Goal: Task Accomplishment & Management: Manage account settings

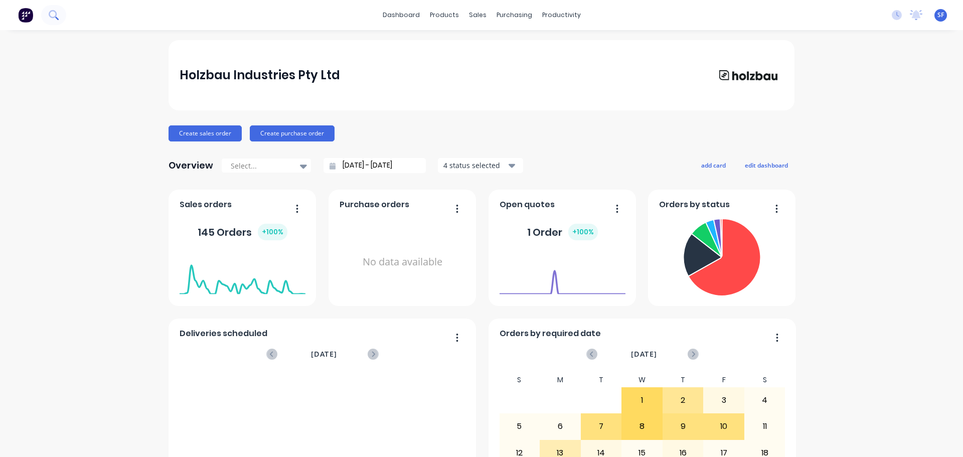
click at [52, 11] on icon at bounding box center [53, 14] width 8 height 8
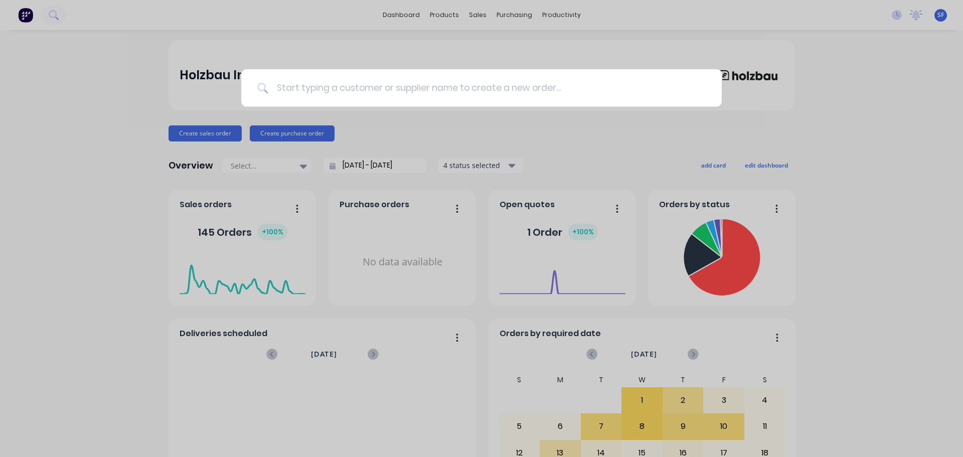
click at [527, 91] on input at bounding box center [486, 88] width 437 height 38
type input "80551"
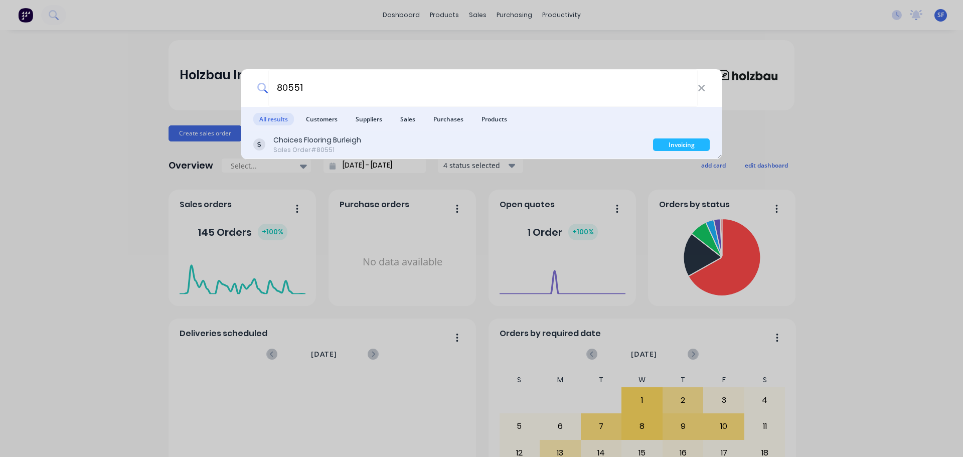
click at [321, 147] on div "Sales Order #80551" at bounding box center [317, 149] width 88 height 9
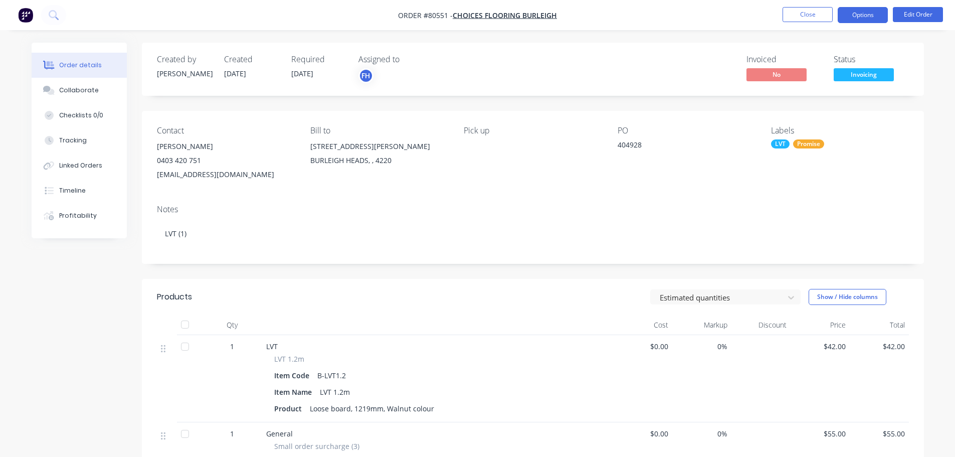
click at [854, 20] on button "Options" at bounding box center [863, 15] width 50 height 16
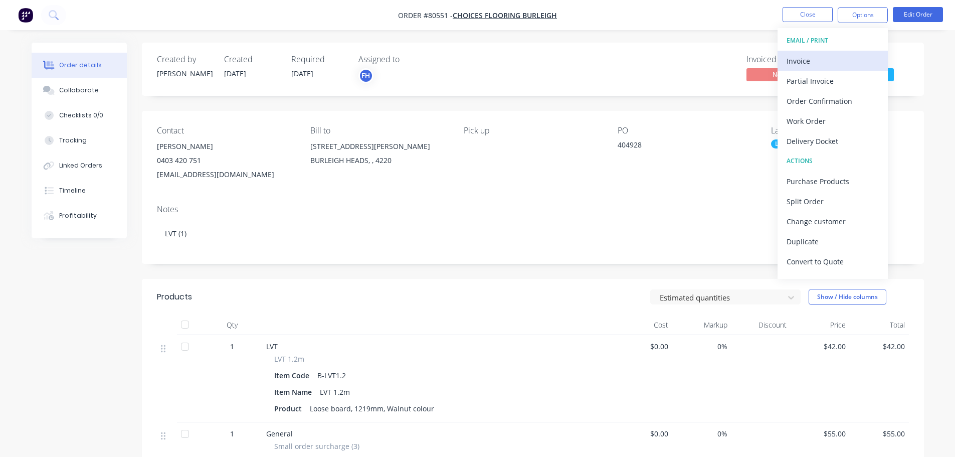
click at [818, 60] on div "Invoice" at bounding box center [833, 61] width 92 height 15
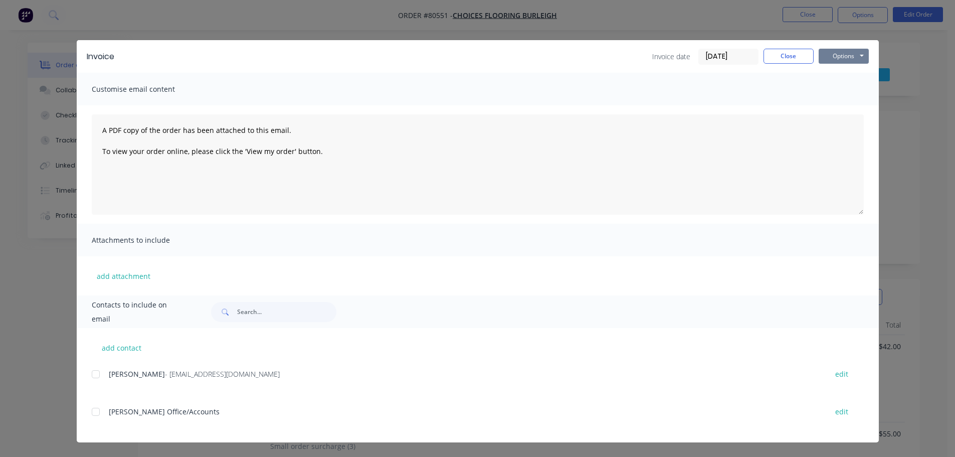
click at [839, 55] on button "Options" at bounding box center [844, 56] width 50 height 15
click at [840, 87] on button "Print" at bounding box center [851, 90] width 64 height 17
click at [792, 59] on button "Close" at bounding box center [789, 56] width 50 height 15
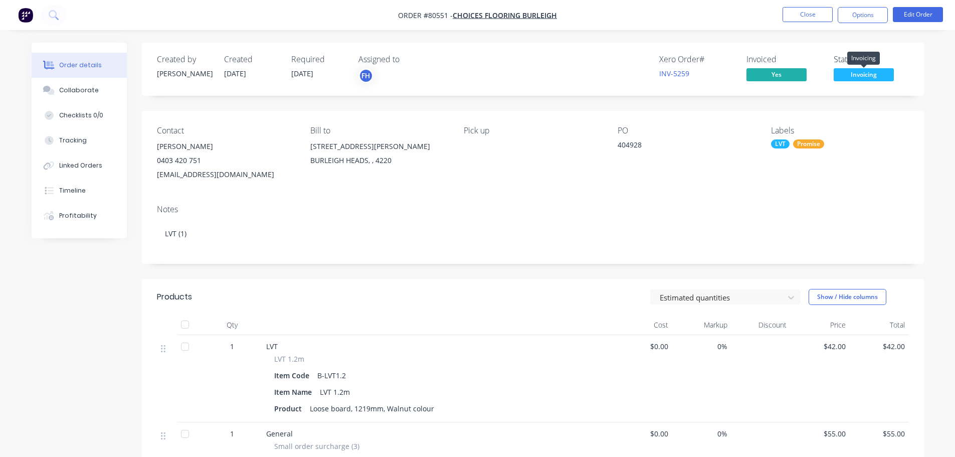
click at [864, 74] on span "Invoicing" at bounding box center [864, 74] width 60 height 13
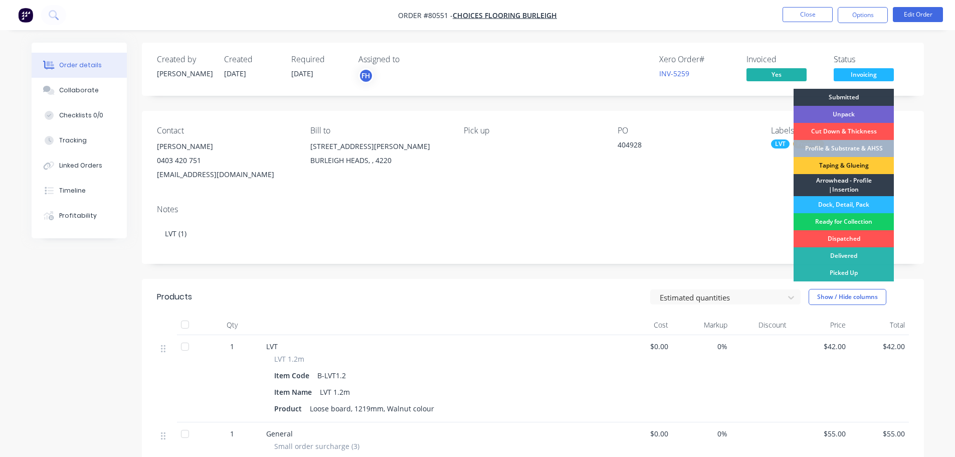
click at [864, 217] on div "Ready for Collection" at bounding box center [844, 221] width 100 height 17
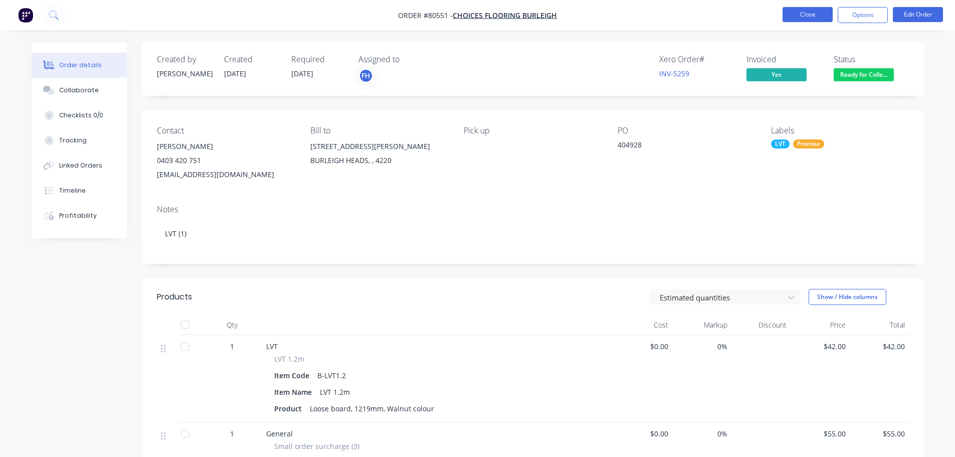
click at [815, 16] on button "Close" at bounding box center [808, 14] width 50 height 15
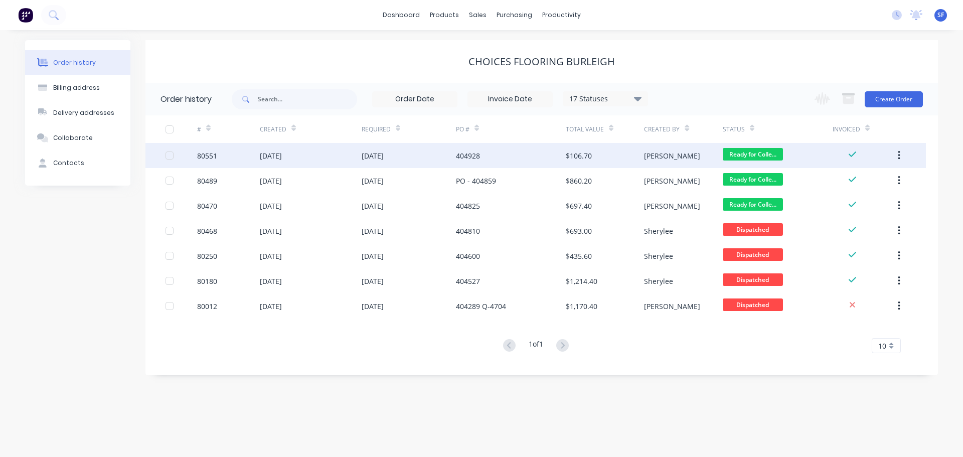
click at [325, 155] on div "[DATE]" at bounding box center [311, 155] width 102 height 25
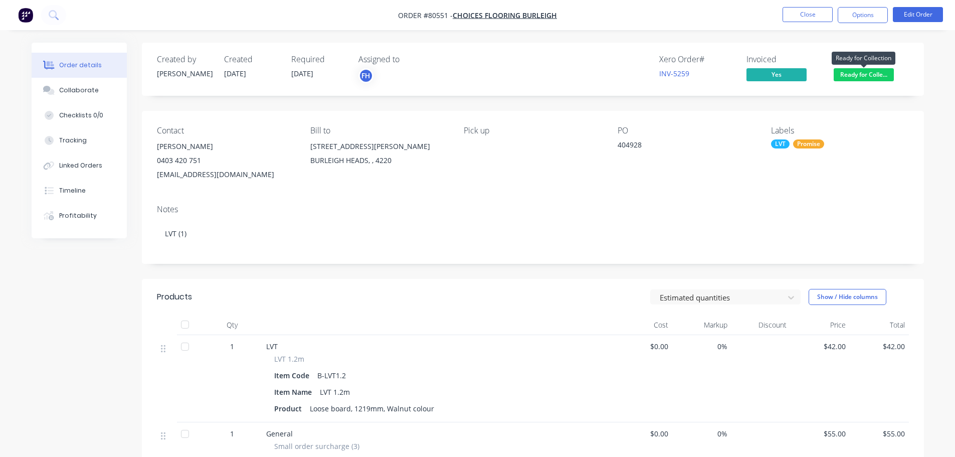
click at [883, 78] on span "Ready for Colle..." at bounding box center [864, 74] width 60 height 13
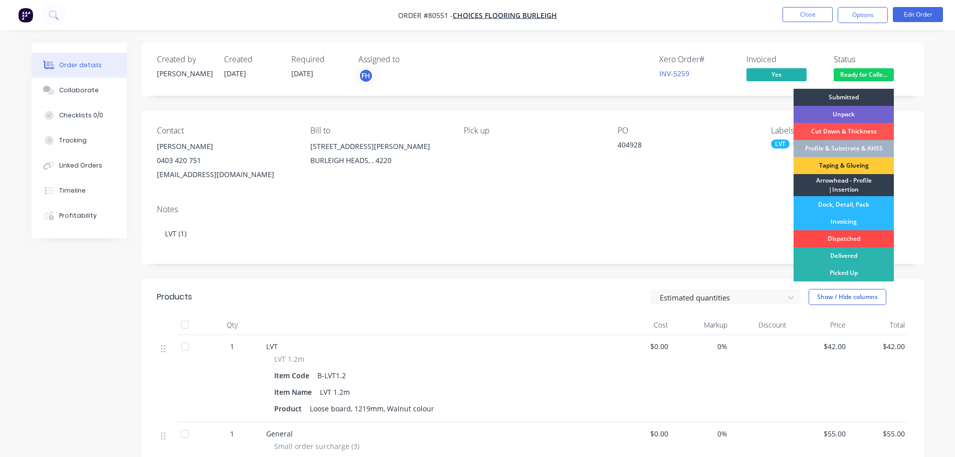
click at [851, 239] on div "Dispatched" at bounding box center [844, 238] width 100 height 17
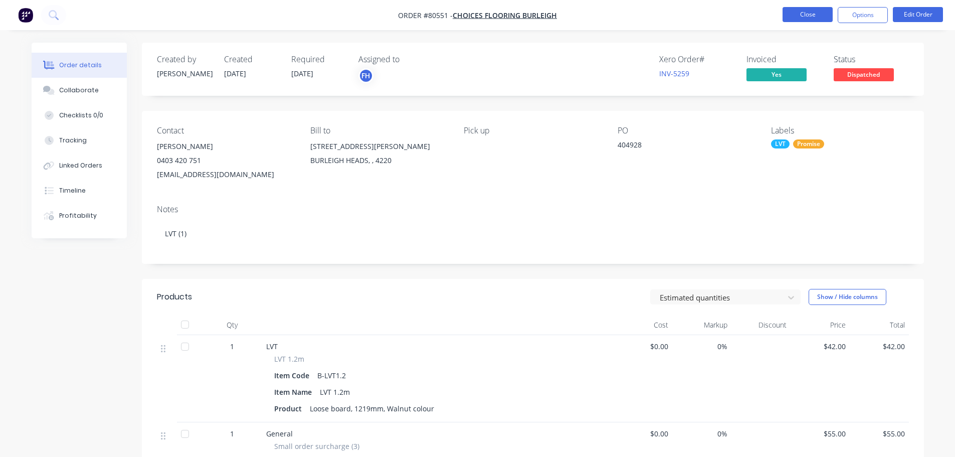
click at [810, 16] on button "Close" at bounding box center [808, 14] width 50 height 15
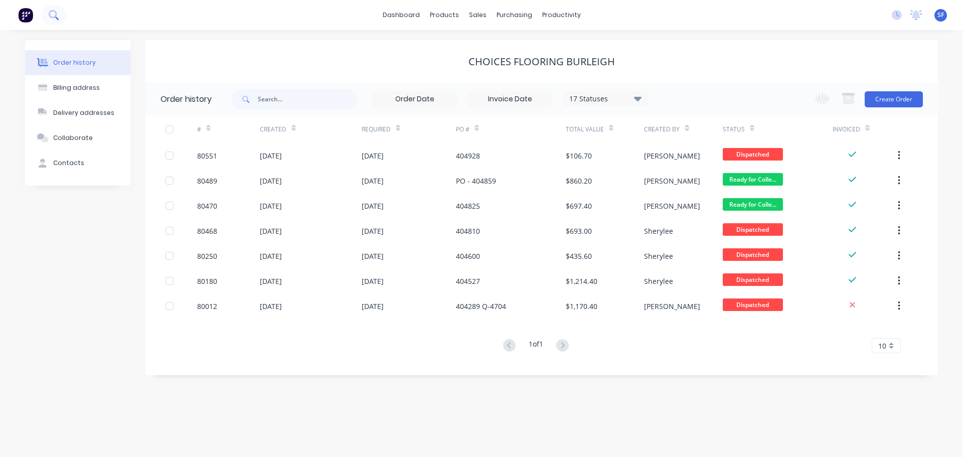
click at [53, 11] on icon at bounding box center [53, 14] width 8 height 8
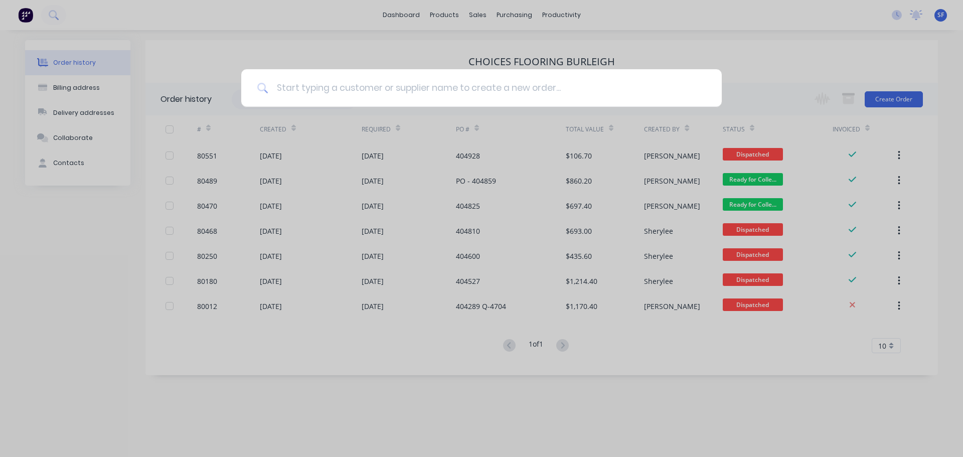
click at [356, 88] on input at bounding box center [486, 88] width 437 height 38
type input "prefe"
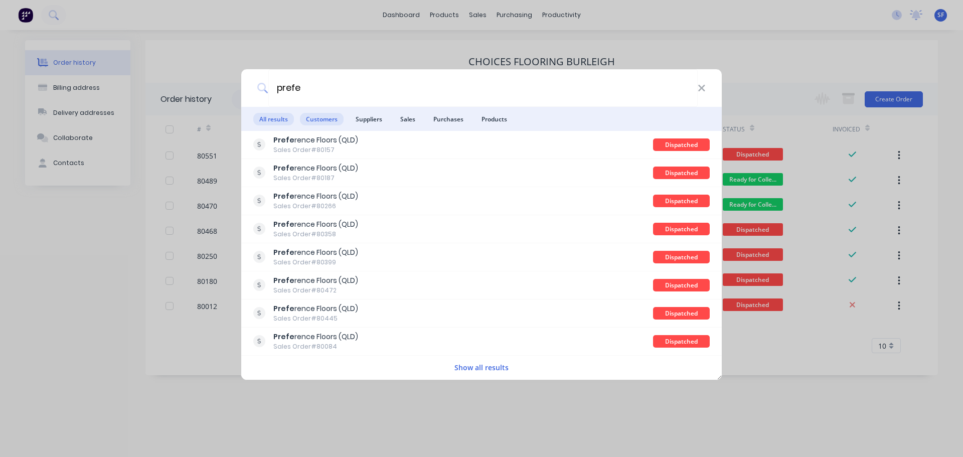
click at [319, 118] on span "Customers" at bounding box center [322, 119] width 44 height 13
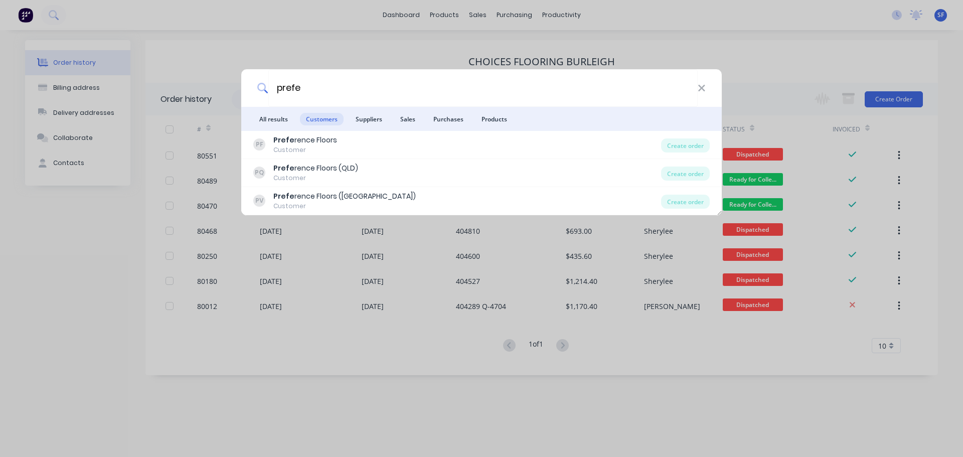
click at [332, 173] on div "Prefe rence Floors (QLD)" at bounding box center [315, 168] width 85 height 11
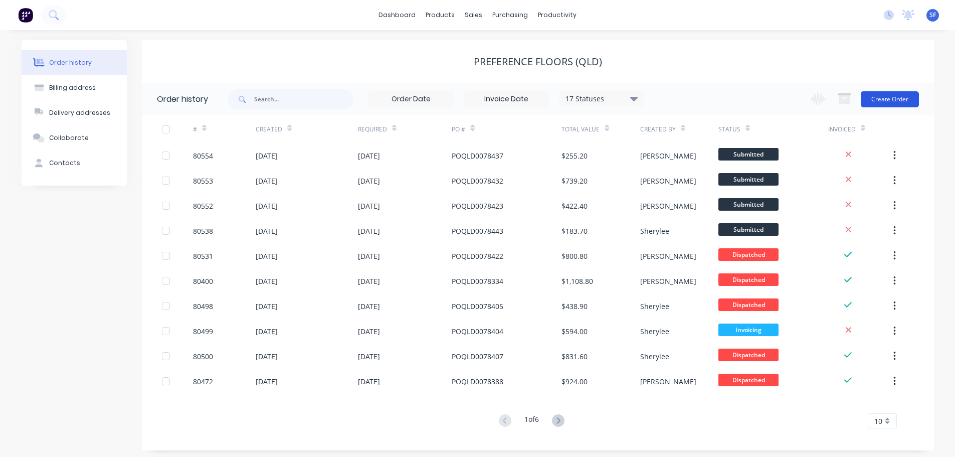
click at [888, 99] on button "Create Order" at bounding box center [890, 99] width 58 height 16
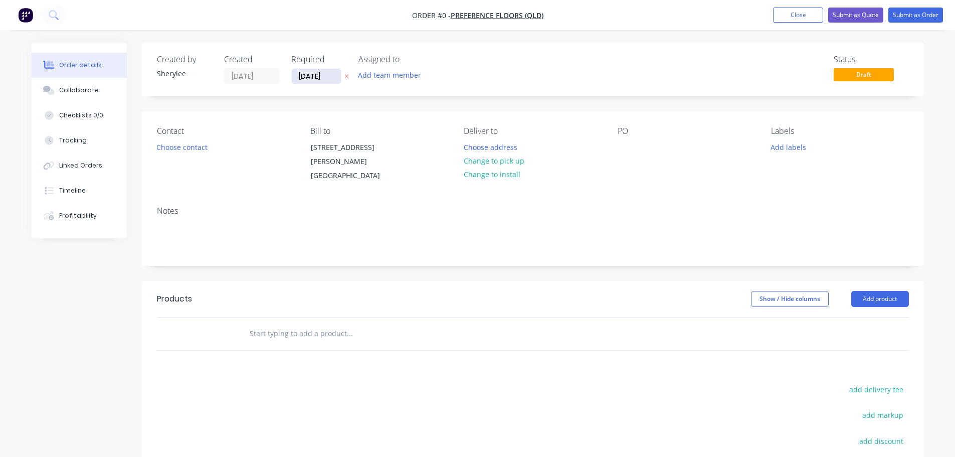
click at [325, 79] on input "[DATE]" at bounding box center [316, 76] width 49 height 15
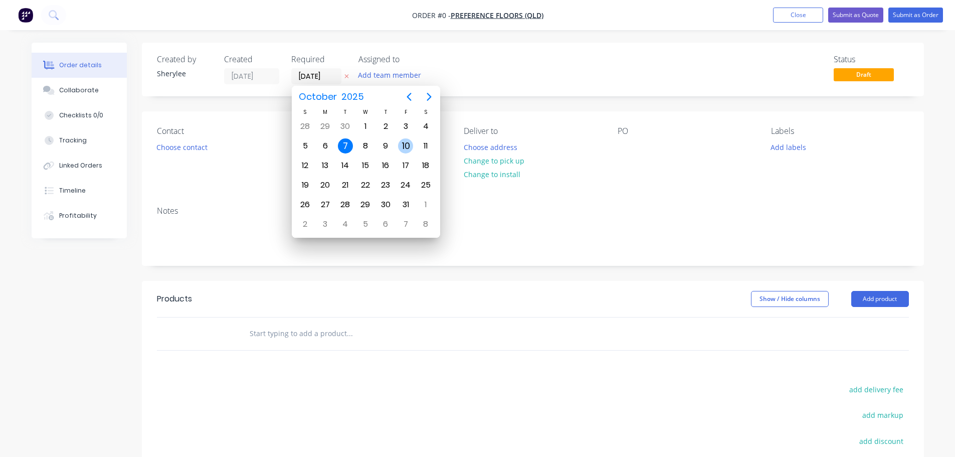
click at [400, 146] on div "10" at bounding box center [405, 145] width 15 height 15
type input "[DATE]"
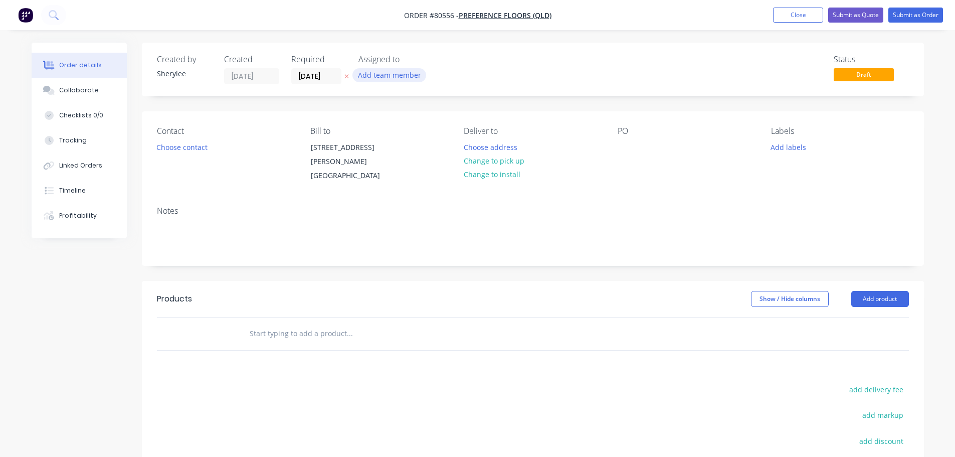
click at [387, 77] on button "Add team member" at bounding box center [390, 75] width 74 height 14
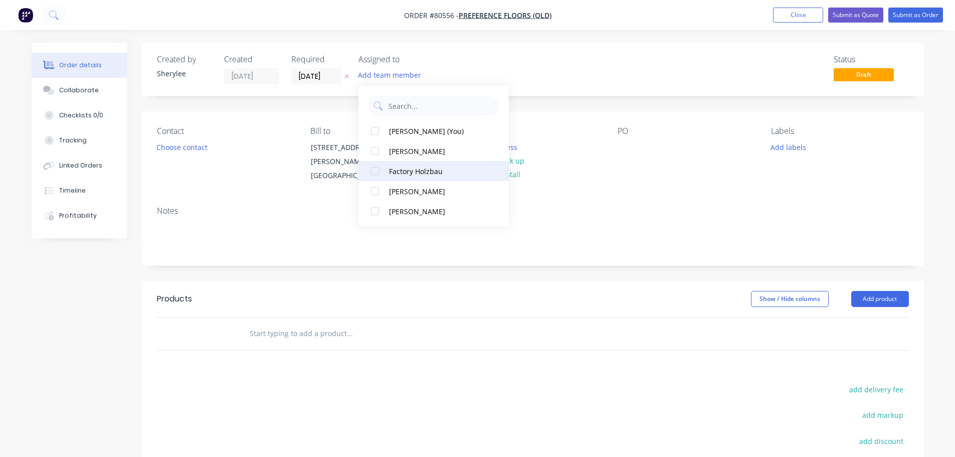
click at [376, 171] on div at bounding box center [375, 171] width 20 height 20
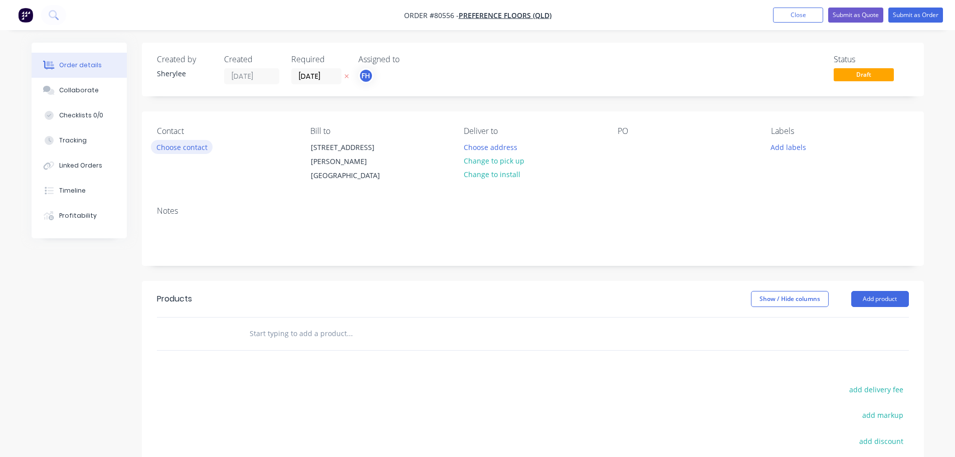
click at [186, 149] on button "Choose contact" at bounding box center [182, 147] width 62 height 14
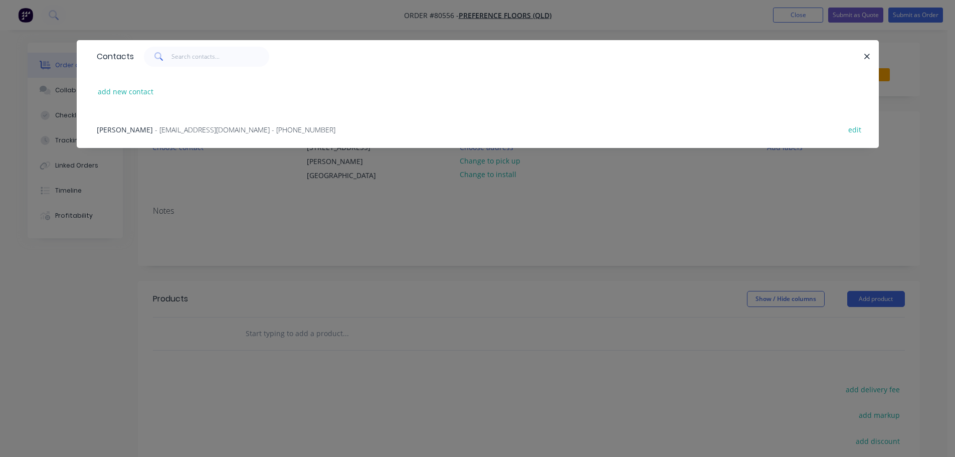
click at [188, 132] on span "- [EMAIL_ADDRESS][DOMAIN_NAME] - [PHONE_NUMBER]" at bounding box center [245, 130] width 181 height 10
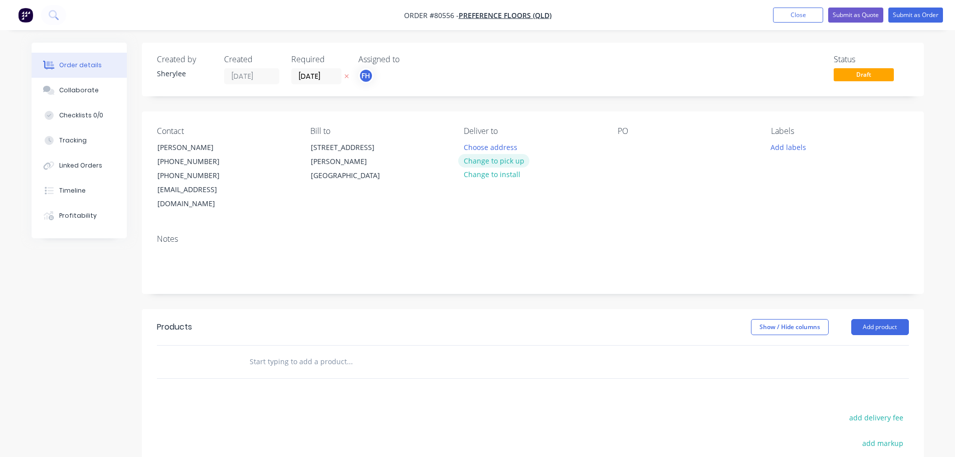
click at [476, 164] on button "Change to pick up" at bounding box center [493, 161] width 71 height 14
click at [624, 145] on div at bounding box center [626, 147] width 16 height 15
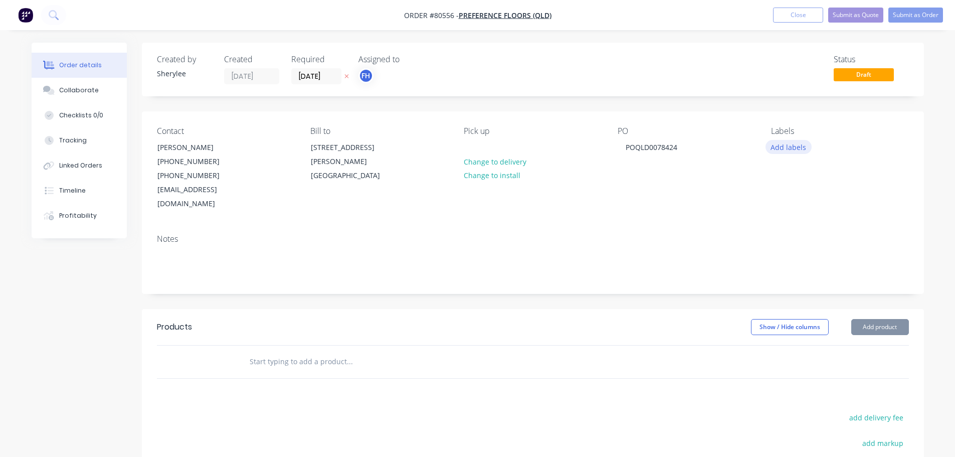
click at [786, 151] on button "Add labels" at bounding box center [789, 147] width 46 height 14
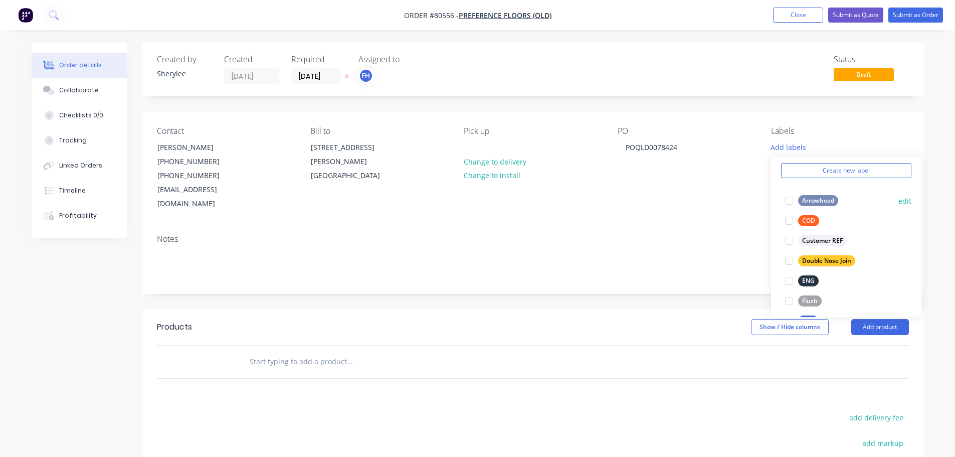
scroll to position [50, 0]
click at [788, 305] on div at bounding box center [789, 307] width 20 height 20
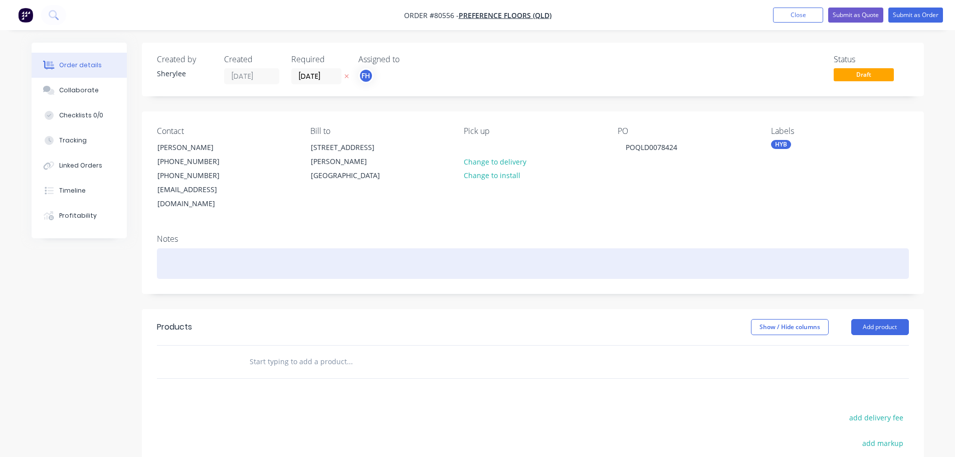
click at [290, 248] on div at bounding box center [533, 263] width 752 height 31
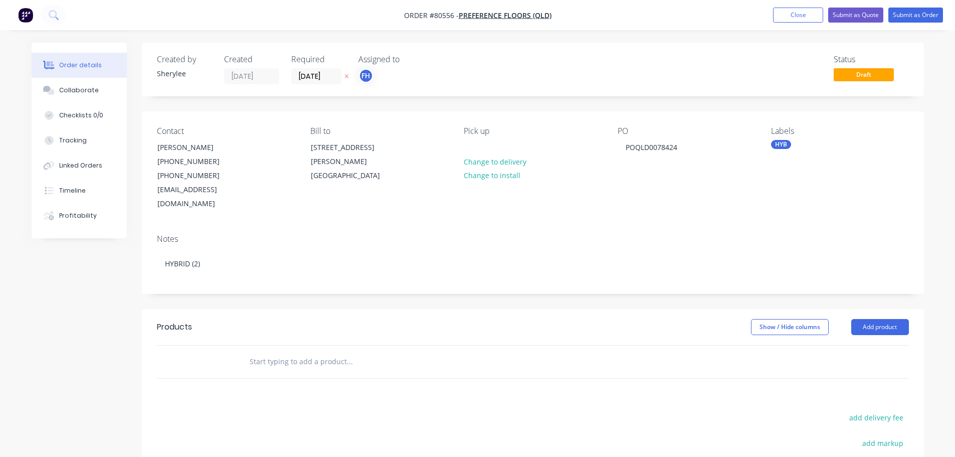
click at [288, 352] on input "text" at bounding box center [349, 362] width 201 height 20
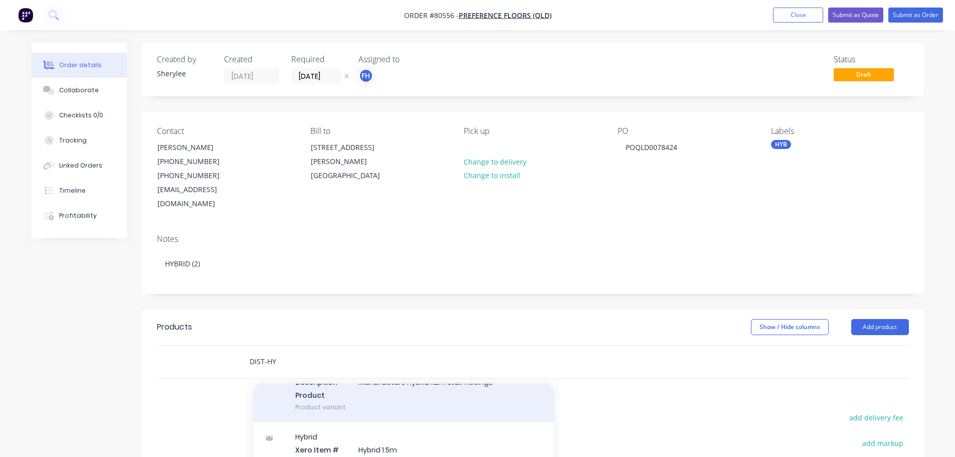
scroll to position [201, 0]
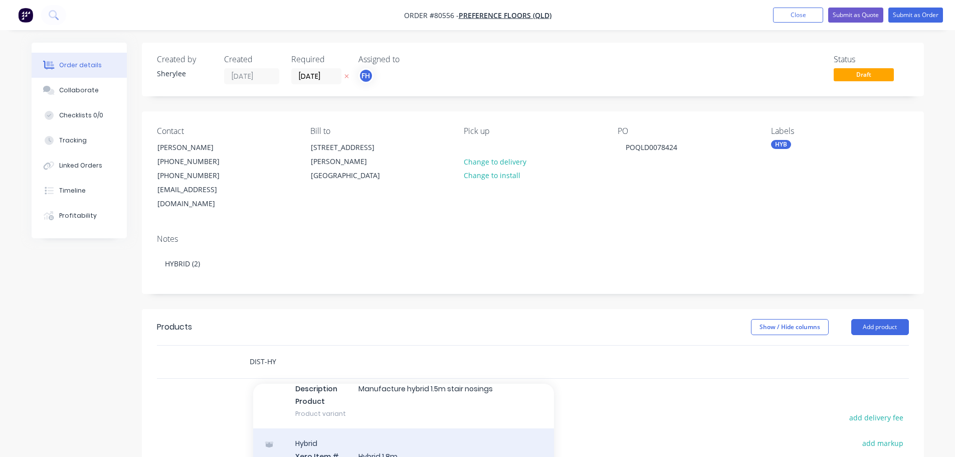
type input "DIST-HY"
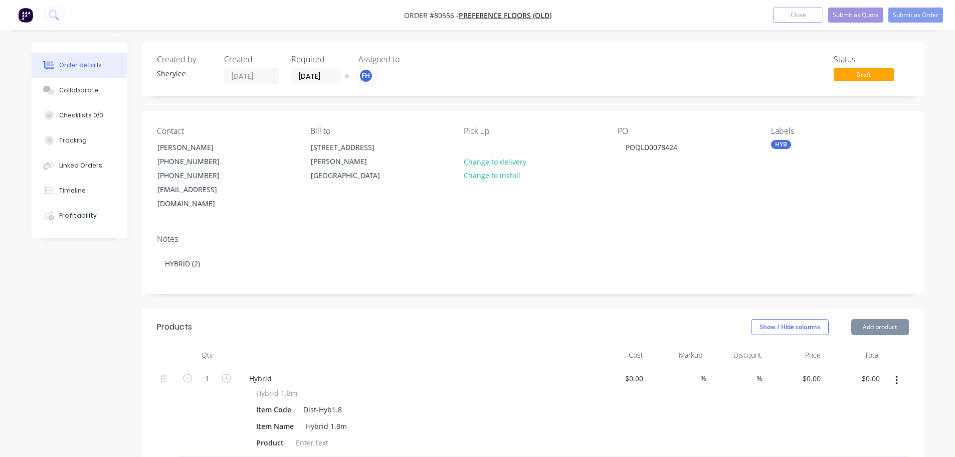
type input "$39.00"
click at [215, 371] on input "1" at bounding box center [207, 378] width 26 height 15
type input "2"
type input "$78.00"
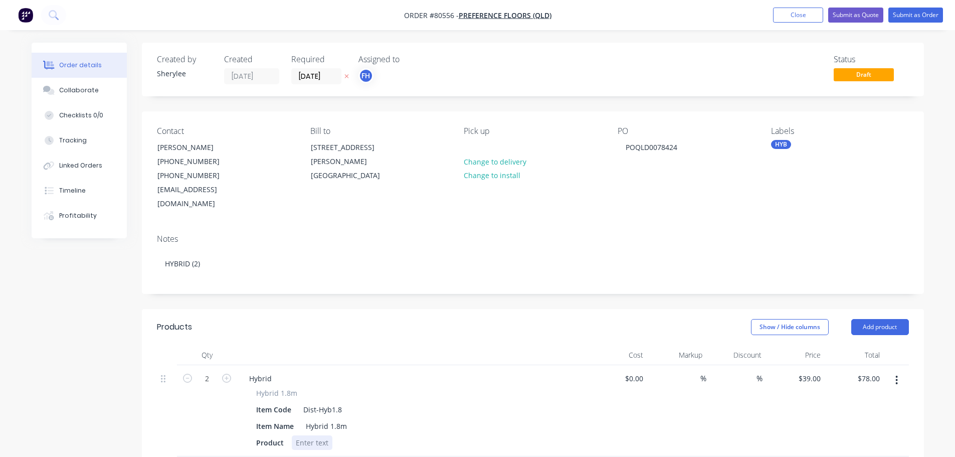
click at [313, 435] on div at bounding box center [312, 442] width 41 height 15
click at [308, 435] on div at bounding box center [312, 442] width 41 height 15
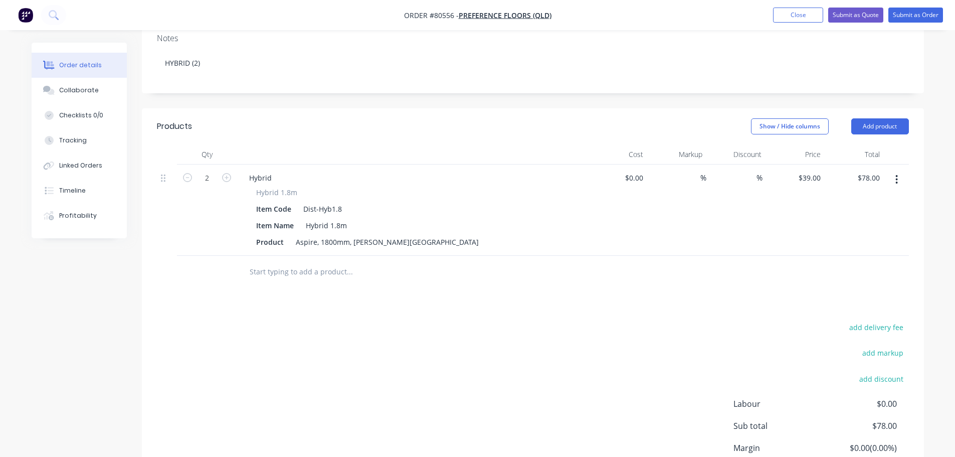
click at [292, 262] on input "text" at bounding box center [349, 272] width 201 height 20
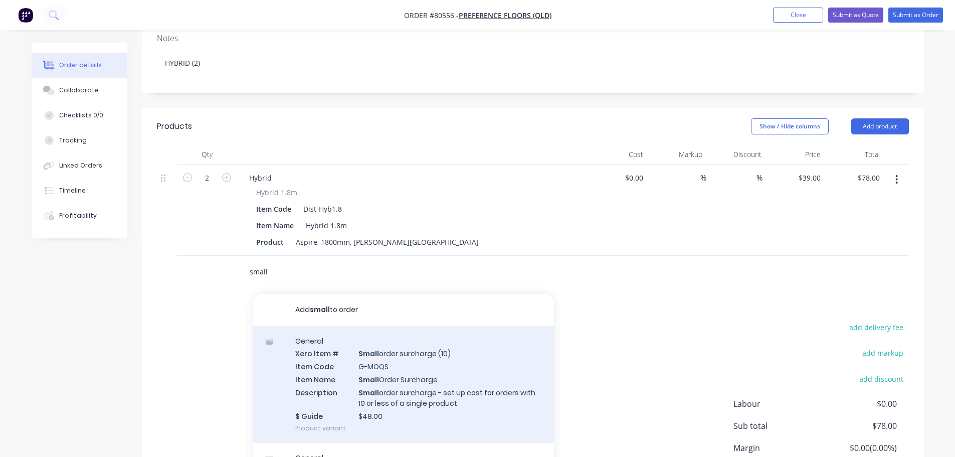
scroll to position [100, 0]
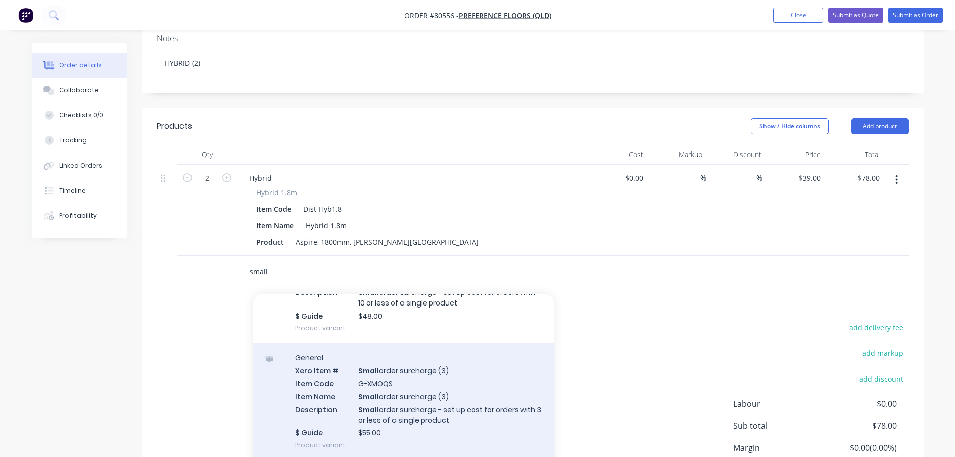
type input "small"
click at [428, 356] on div "General Xero Item # Small order surcharge (3) Item Code G-XMOQS Item Name Small…" at bounding box center [403, 401] width 301 height 117
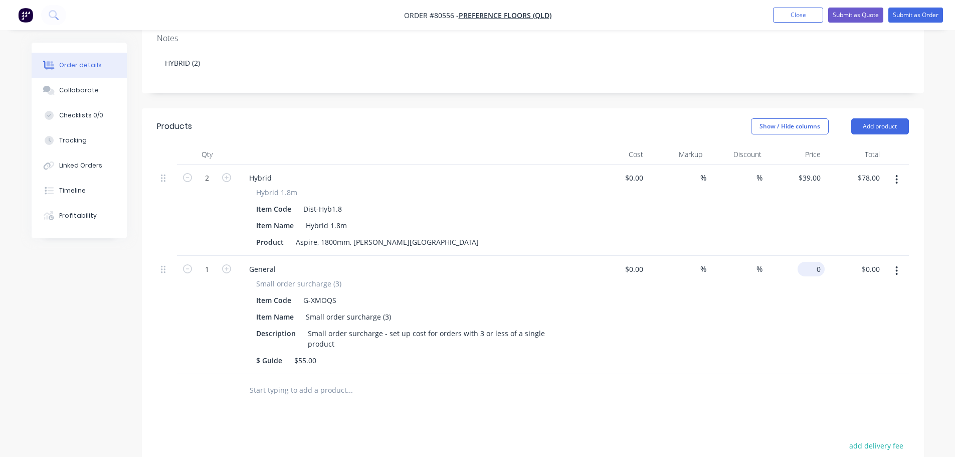
click at [803, 257] on div "0 $0.00" at bounding box center [795, 315] width 59 height 118
type input "$55.00"
click at [406, 385] on div "Products Show / Hide columns Add product Qty Cost Markup Discount Price Total 2…" at bounding box center [533, 377] width 782 height 539
click at [348, 380] on input "text" at bounding box center [349, 390] width 201 height 20
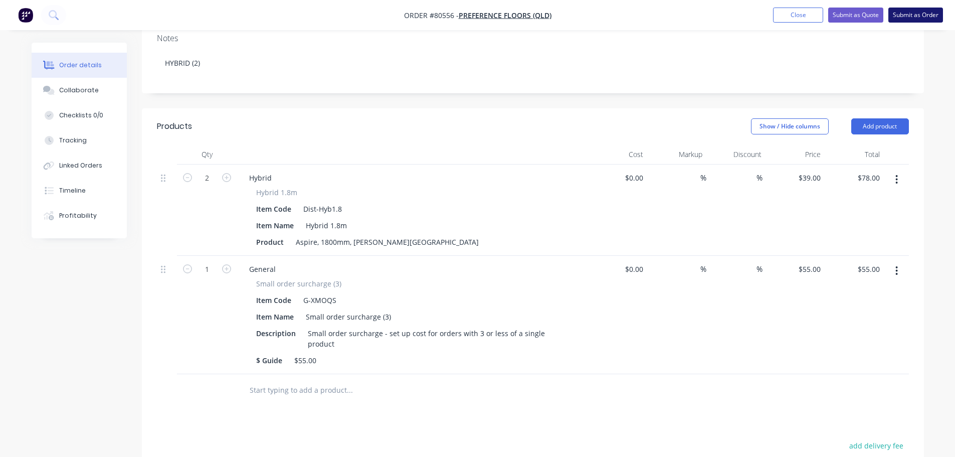
click at [926, 22] on button "Submit as Order" at bounding box center [916, 15] width 55 height 15
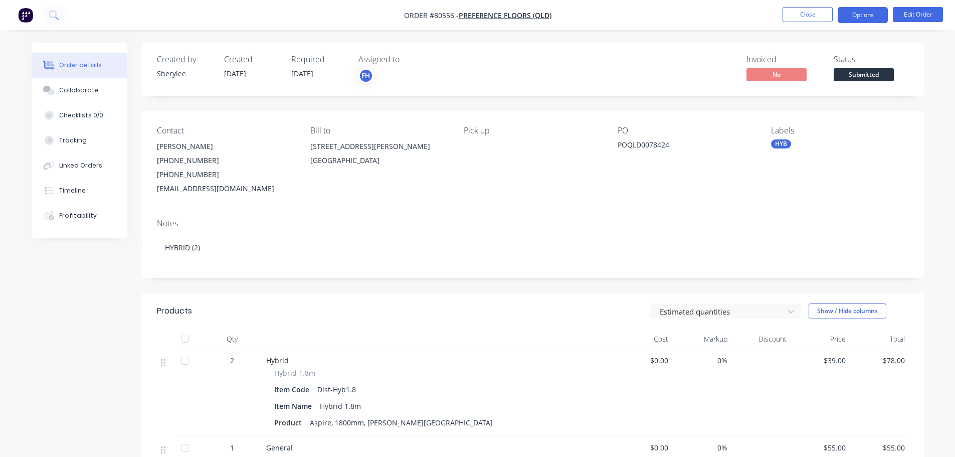
click at [854, 18] on button "Options" at bounding box center [863, 15] width 50 height 16
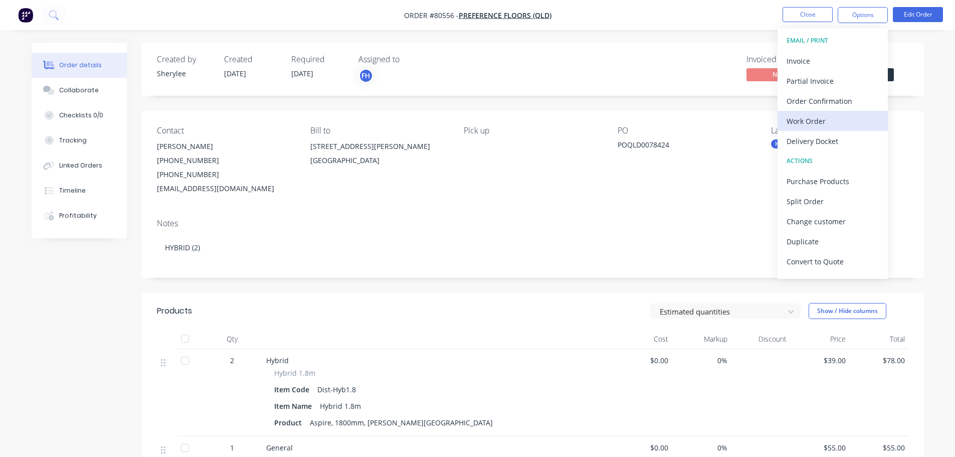
click at [810, 119] on div "Work Order" at bounding box center [833, 121] width 92 height 15
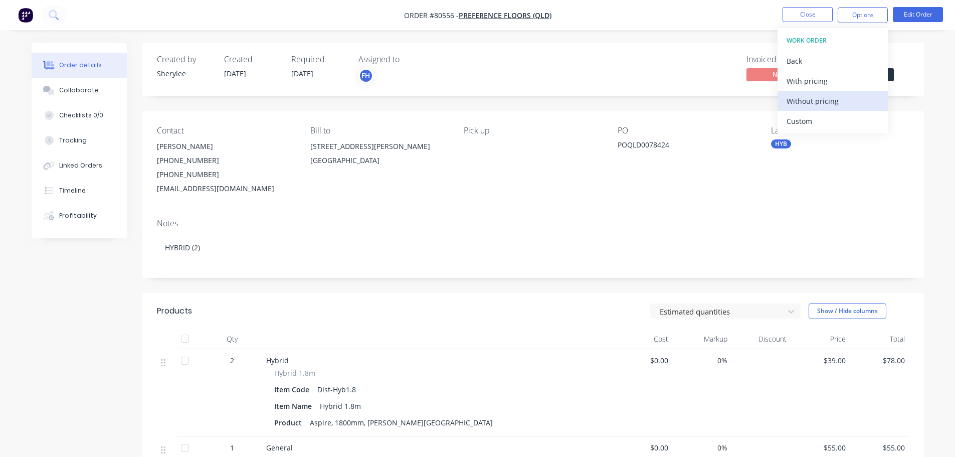
click at [812, 101] on div "Without pricing" at bounding box center [833, 101] width 92 height 15
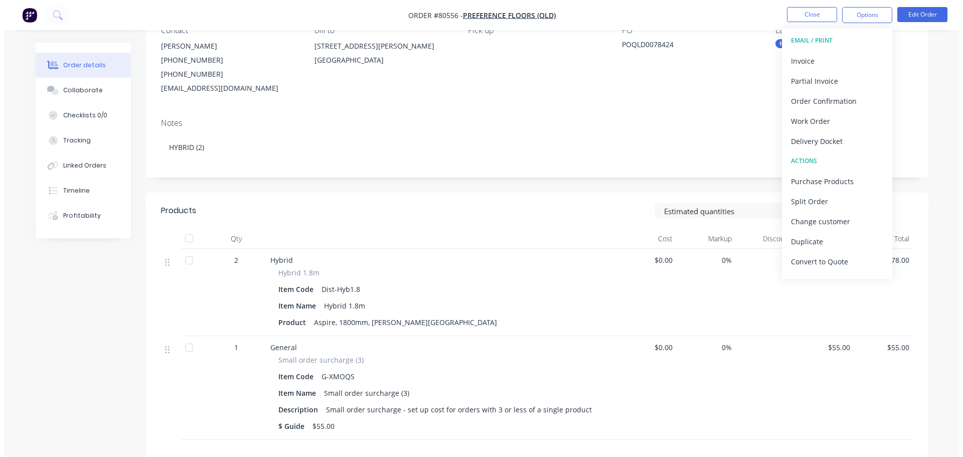
scroll to position [50, 0]
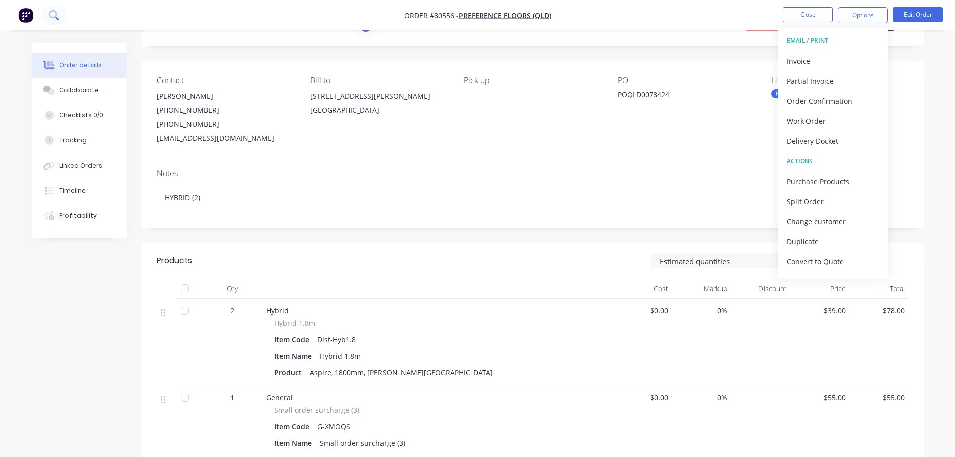
click at [55, 13] on icon at bounding box center [53, 14] width 8 height 8
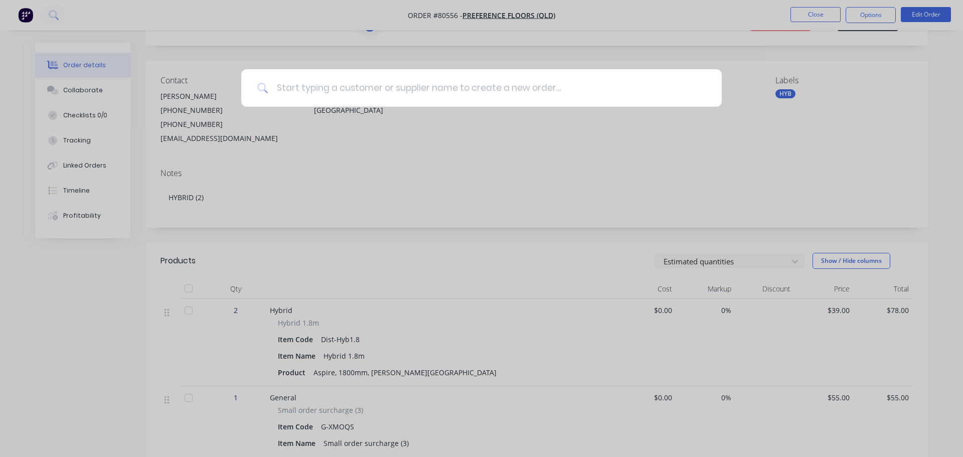
click at [313, 83] on input at bounding box center [486, 88] width 437 height 38
type input "clever choice"
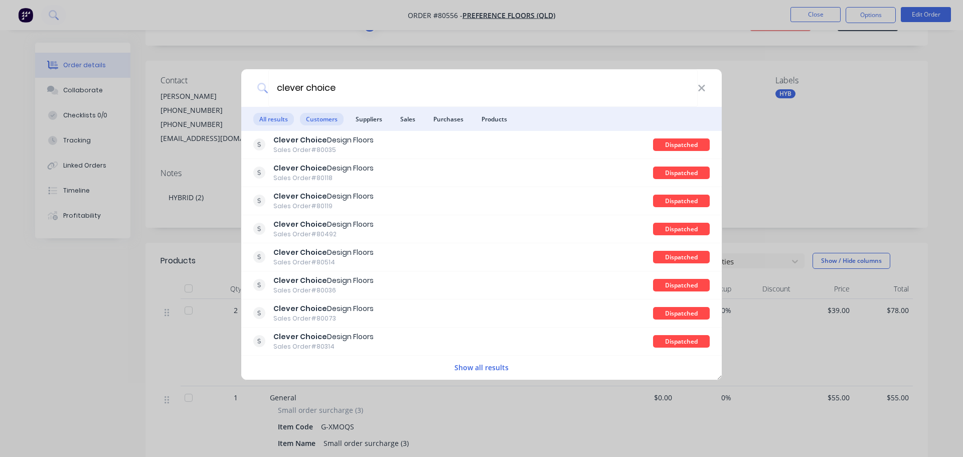
click at [306, 115] on span "Customers" at bounding box center [322, 119] width 44 height 13
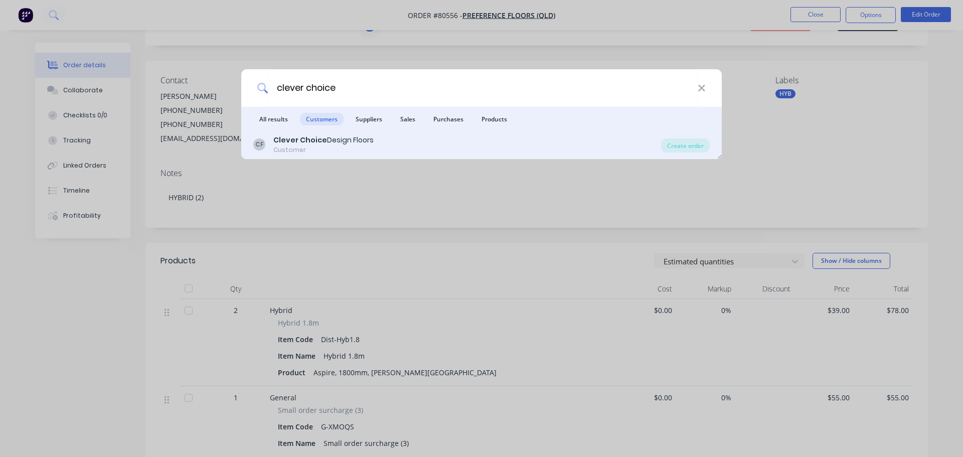
click at [321, 140] on b "Clever Choice" at bounding box center [300, 140] width 54 height 10
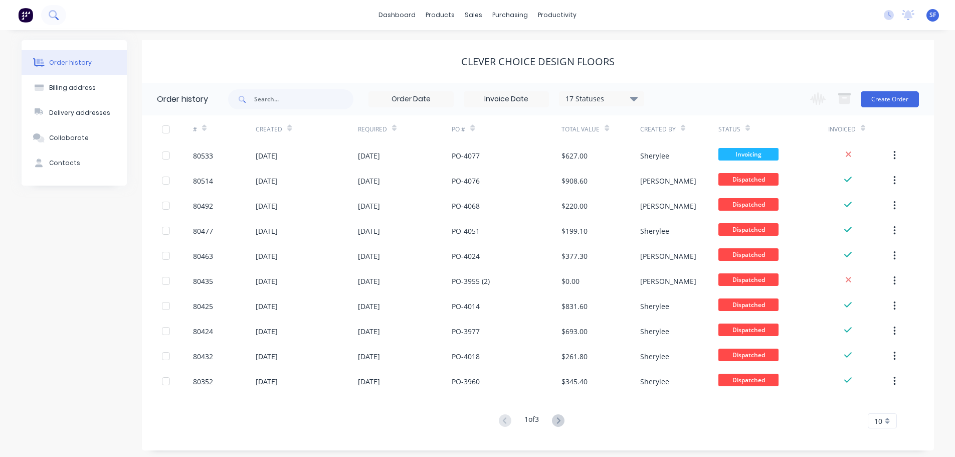
click at [60, 20] on button at bounding box center [53, 15] width 25 height 20
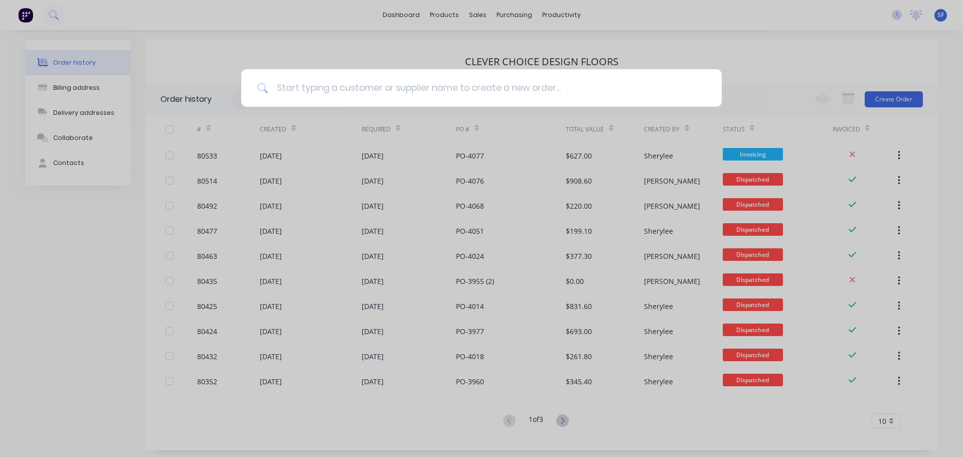
click at [296, 88] on input at bounding box center [486, 88] width 437 height 38
type input "marq"
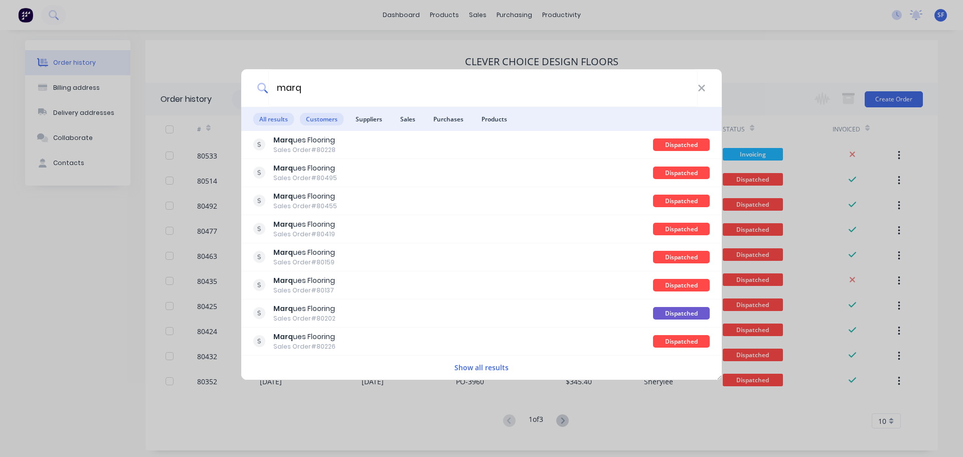
click at [315, 122] on span "Customers" at bounding box center [322, 119] width 44 height 13
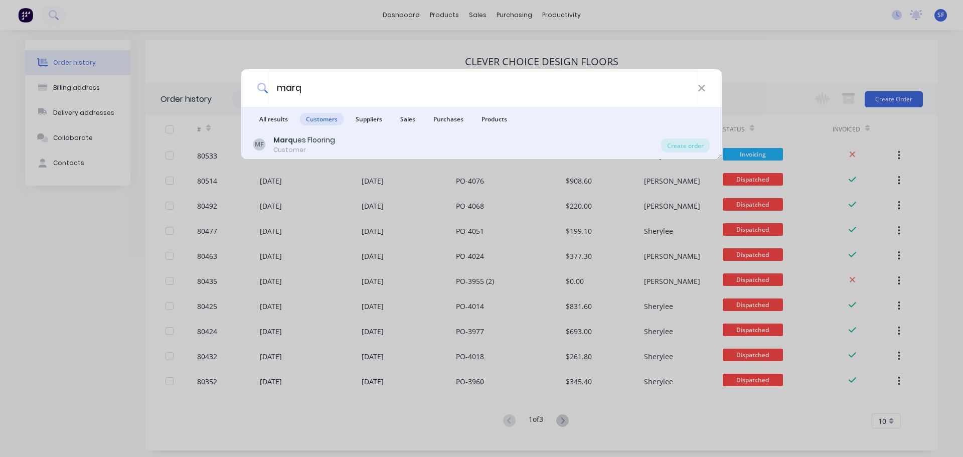
click at [323, 144] on div "Marq ues Flooring" at bounding box center [304, 140] width 62 height 11
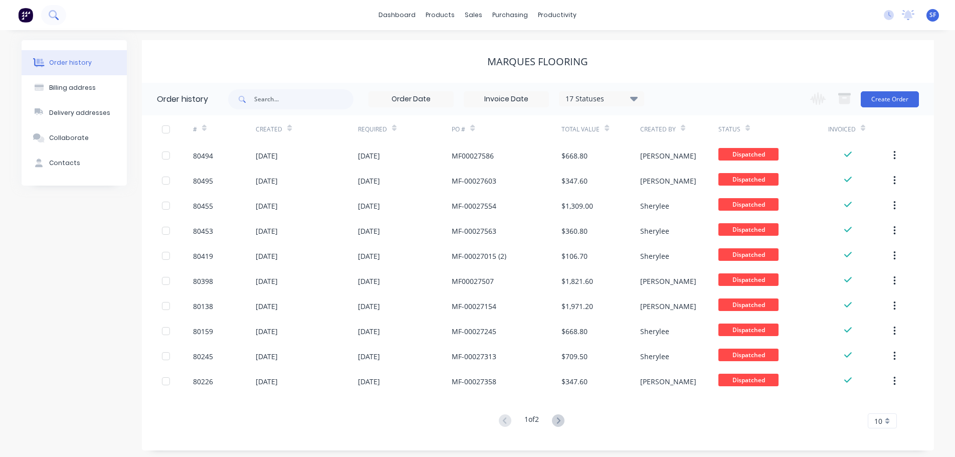
click at [51, 9] on button at bounding box center [53, 15] width 25 height 20
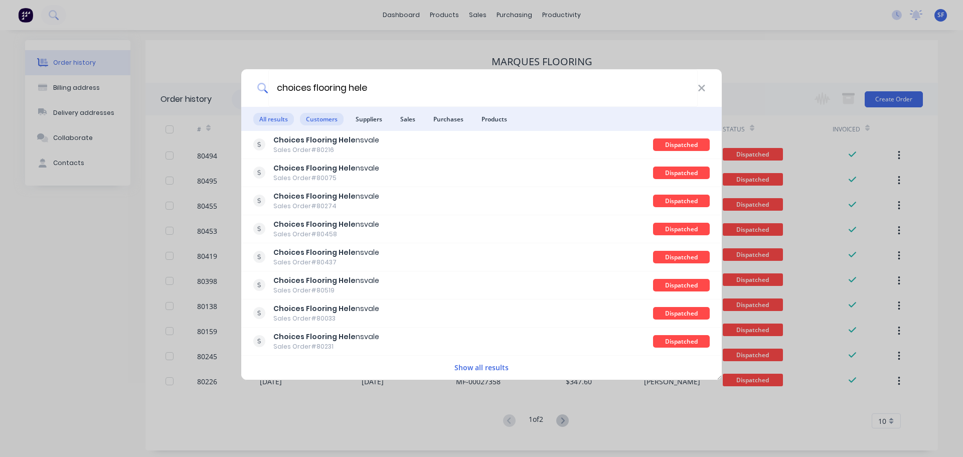
type input "choices flooring hele"
click at [312, 123] on span "Customers" at bounding box center [322, 119] width 44 height 13
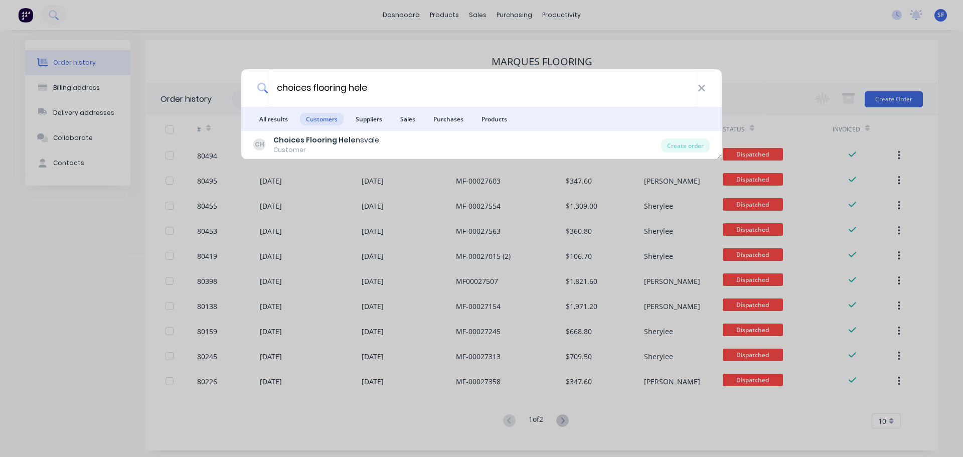
click at [317, 142] on b "Choices Flooring Hele" at bounding box center [314, 140] width 82 height 10
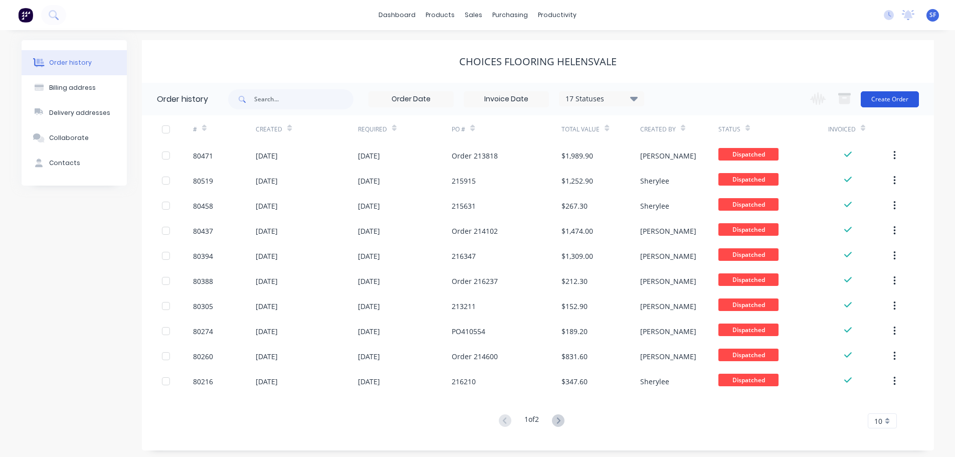
click at [882, 94] on button "Create Order" at bounding box center [890, 99] width 58 height 16
click at [899, 99] on button "Create Order" at bounding box center [890, 99] width 58 height 16
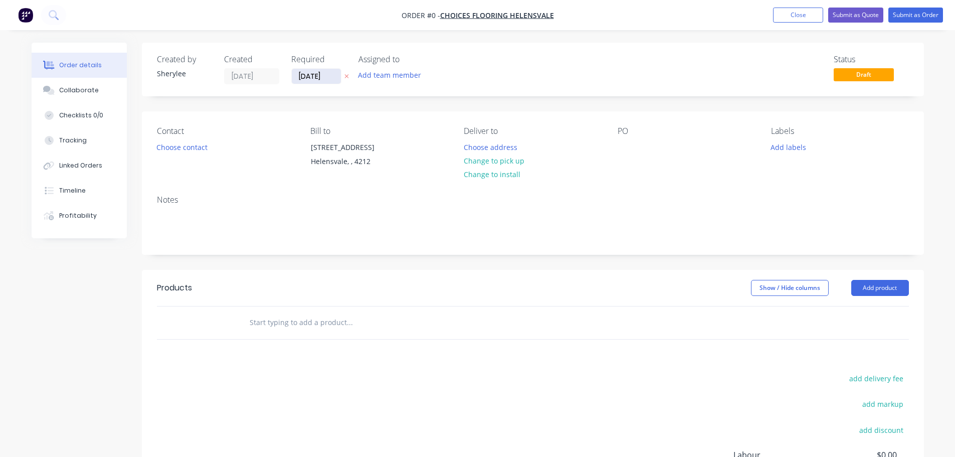
click at [322, 72] on input "[DATE]" at bounding box center [316, 76] width 49 height 15
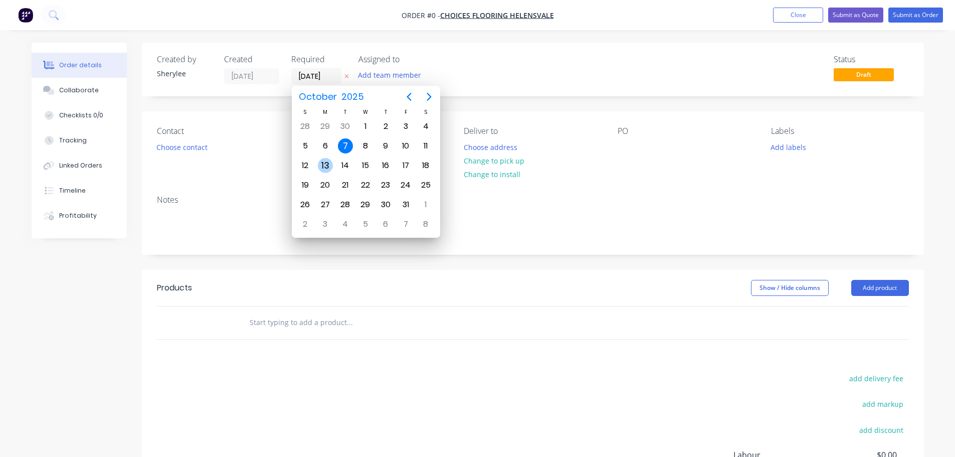
click at [323, 167] on div "13" at bounding box center [325, 165] width 15 height 15
type input "[DATE]"
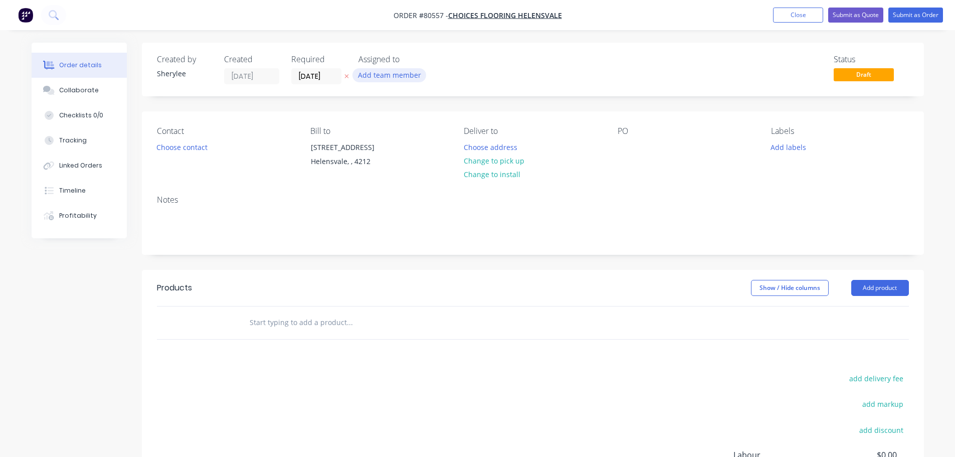
click at [381, 75] on button "Add team member" at bounding box center [390, 75] width 74 height 14
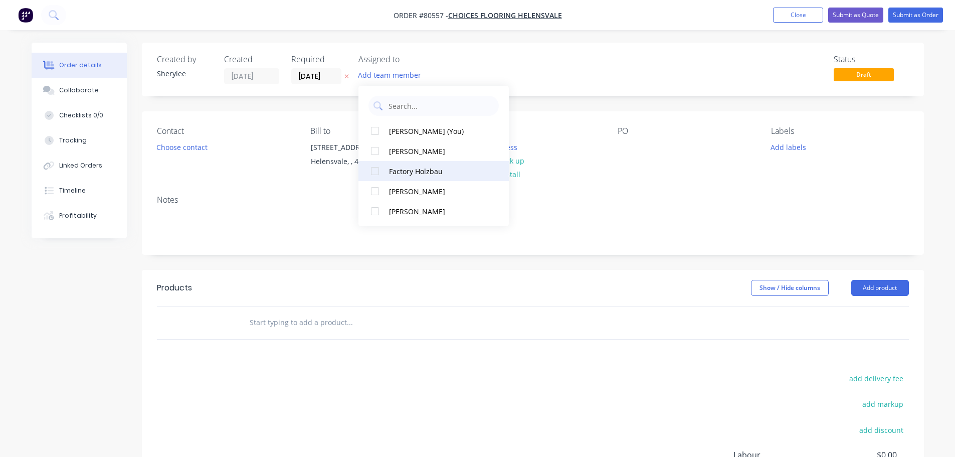
click at [377, 168] on div at bounding box center [375, 171] width 20 height 20
click at [178, 149] on button "Choose contact" at bounding box center [182, 147] width 62 height 14
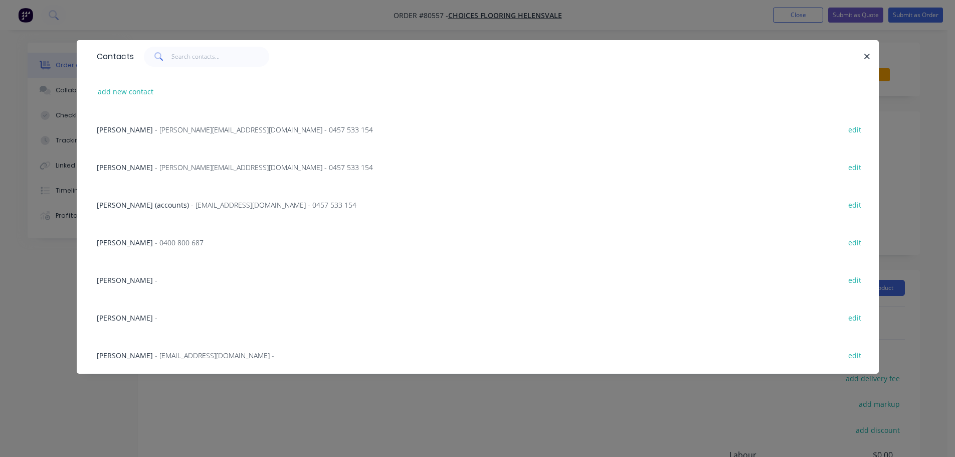
click at [136, 278] on span "[PERSON_NAME]" at bounding box center [125, 280] width 56 height 10
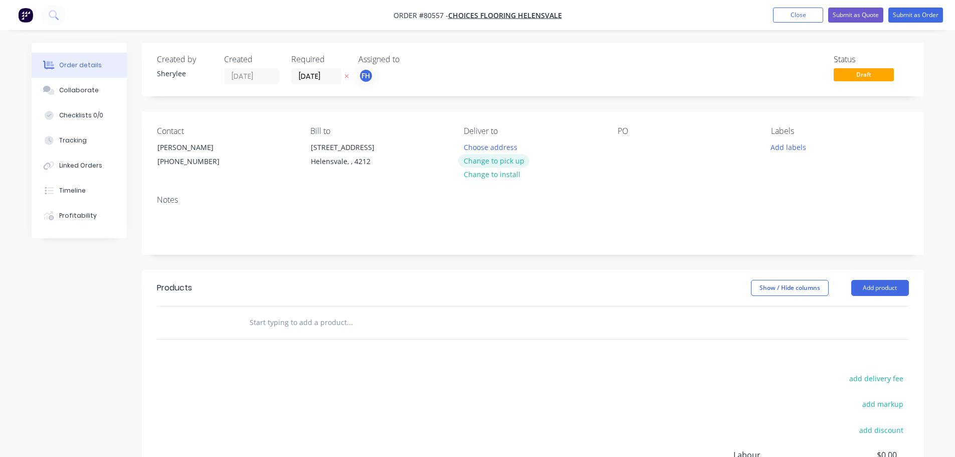
click at [503, 160] on button "Change to pick up" at bounding box center [493, 161] width 71 height 14
click at [631, 144] on div at bounding box center [626, 147] width 16 height 15
click at [796, 149] on button "Add labels" at bounding box center [789, 147] width 46 height 14
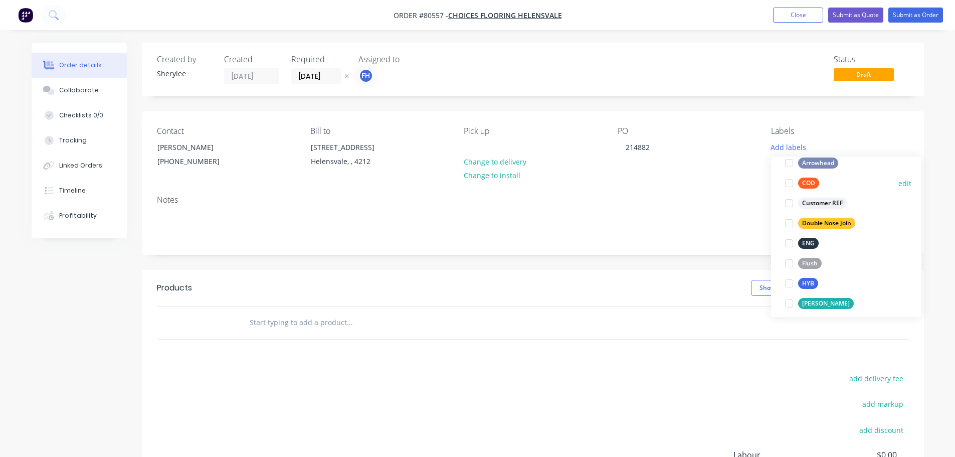
scroll to position [100, 0]
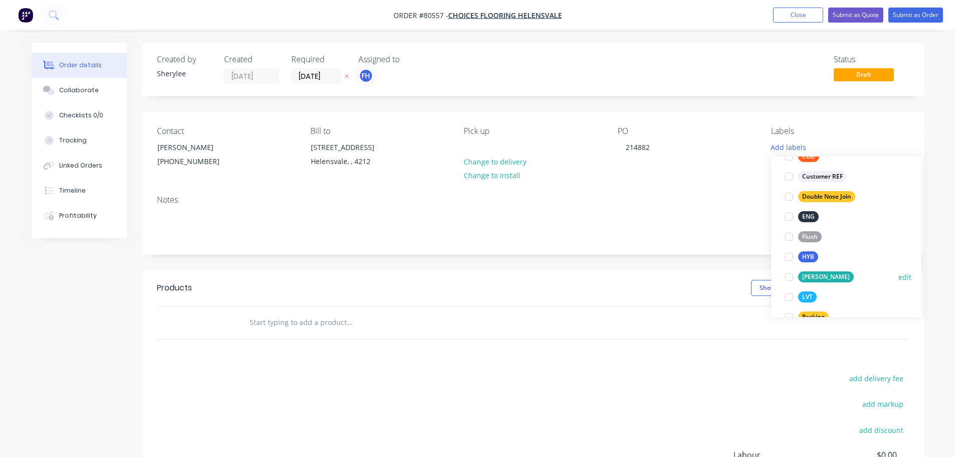
click at [789, 277] on div at bounding box center [789, 277] width 20 height 20
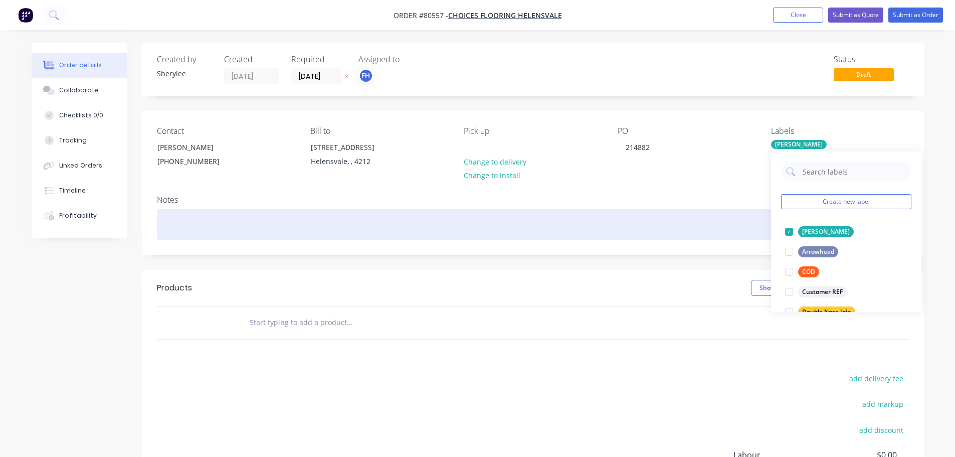
click at [303, 232] on div at bounding box center [533, 224] width 752 height 31
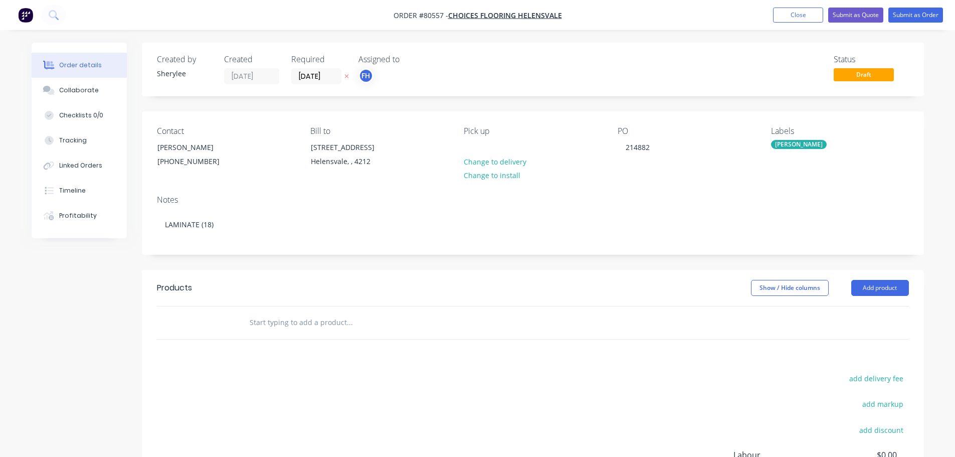
click at [278, 326] on input "text" at bounding box center [349, 322] width 201 height 20
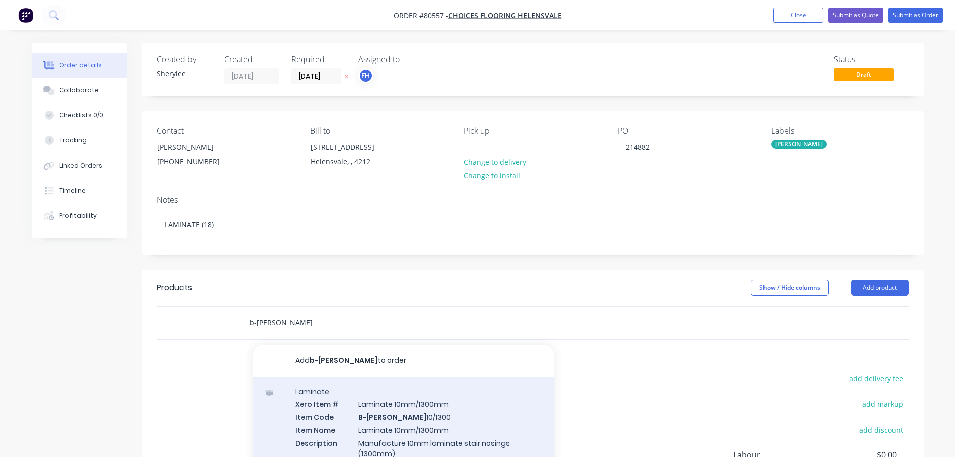
type input "b-[PERSON_NAME]"
click at [408, 415] on div "Laminate Xero Item # Laminate 10mm/1300mm Item Code B-[PERSON_NAME] 10/1300 Ite…" at bounding box center [403, 435] width 301 height 117
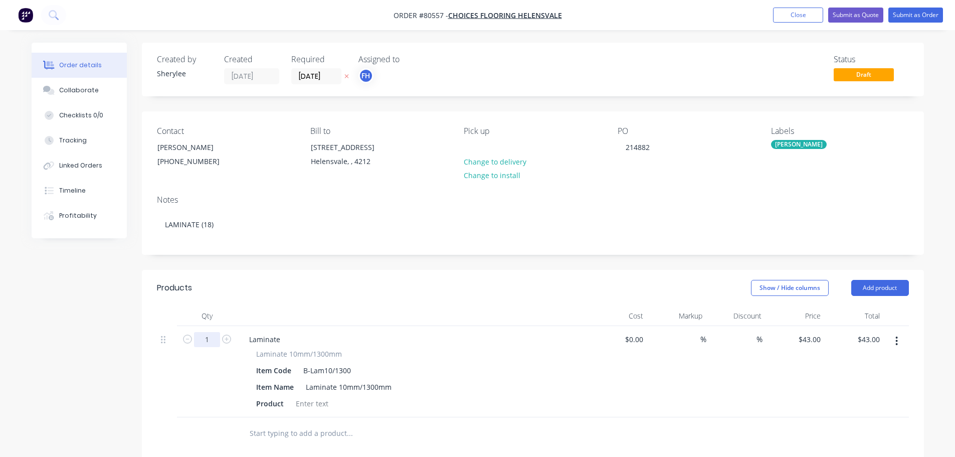
click at [215, 340] on input "1" at bounding box center [207, 339] width 26 height 15
type input "18"
type input "$774.00"
click at [306, 401] on div at bounding box center [312, 403] width 41 height 15
click at [306, 403] on div at bounding box center [312, 403] width 41 height 15
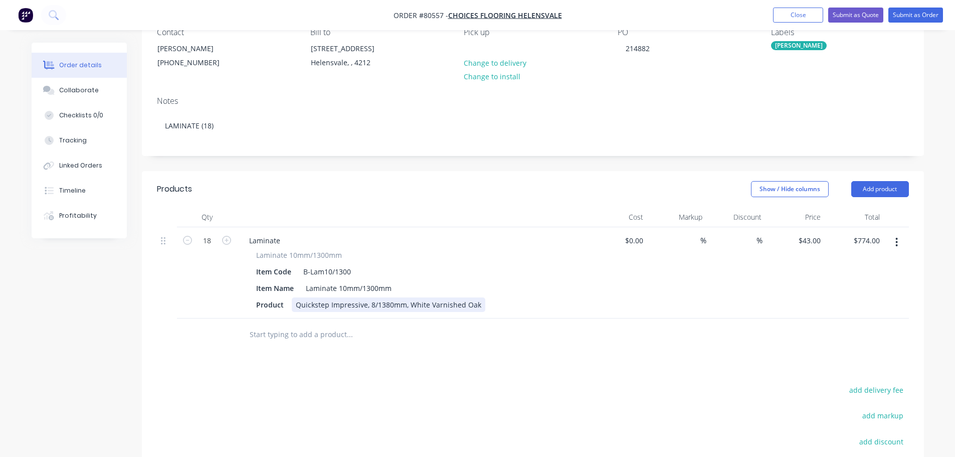
scroll to position [100, 0]
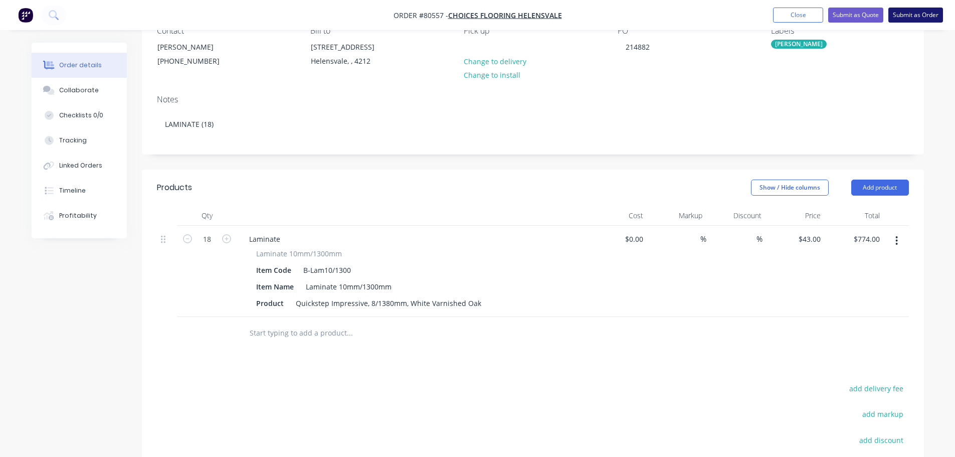
click at [921, 19] on button "Submit as Order" at bounding box center [916, 15] width 55 height 15
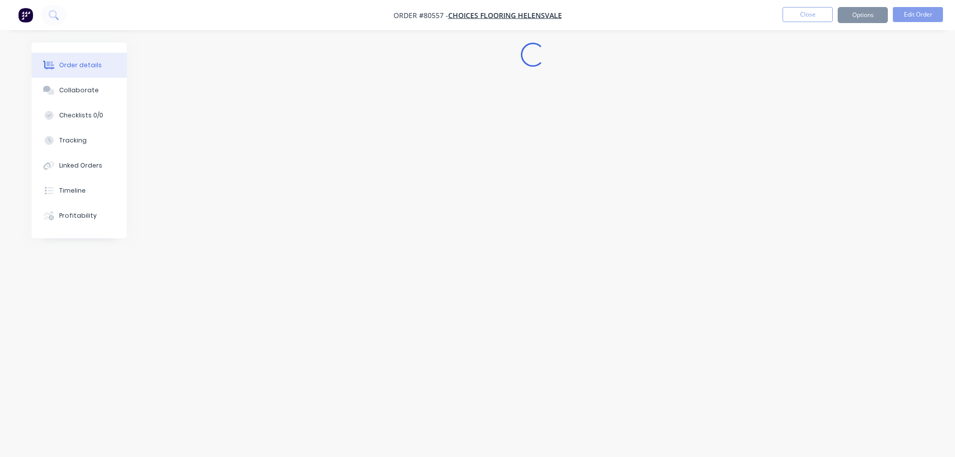
scroll to position [0, 0]
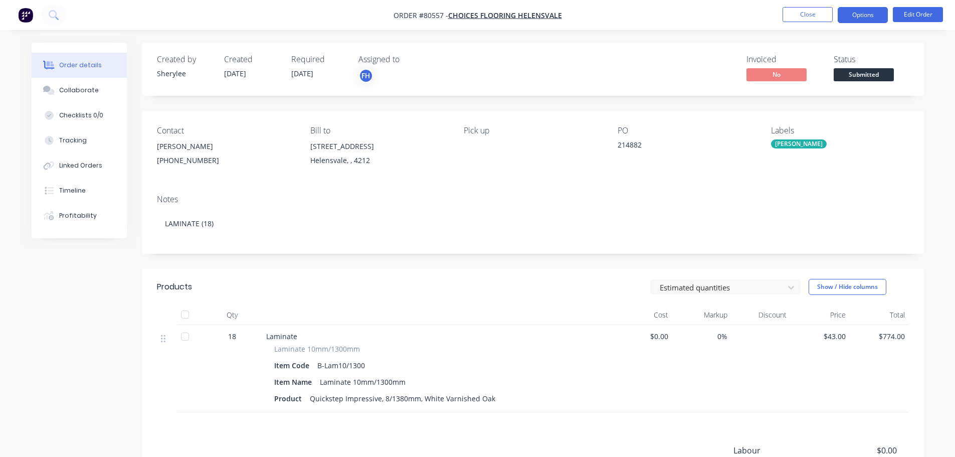
click at [875, 20] on button "Options" at bounding box center [863, 15] width 50 height 16
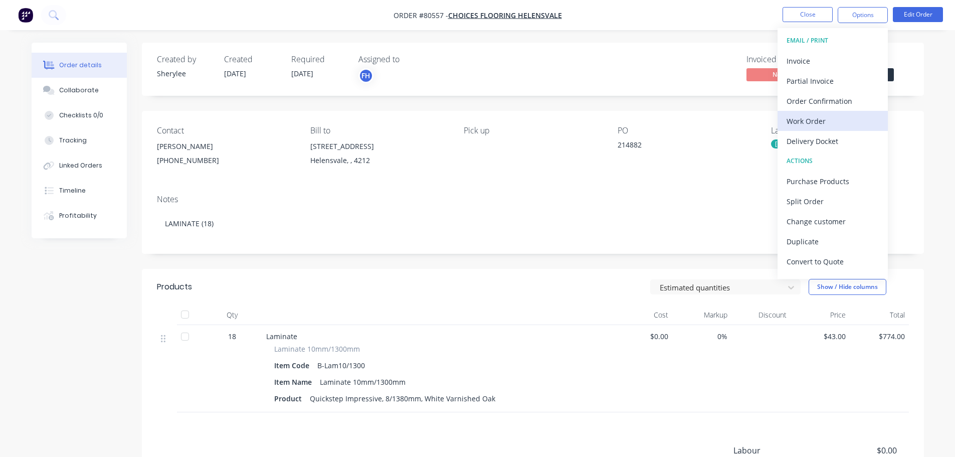
click at [821, 116] on div "Work Order" at bounding box center [833, 121] width 92 height 15
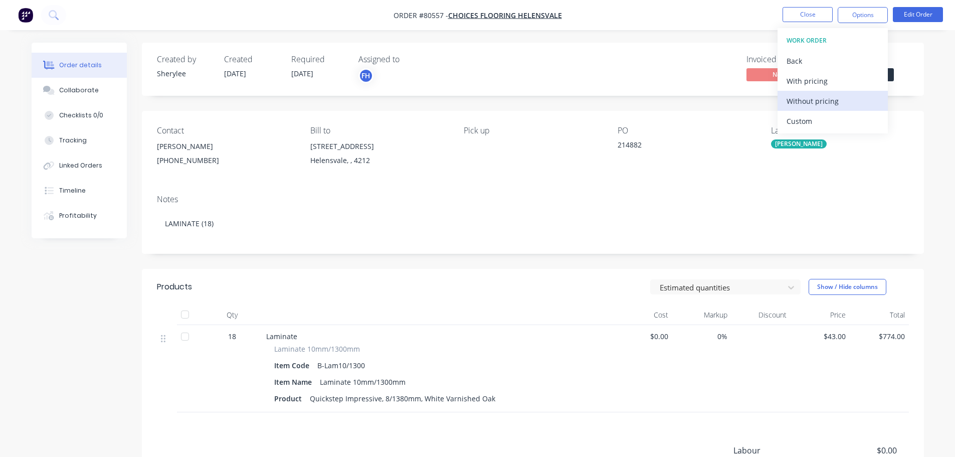
click at [824, 96] on div "Without pricing" at bounding box center [833, 101] width 92 height 15
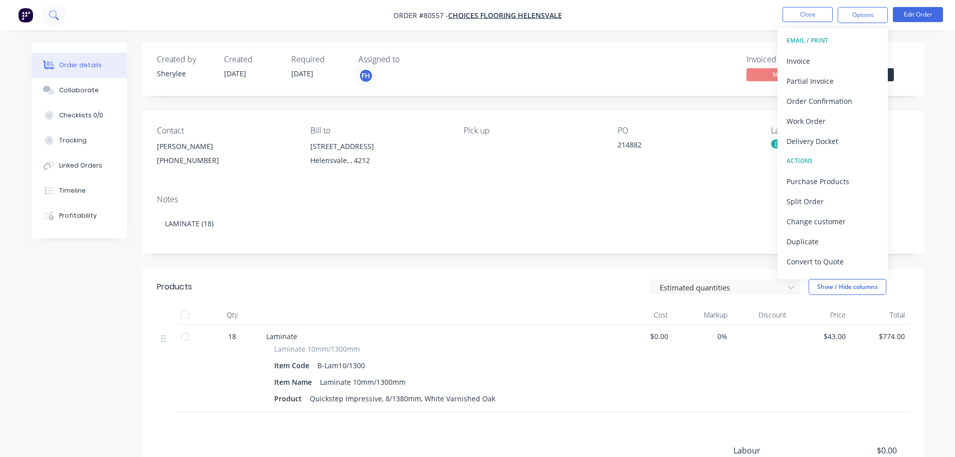
click at [53, 16] on icon at bounding box center [54, 15] width 10 height 10
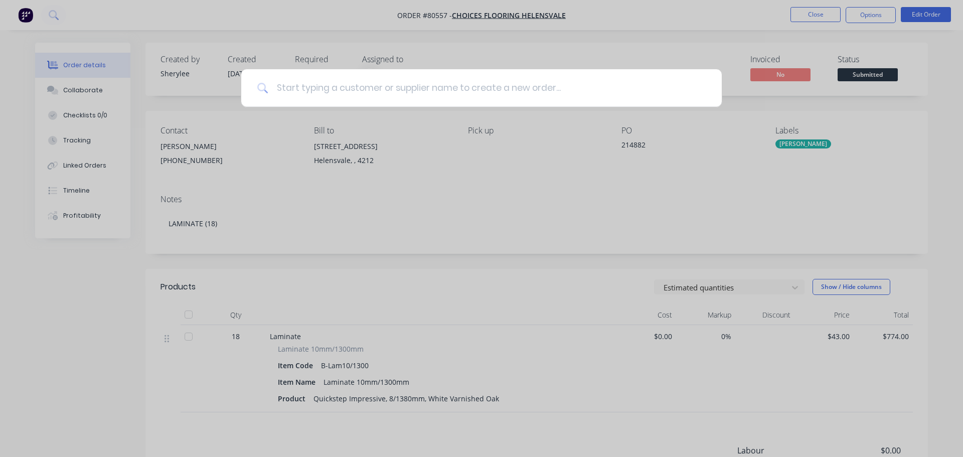
click at [397, 86] on input at bounding box center [486, 88] width 437 height 38
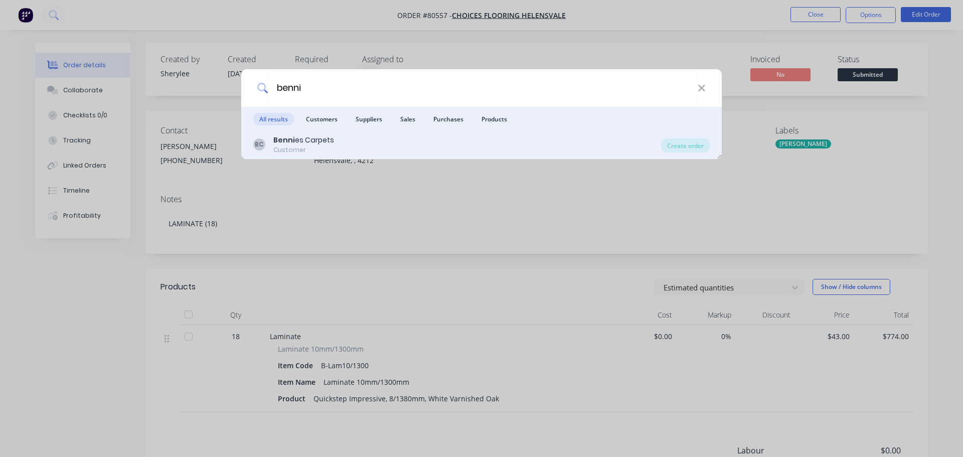
type input "benni"
click at [375, 139] on div "BC Benni es Carpets Customer" at bounding box center [457, 145] width 408 height 20
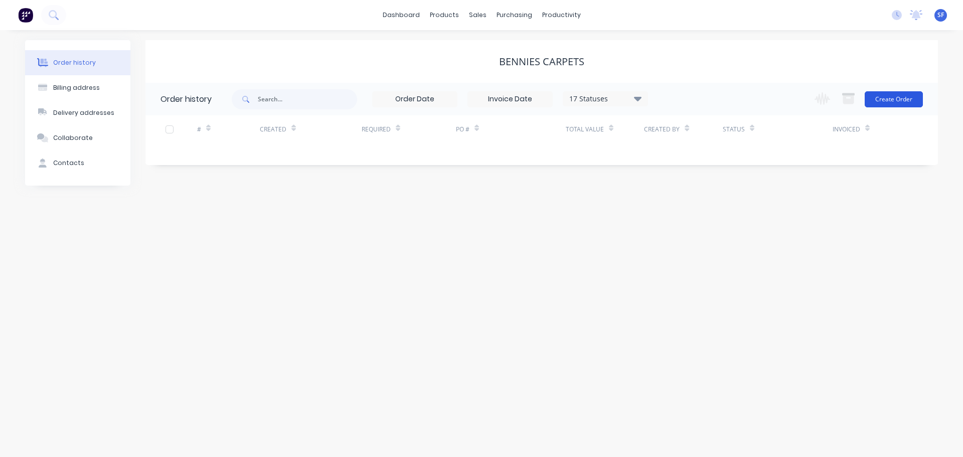
click at [901, 99] on button "Create Order" at bounding box center [894, 99] width 58 height 16
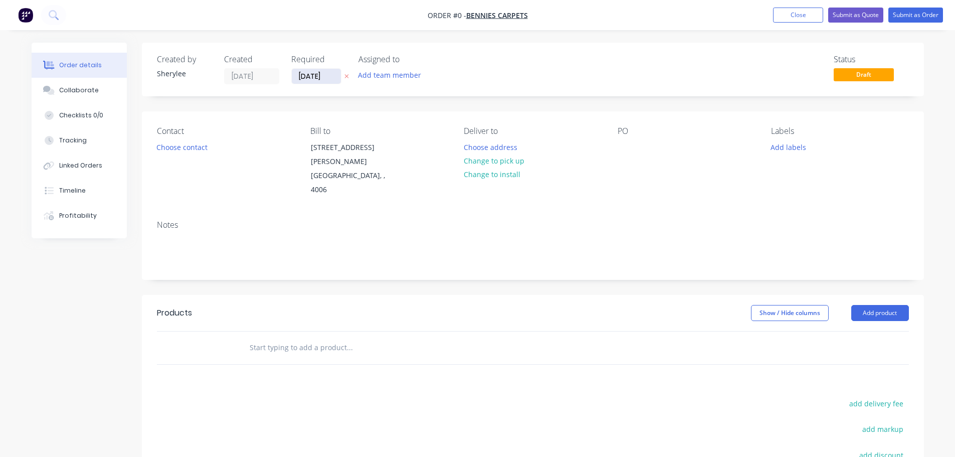
click at [317, 76] on input "[DATE]" at bounding box center [316, 76] width 49 height 15
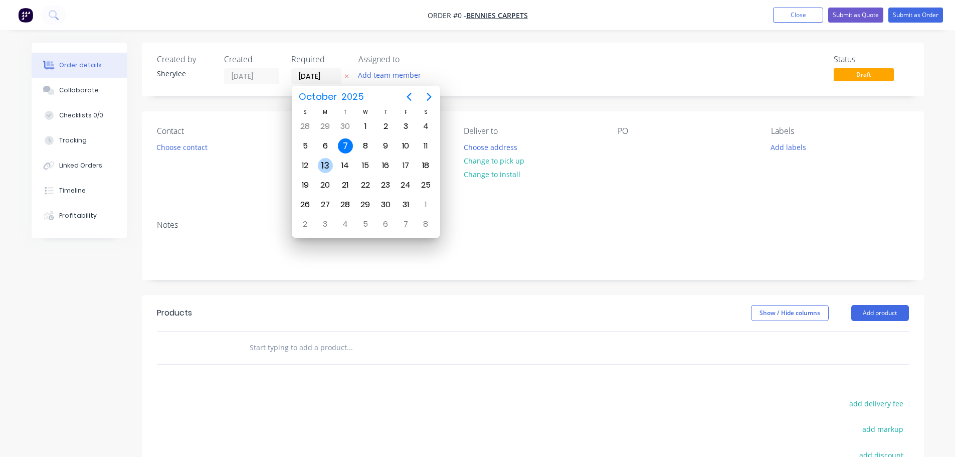
click at [325, 170] on div "13" at bounding box center [325, 165] width 15 height 15
type input "[DATE]"
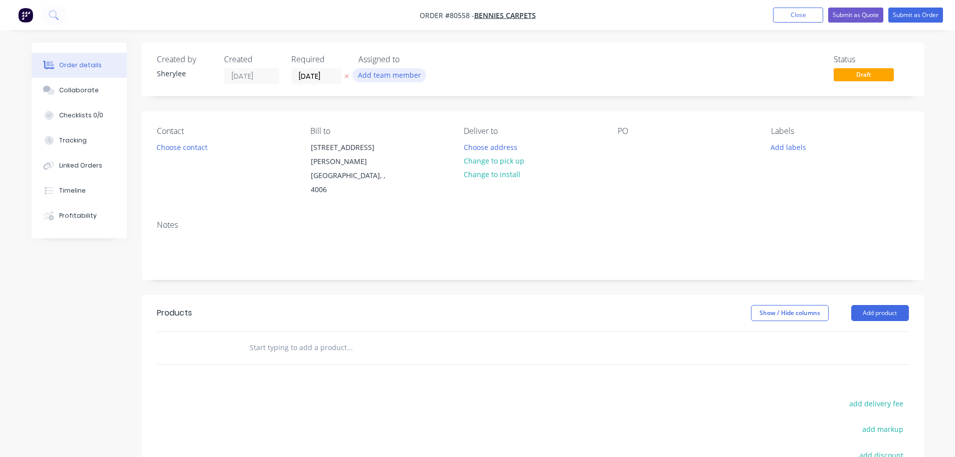
click at [389, 77] on button "Add team member" at bounding box center [390, 75] width 74 height 14
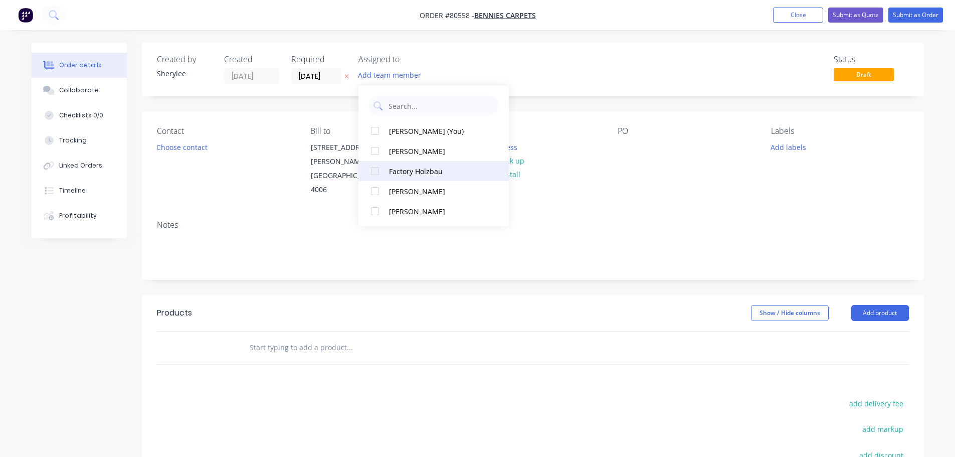
click at [373, 170] on div at bounding box center [375, 171] width 20 height 20
click at [586, 180] on div "Contact Choose contact Bill to [STREET_ADDRESS][PERSON_NAME] Deliver to Choose …" at bounding box center [533, 161] width 782 height 101
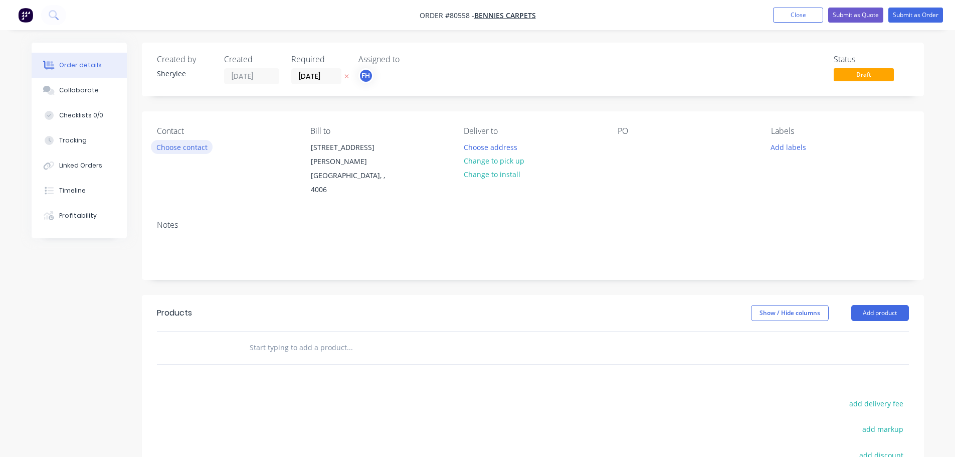
click at [196, 146] on button "Choose contact" at bounding box center [182, 147] width 62 height 14
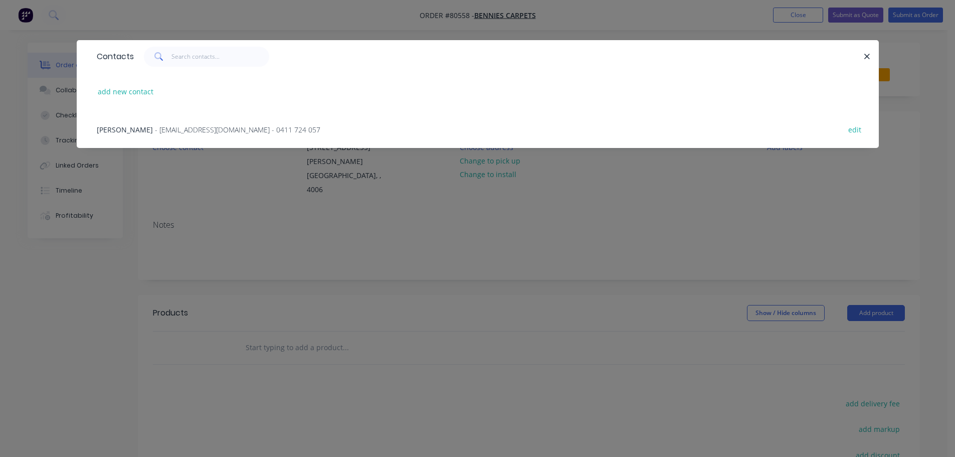
click at [186, 127] on span "- [EMAIL_ADDRESS][DOMAIN_NAME] - 0411 724 057" at bounding box center [238, 130] width 166 height 10
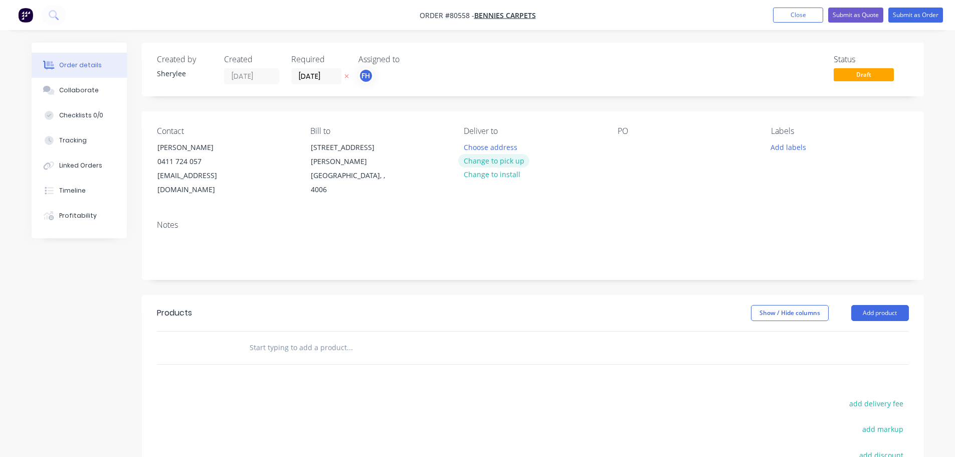
click at [501, 162] on button "Change to pick up" at bounding box center [493, 161] width 71 height 14
click at [623, 146] on div at bounding box center [626, 147] width 16 height 15
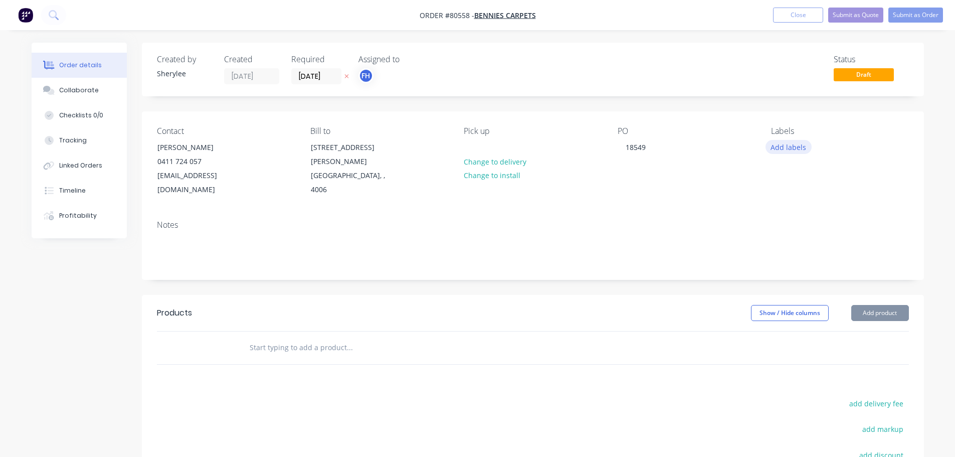
click at [785, 145] on button "Add labels" at bounding box center [789, 147] width 46 height 14
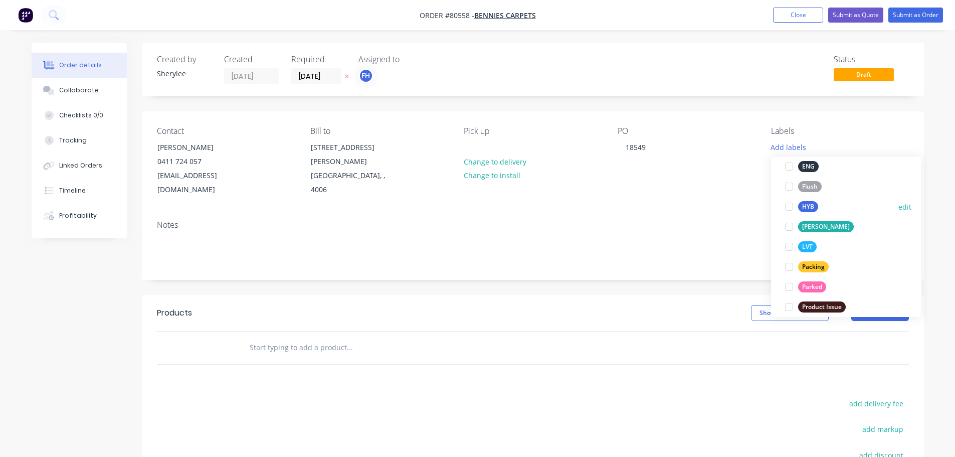
click at [787, 208] on div at bounding box center [789, 207] width 20 height 20
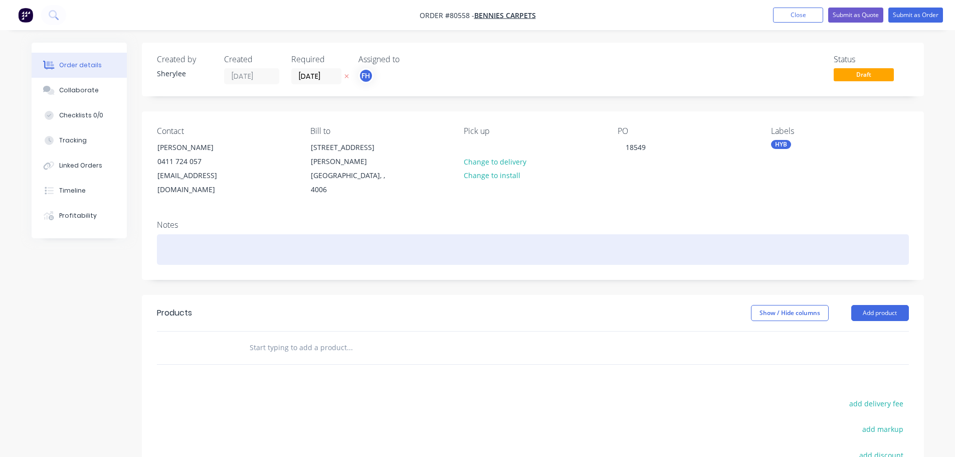
click at [192, 236] on div at bounding box center [533, 249] width 752 height 31
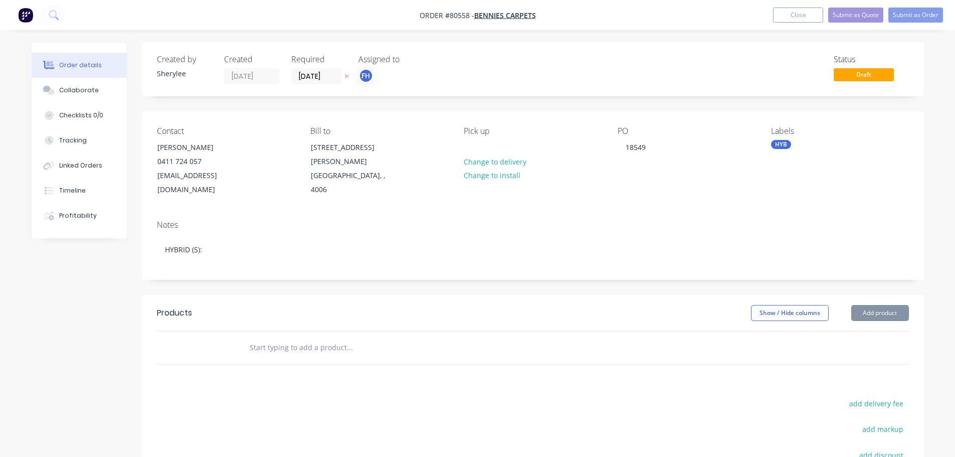
click at [295, 338] on input "text" at bounding box center [349, 348] width 201 height 20
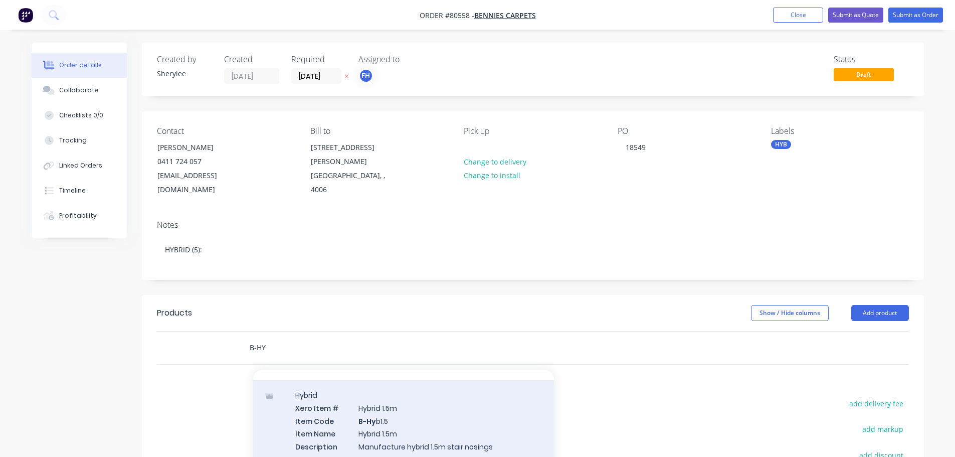
scroll to position [401, 0]
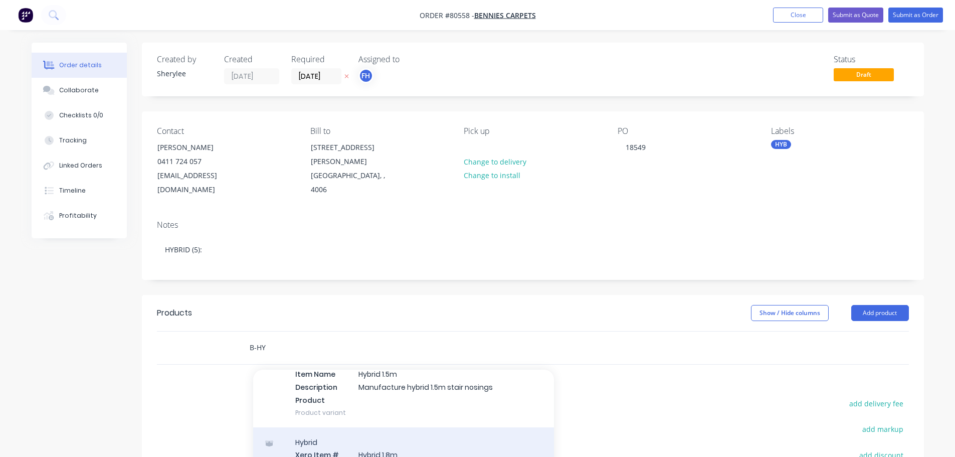
type input "B-HY"
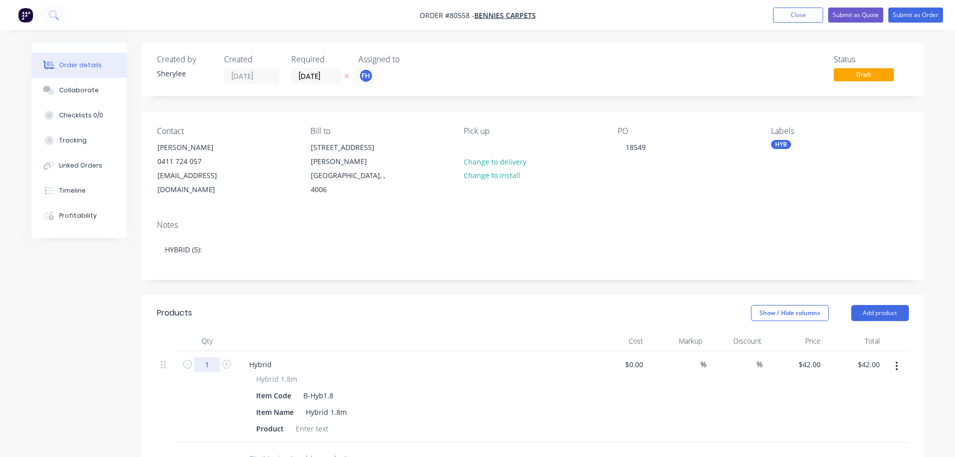
click at [212, 357] on input "1" at bounding box center [207, 364] width 26 height 15
type input "5"
type input "$210.00"
click at [305, 421] on div at bounding box center [312, 428] width 41 height 15
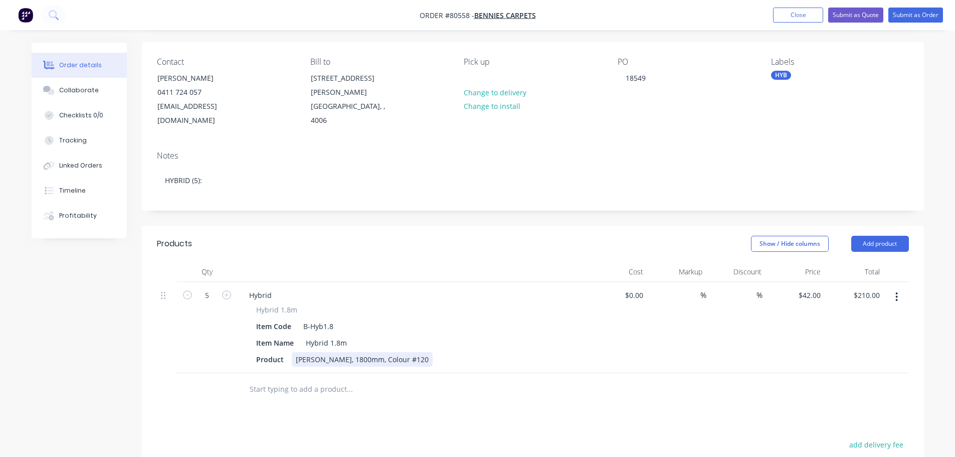
scroll to position [100, 0]
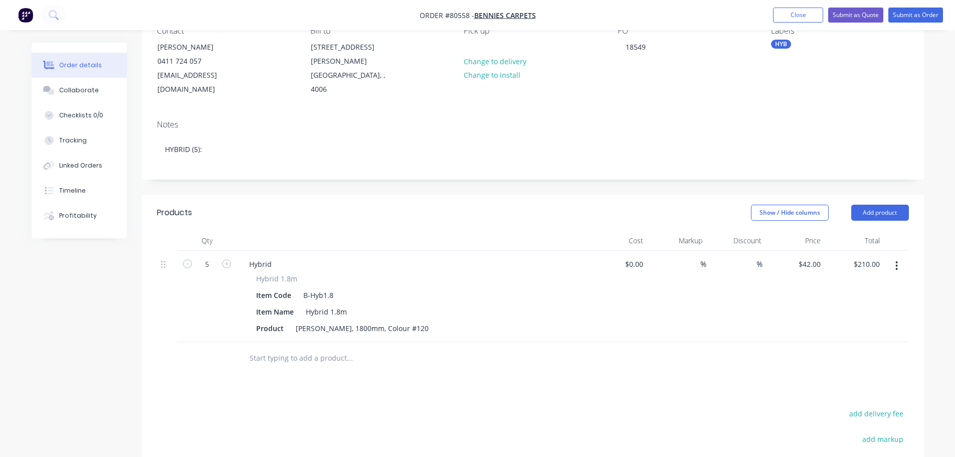
click at [304, 348] on input "text" at bounding box center [349, 358] width 201 height 20
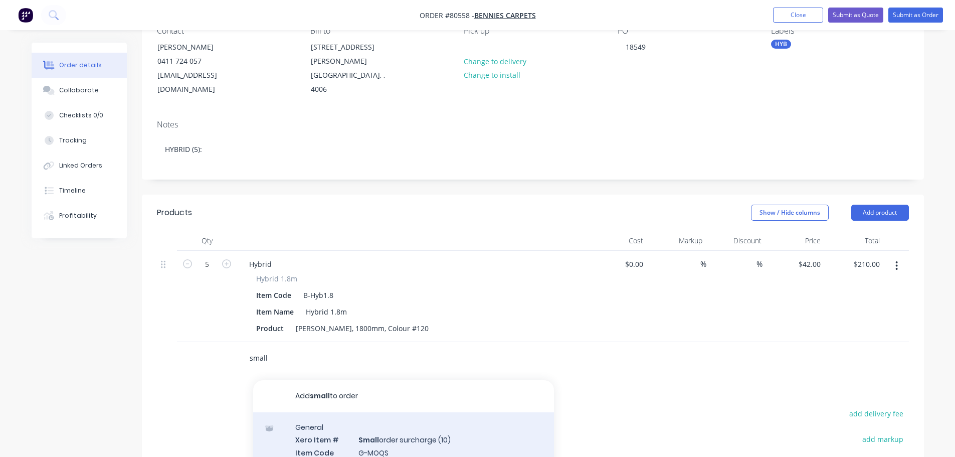
type input "small"
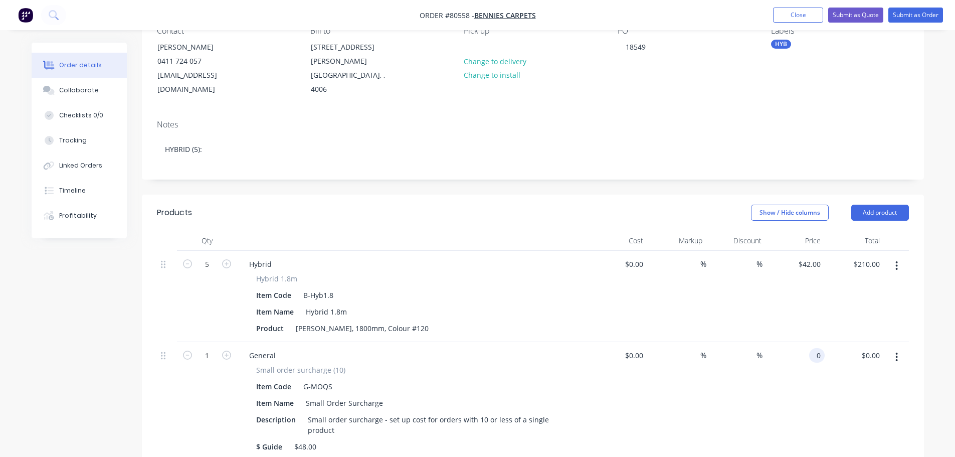
click at [803, 342] on div "0 0" at bounding box center [795, 401] width 59 height 118
type input "$48.00"
click at [604, 414] on div "$0.00 $0.00" at bounding box center [617, 401] width 59 height 118
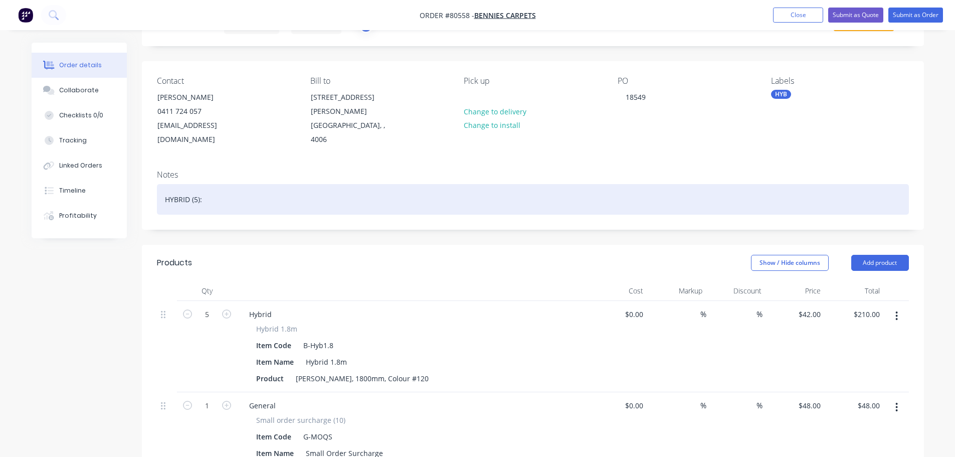
click at [236, 187] on div "HYBRID (5):" at bounding box center [533, 199] width 752 height 31
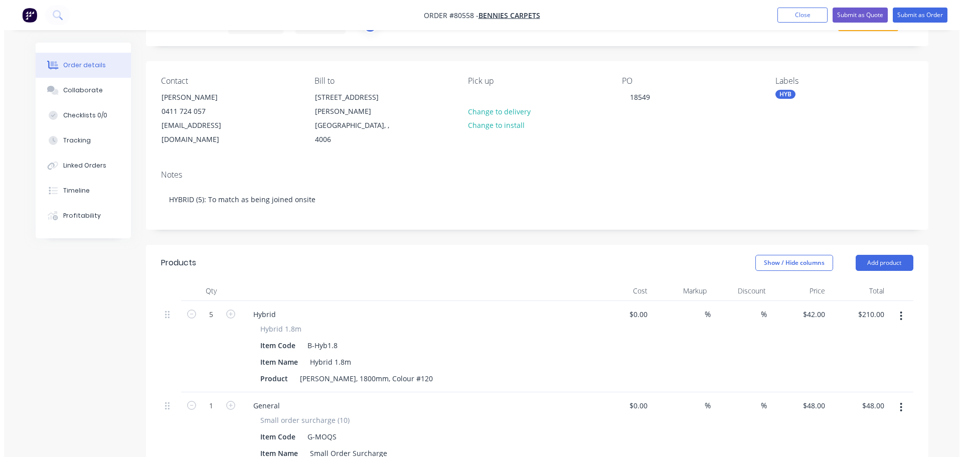
scroll to position [0, 0]
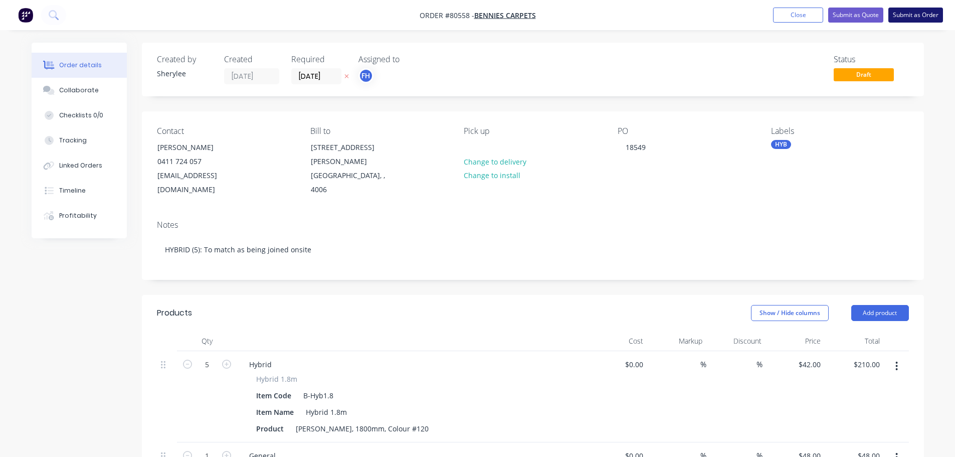
click at [905, 12] on button "Submit as Order" at bounding box center [916, 15] width 55 height 15
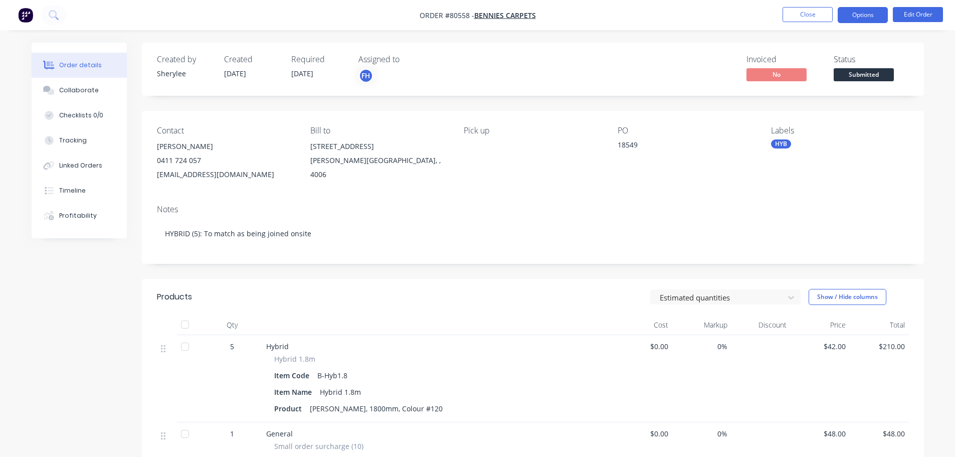
click at [866, 14] on button "Options" at bounding box center [863, 15] width 50 height 16
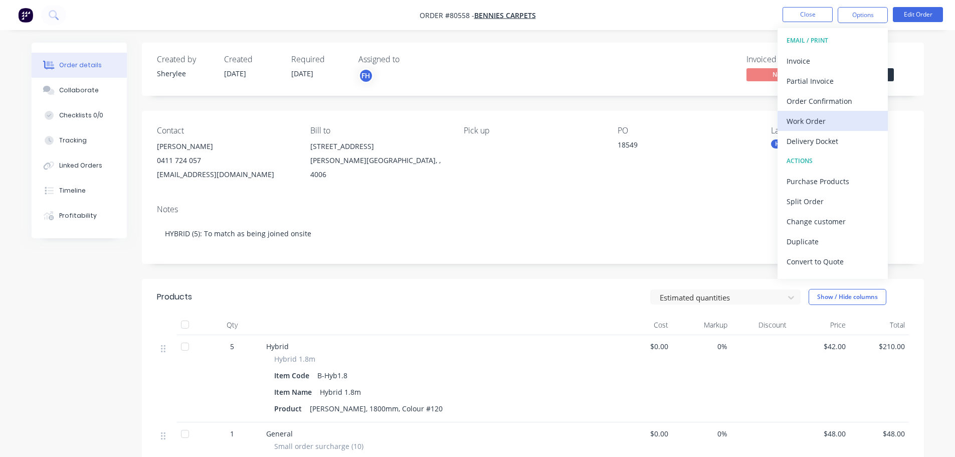
click at [827, 115] on div "Work Order" at bounding box center [833, 121] width 92 height 15
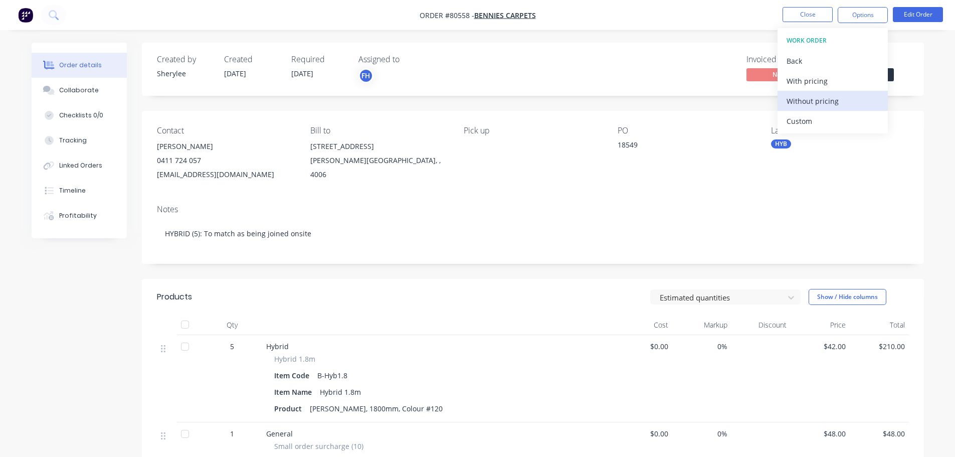
click at [817, 101] on div "Without pricing" at bounding box center [833, 101] width 92 height 15
click at [53, 18] on icon at bounding box center [53, 14] width 8 height 8
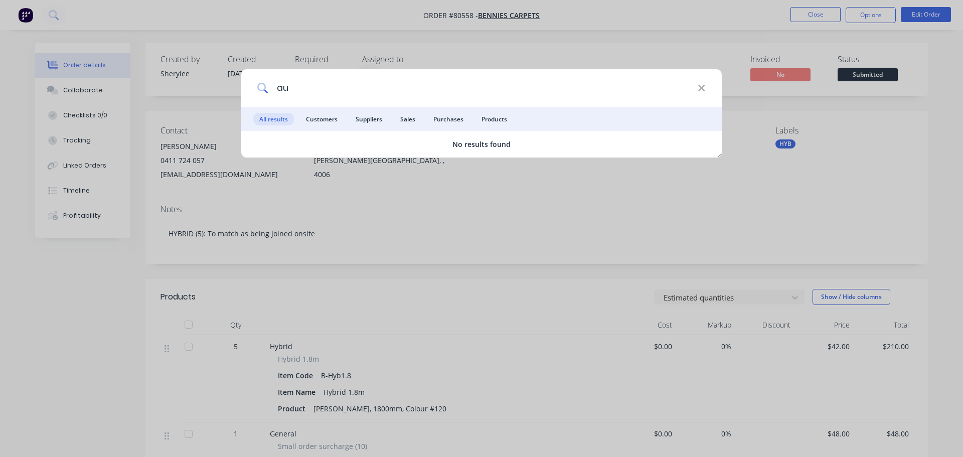
type input "a"
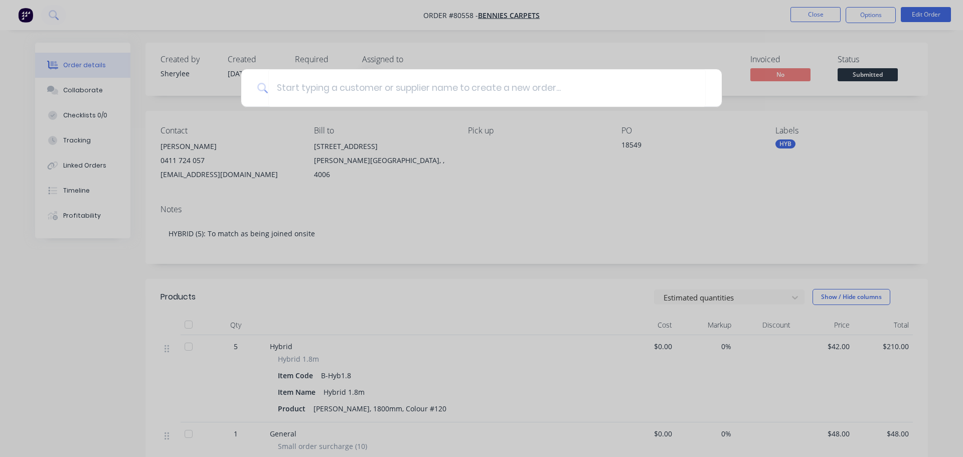
click at [39, 9] on div at bounding box center [481, 228] width 963 height 457
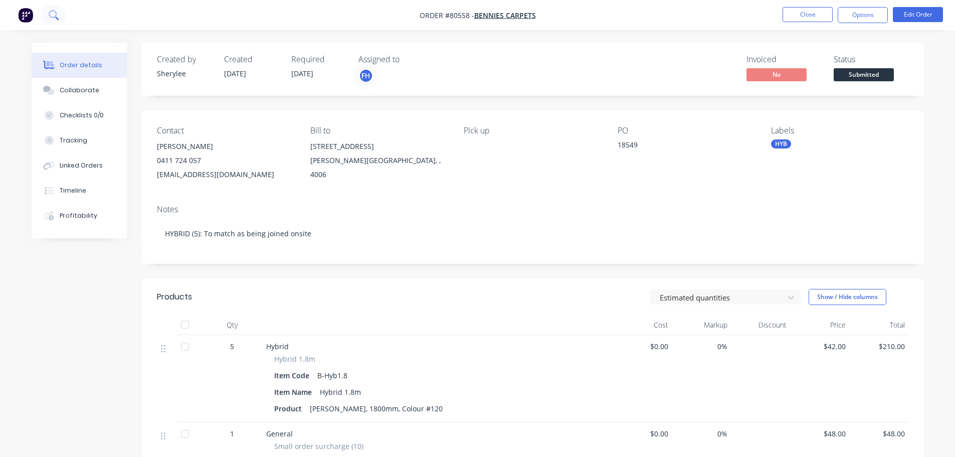
click at [57, 14] on icon at bounding box center [54, 15] width 10 height 10
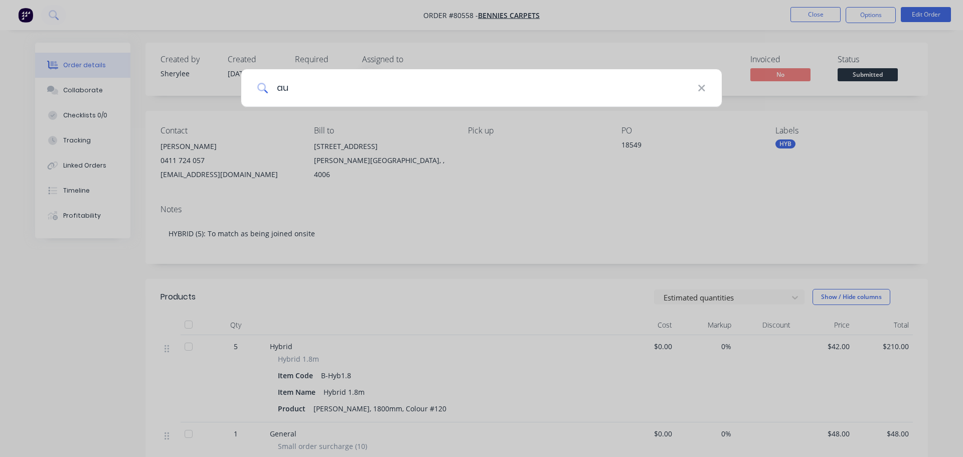
type input "au"
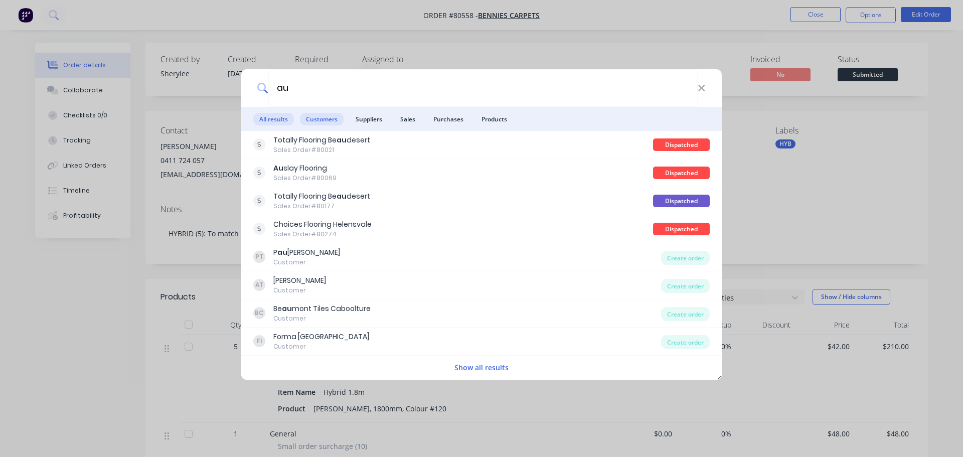
click at [310, 120] on span "Customers" at bounding box center [322, 119] width 44 height 13
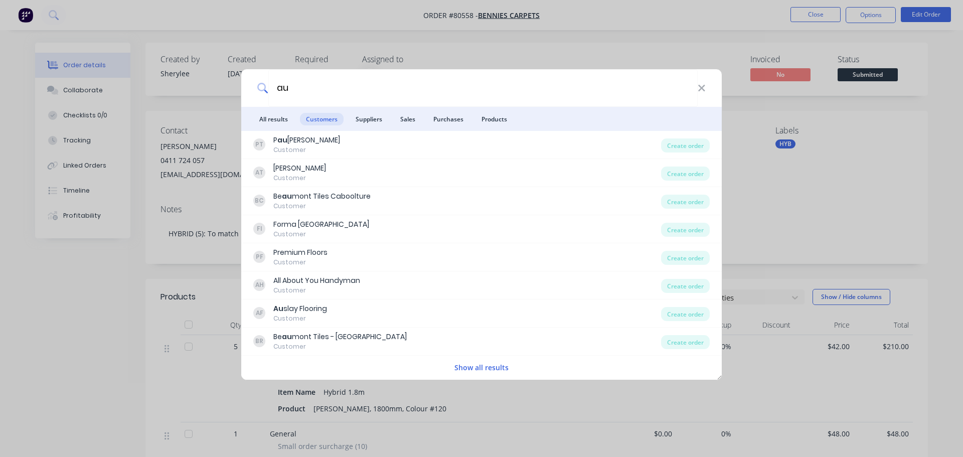
click at [470, 366] on button "Show all results" at bounding box center [481, 368] width 60 height 12
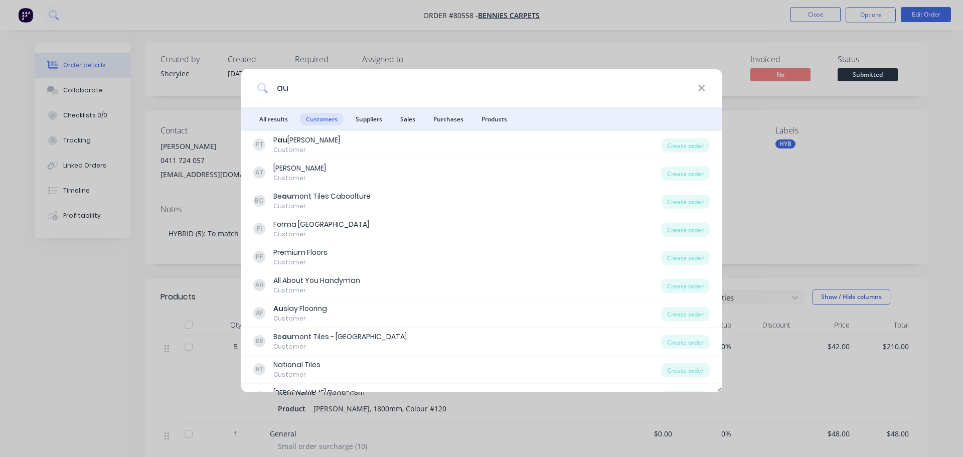
click at [293, 88] on input "au" at bounding box center [482, 88] width 429 height 38
click at [703, 92] on icon at bounding box center [702, 88] width 8 height 11
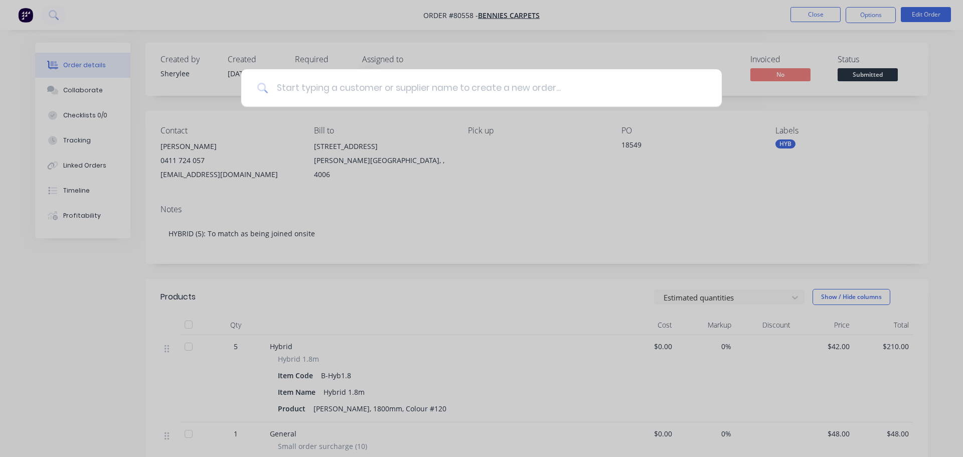
click at [353, 89] on input at bounding box center [486, 88] width 437 height 38
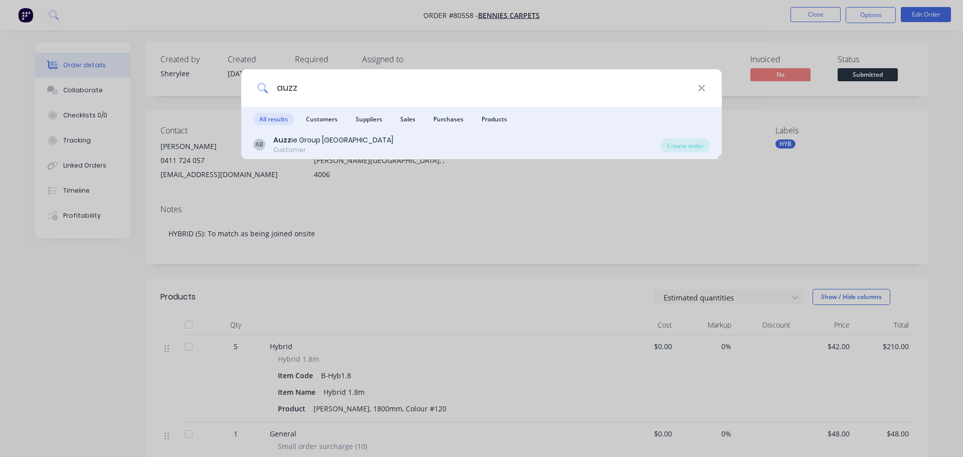
type input "auzz"
click at [363, 142] on div "AB Auzz ie Group Brisbane Customer" at bounding box center [457, 145] width 408 height 20
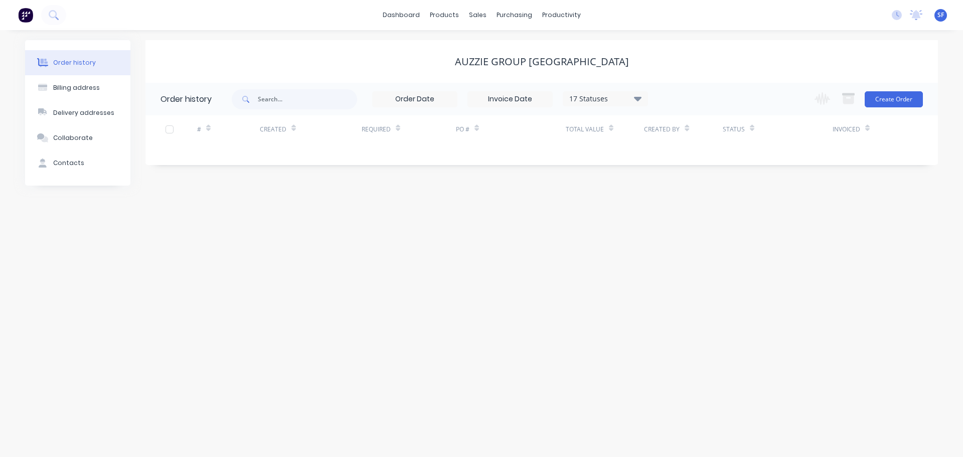
click at [22, 14] on img at bounding box center [25, 15] width 15 height 15
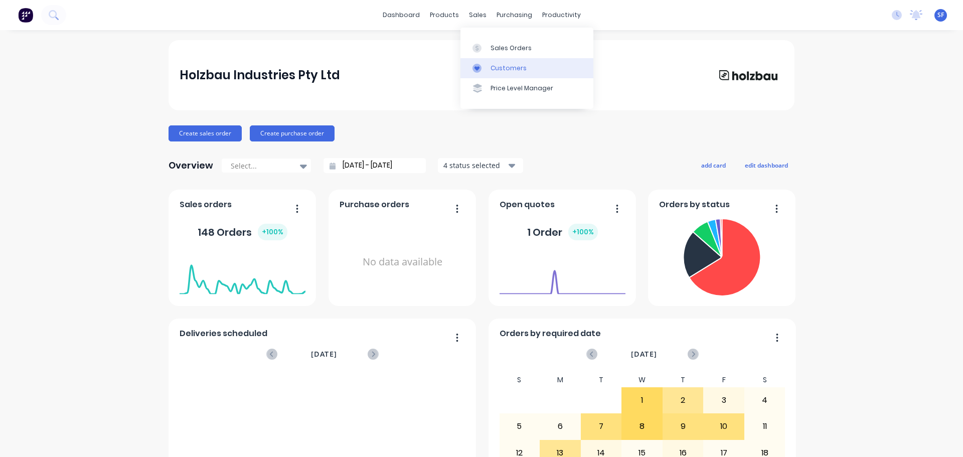
click at [502, 66] on div "Customers" at bounding box center [509, 68] width 36 height 9
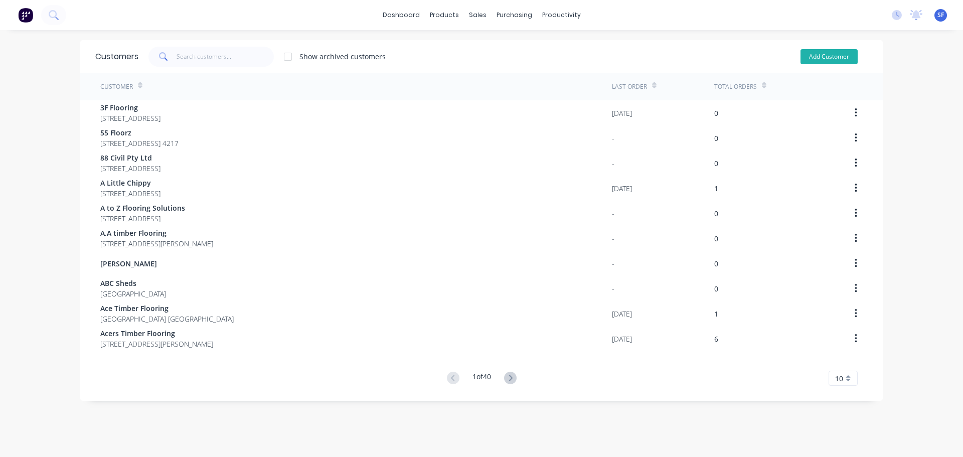
click at [827, 57] on button "Add Customer" at bounding box center [828, 56] width 57 height 15
select select "AU"
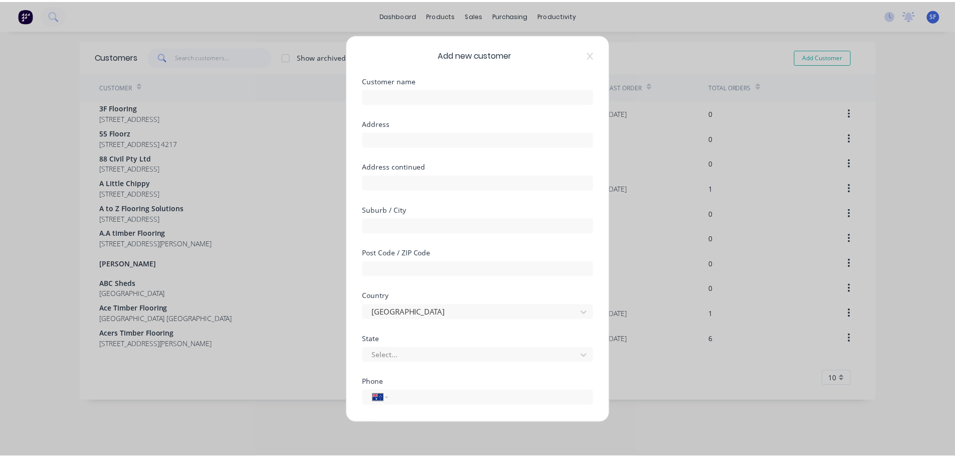
scroll to position [101, 0]
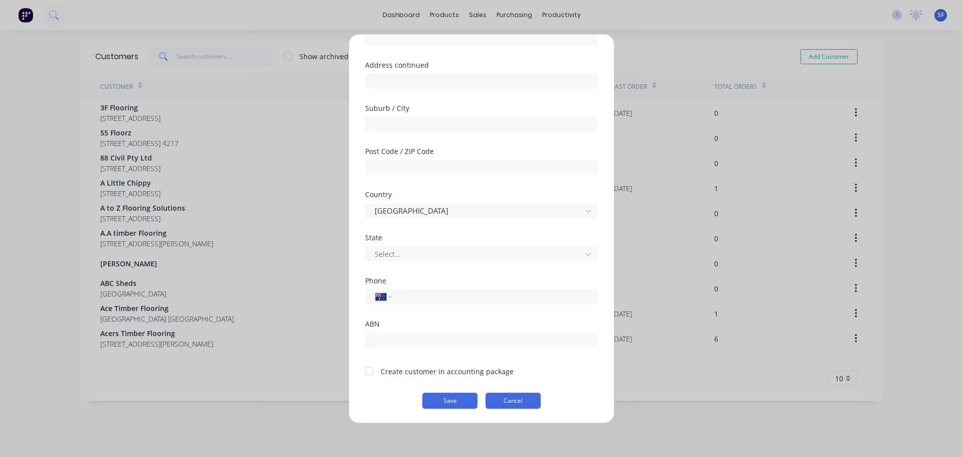
click at [521, 405] on button "Cancel" at bounding box center [512, 400] width 55 height 16
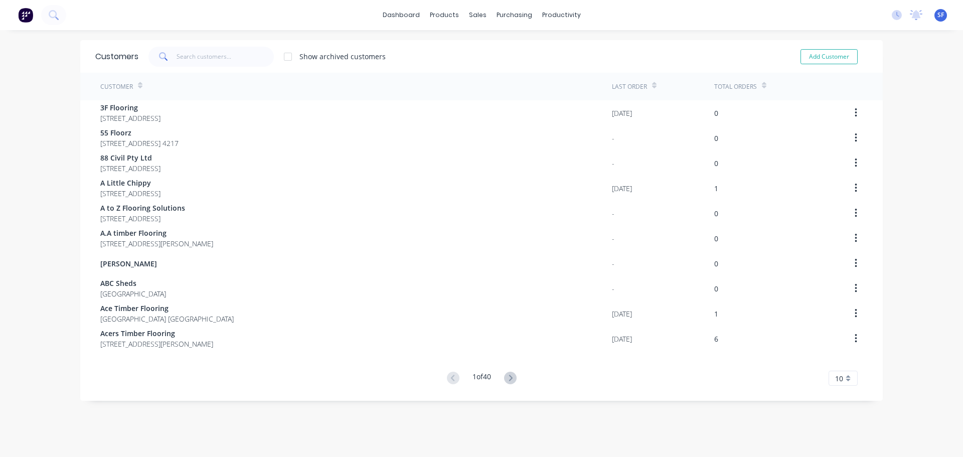
click at [21, 17] on img at bounding box center [25, 15] width 15 height 15
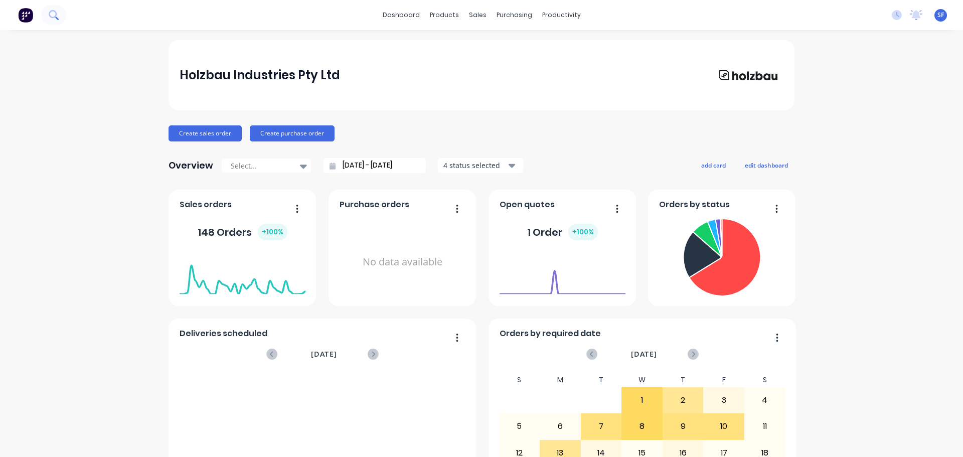
click at [55, 14] on icon at bounding box center [54, 15] width 10 height 10
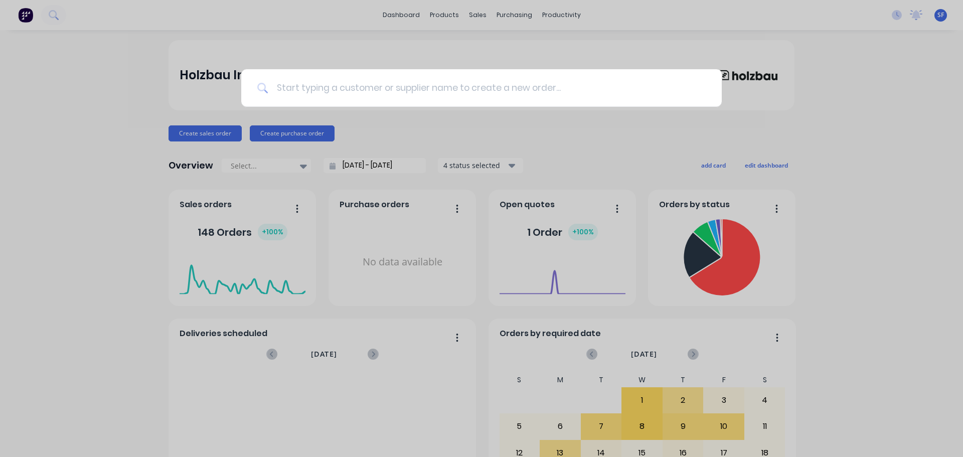
click at [294, 82] on input at bounding box center [486, 88] width 437 height 38
type input "auzzi"
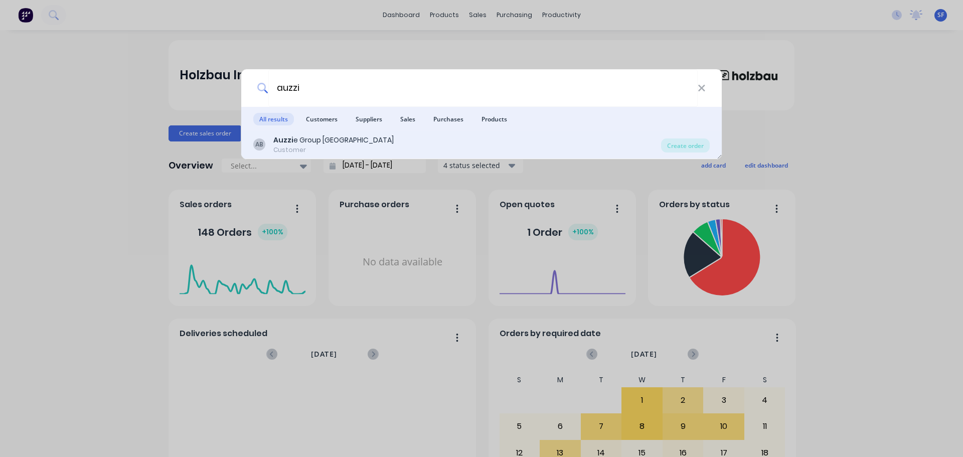
click at [301, 141] on div "Auzzi e Group [GEOGRAPHIC_DATA]" at bounding box center [333, 140] width 120 height 11
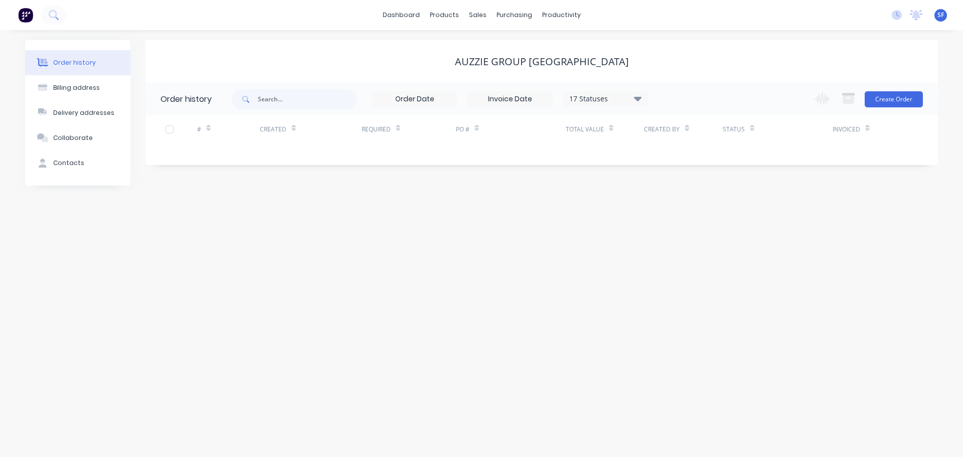
click at [908, 89] on div "Change order status Submitted Unpack Cut Down & Thickness Profile & Substrate &…" at bounding box center [865, 99] width 114 height 33
click at [908, 97] on button "Create Order" at bounding box center [894, 99] width 58 height 16
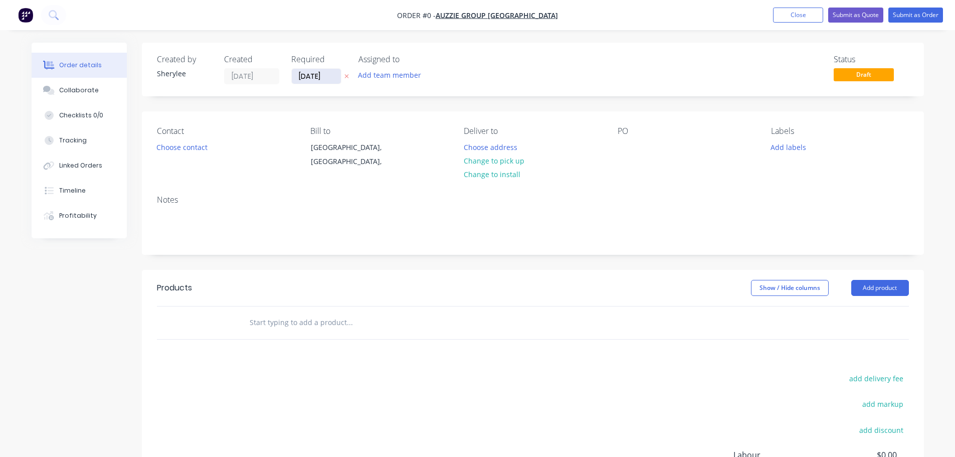
click at [306, 78] on input "[DATE]" at bounding box center [316, 76] width 49 height 15
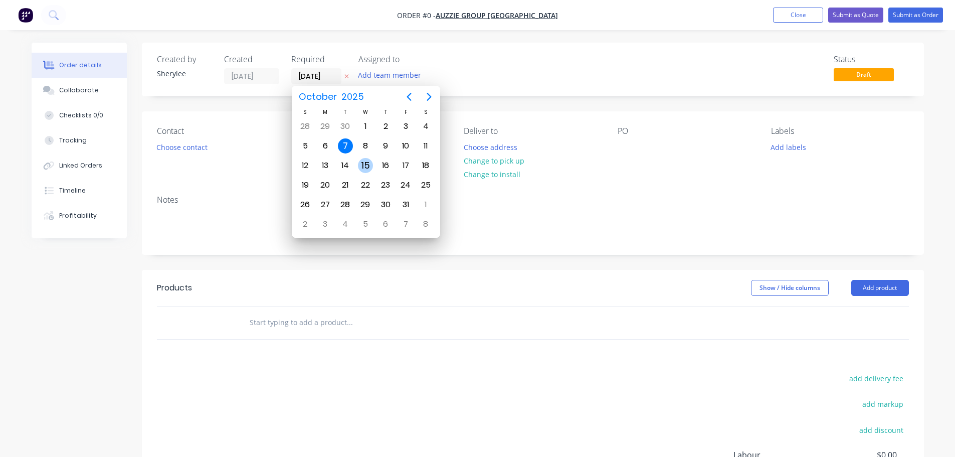
click at [372, 165] on div "15" at bounding box center [365, 165] width 15 height 15
type input "[DATE]"
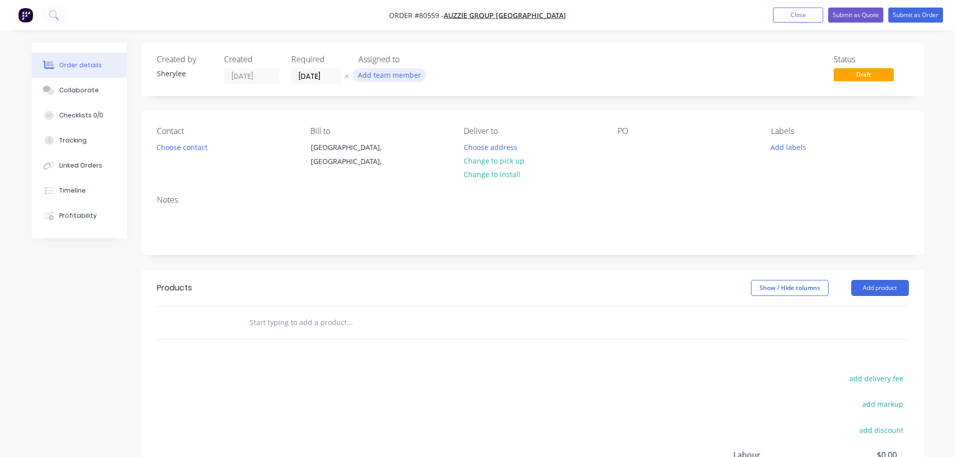
click at [381, 77] on button "Add team member" at bounding box center [390, 75] width 74 height 14
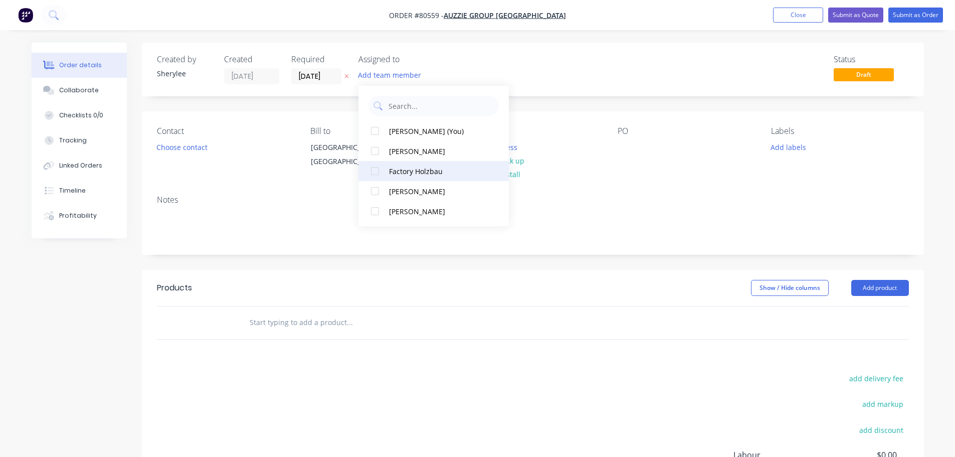
click at [375, 174] on div at bounding box center [375, 171] width 20 height 20
click at [195, 148] on button "Choose contact" at bounding box center [182, 147] width 62 height 14
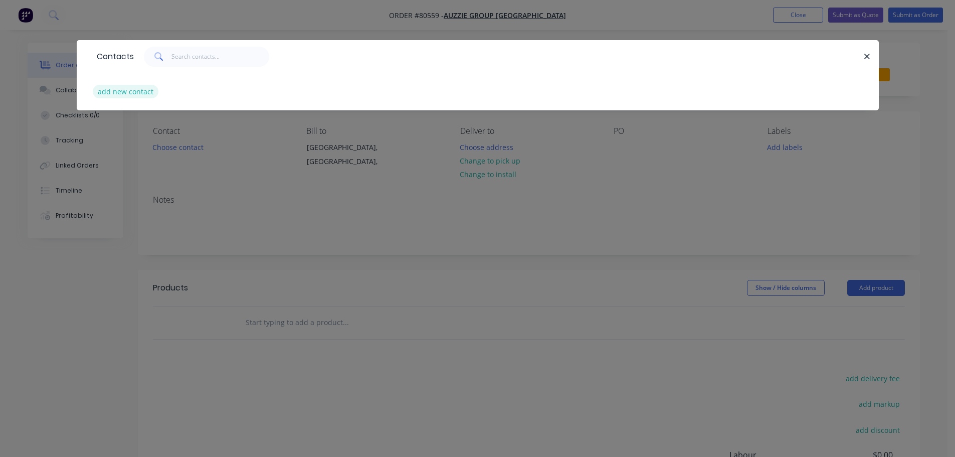
click at [142, 88] on button "add new contact" at bounding box center [126, 92] width 66 height 14
select select "AU"
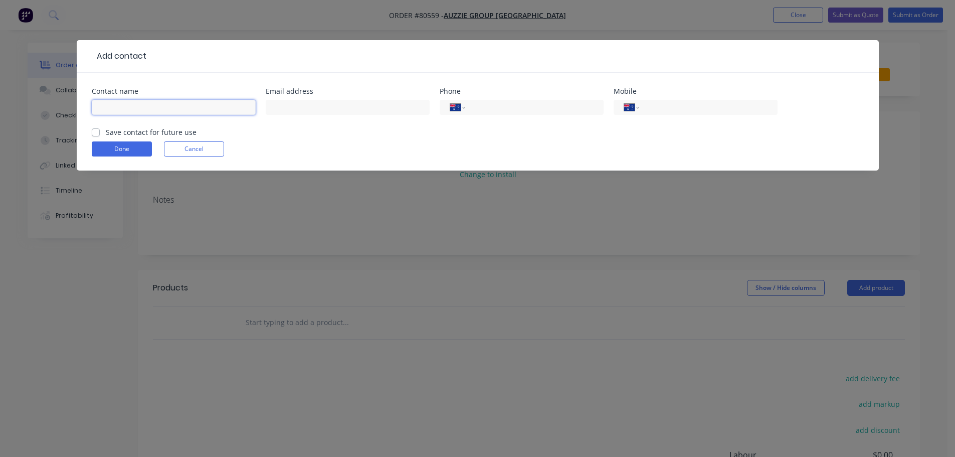
click at [111, 105] on input "text" at bounding box center [174, 107] width 164 height 15
type input "[PERSON_NAME]"
click at [302, 107] on input "text" at bounding box center [348, 107] width 164 height 15
type input "[EMAIL_ADDRESS][DOMAIN_NAME]"
click at [475, 104] on input "tel" at bounding box center [532, 108] width 120 height 12
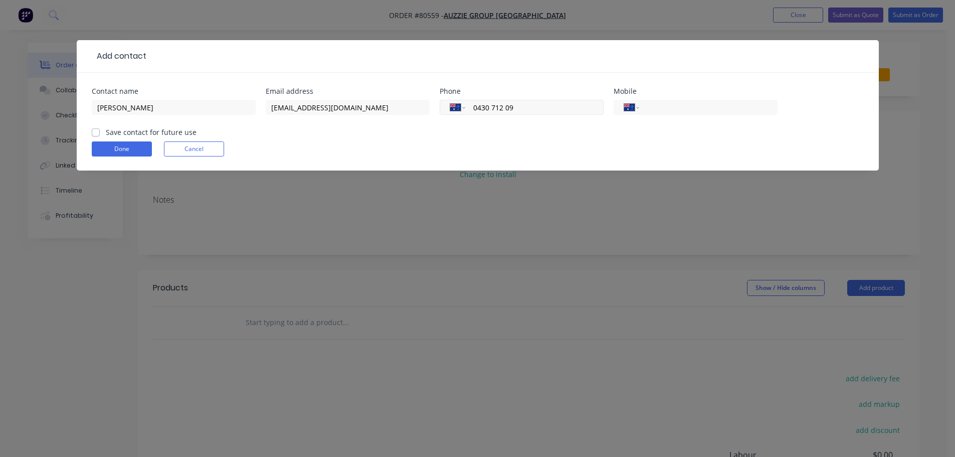
type input "0430 712 090"
drag, startPoint x: 543, startPoint y: 106, endPoint x: 454, endPoint y: 105, distance: 88.3
click at [454, 105] on div "International [GEOGRAPHIC_DATA] [GEOGRAPHIC_DATA] [GEOGRAPHIC_DATA] [GEOGRAPHIC…" at bounding box center [522, 107] width 164 height 15
click at [644, 106] on div "International [GEOGRAPHIC_DATA] [GEOGRAPHIC_DATA] [GEOGRAPHIC_DATA] [GEOGRAPHIC…" at bounding box center [696, 107] width 164 height 15
click at [644, 96] on div "Mobile International [GEOGRAPHIC_DATA] [GEOGRAPHIC_DATA] [GEOGRAPHIC_DATA] [GEO…" at bounding box center [696, 107] width 164 height 39
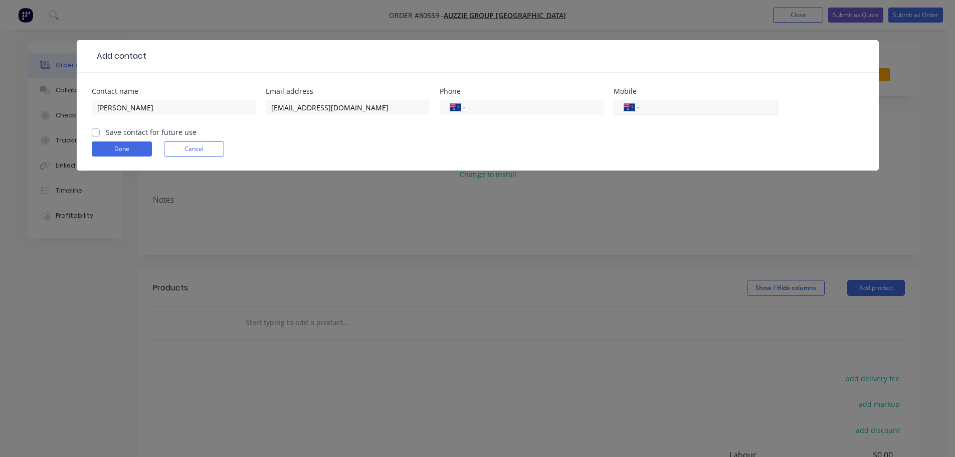
click at [654, 106] on input "tel" at bounding box center [706, 108] width 120 height 12
paste input "0430 712 090"
type input "0430 712 090"
click at [492, 102] on input "tel" at bounding box center [532, 108] width 120 height 12
click at [130, 128] on label "Save contact for future use" at bounding box center [151, 132] width 91 height 11
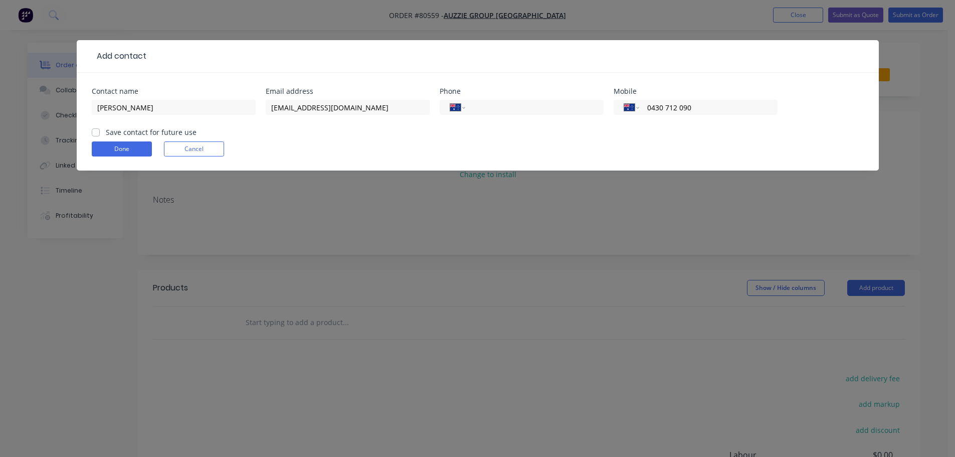
click at [100, 128] on input "Save contact for future use" at bounding box center [96, 132] width 8 height 10
checkbox input "true"
click at [127, 148] on button "Done" at bounding box center [122, 148] width 60 height 15
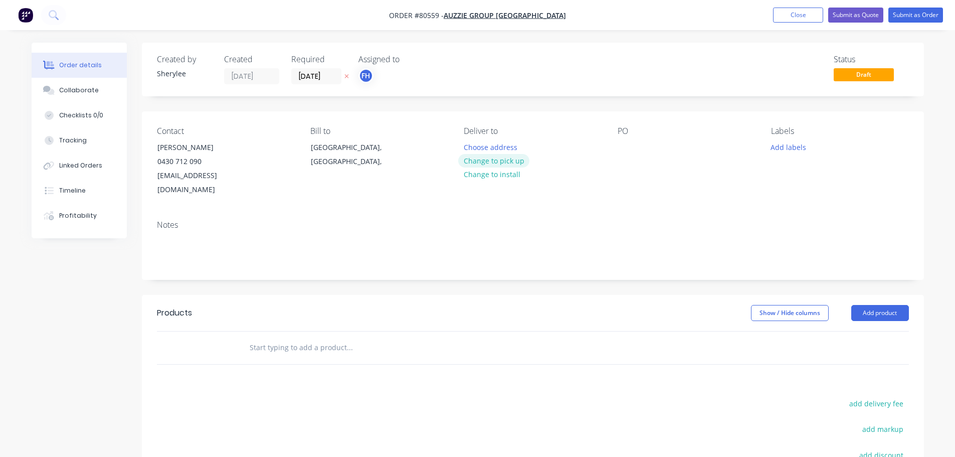
click at [492, 158] on button "Change to pick up" at bounding box center [493, 161] width 71 height 14
click at [789, 144] on button "Add labels" at bounding box center [789, 147] width 46 height 14
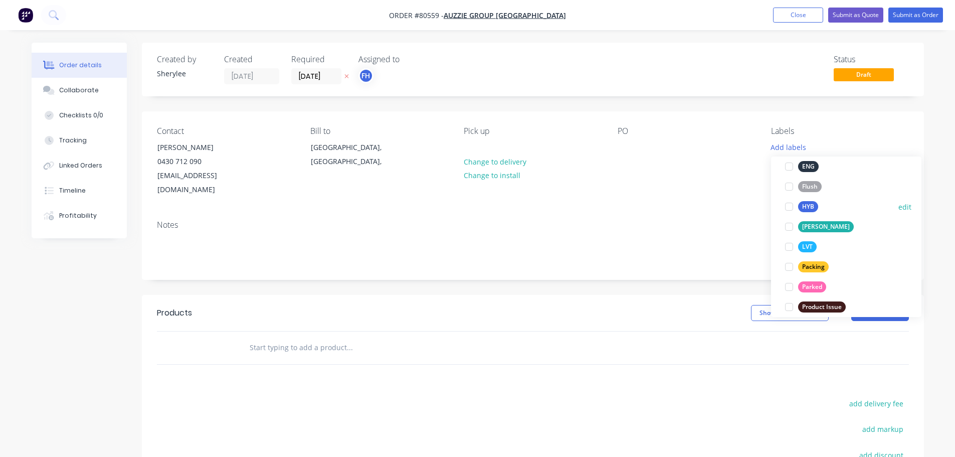
click at [790, 205] on div at bounding box center [789, 207] width 20 height 20
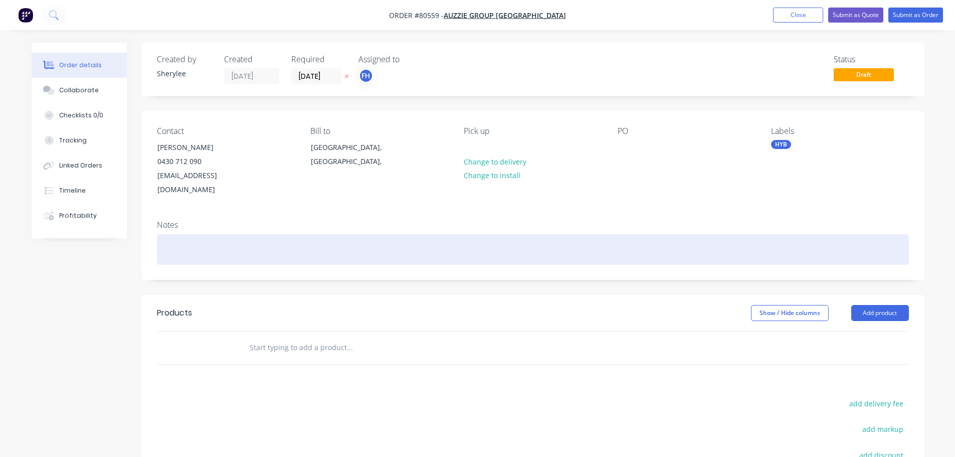
click at [273, 242] on div at bounding box center [533, 249] width 752 height 31
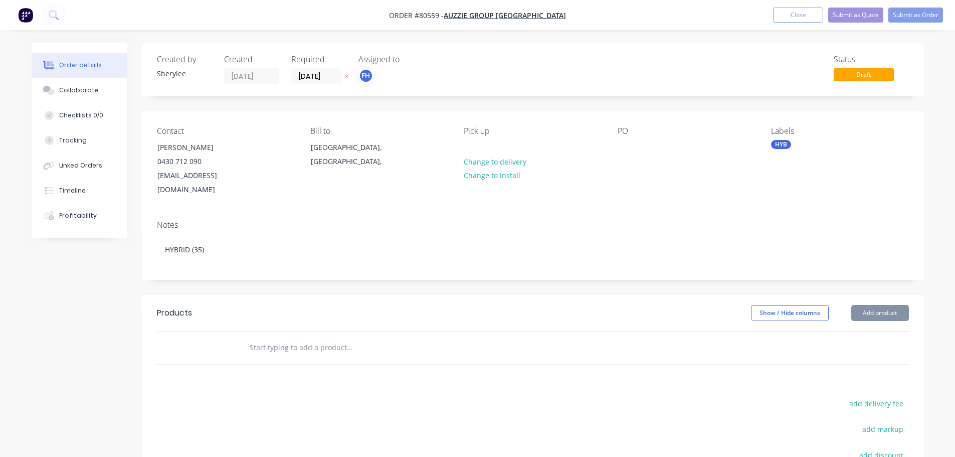
click at [285, 338] on input "text" at bounding box center [349, 348] width 201 height 20
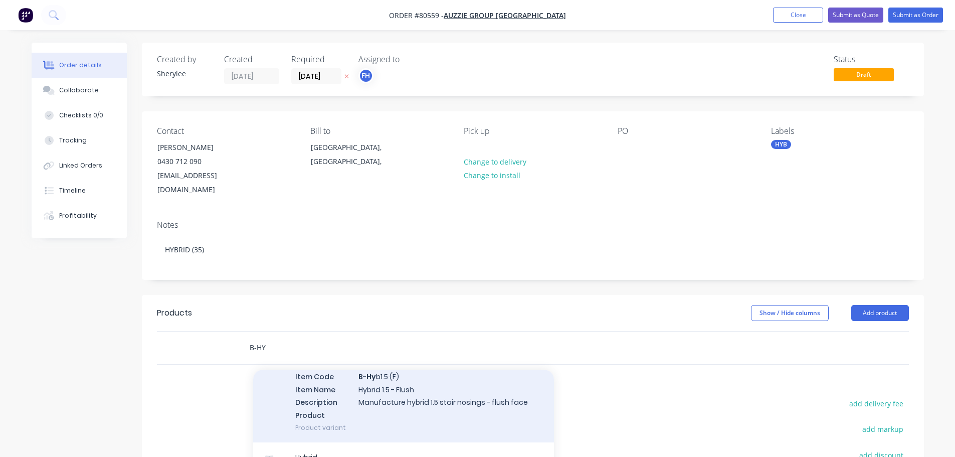
scroll to position [351, 0]
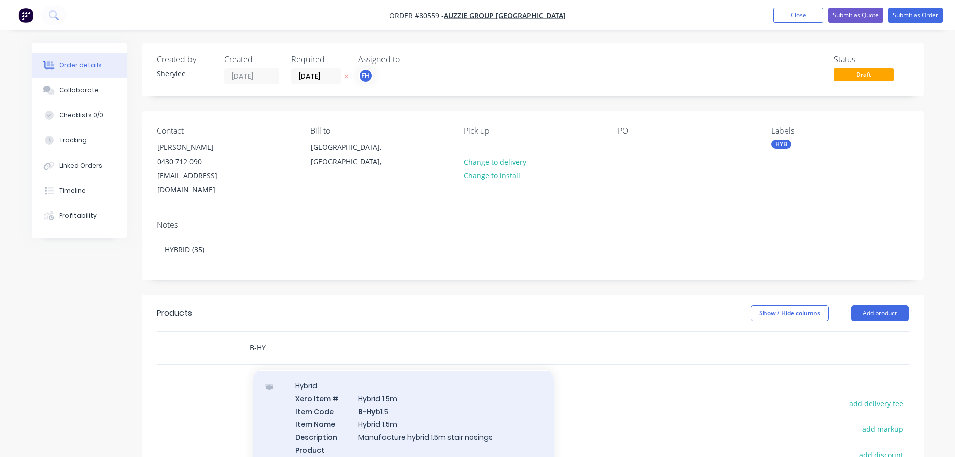
type input "B-HY"
click at [413, 403] on div "Hybrid Xero Item # Hybrid 1.5m Item Code B-Hy b1.5 Item Name Hybrid 1.5m Descri…" at bounding box center [403, 424] width 301 height 107
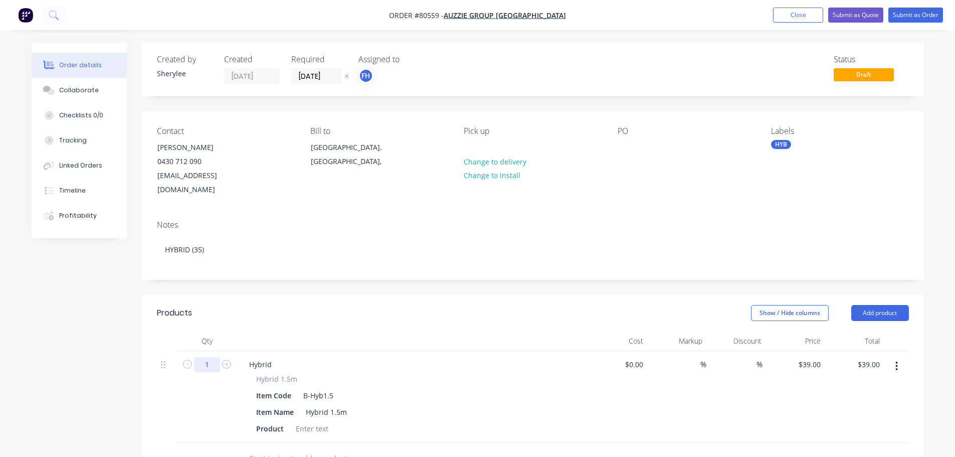
click at [217, 357] on input "1" at bounding box center [207, 364] width 26 height 15
type input "35"
type input "$1,365.00"
click at [308, 421] on div at bounding box center [312, 428] width 41 height 15
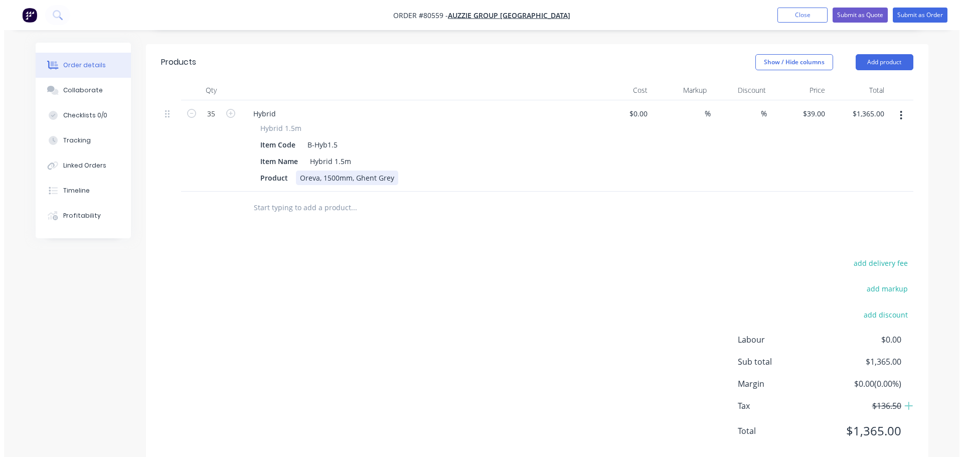
scroll to position [0, 0]
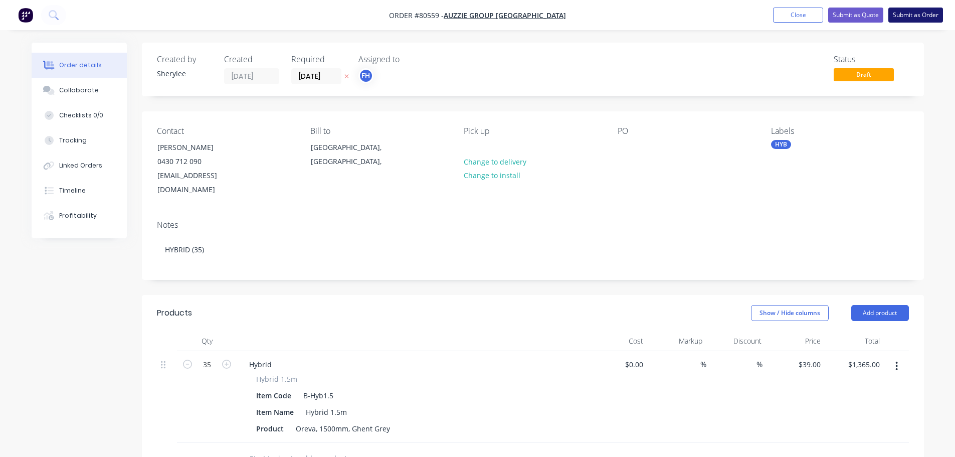
click at [913, 14] on button "Submit as Order" at bounding box center [916, 15] width 55 height 15
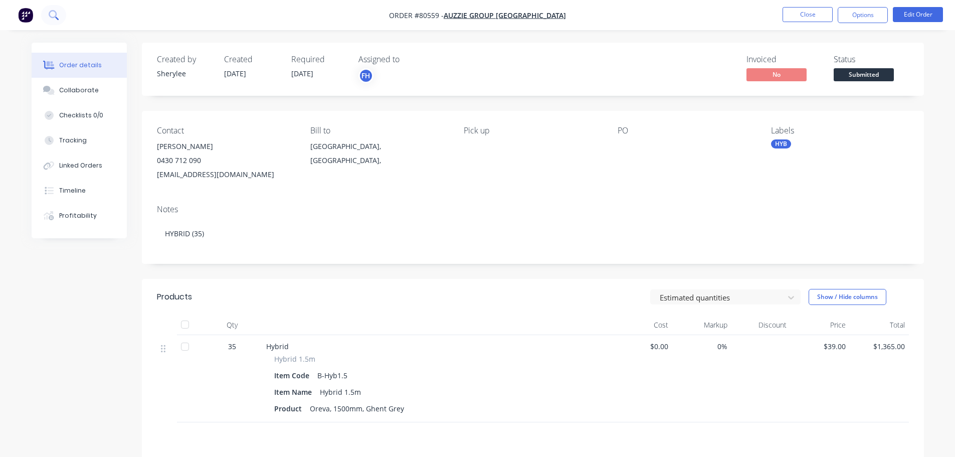
click at [59, 14] on button at bounding box center [53, 15] width 25 height 20
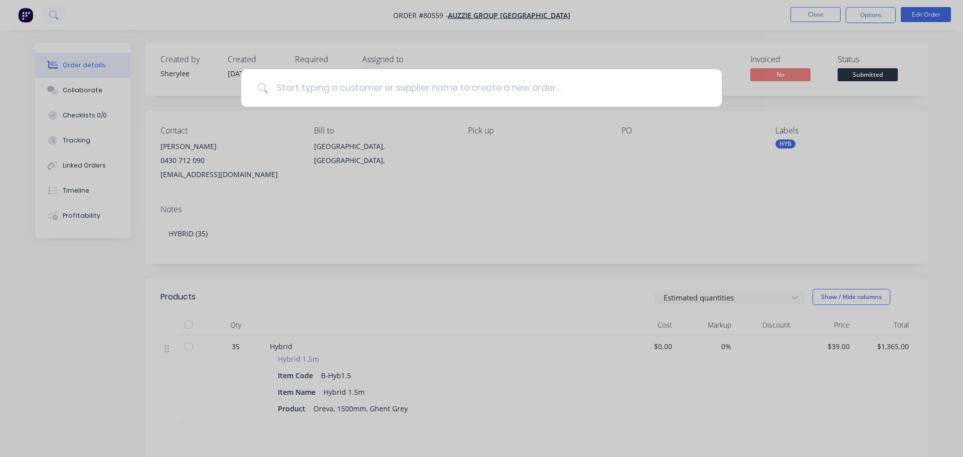
click at [288, 82] on input at bounding box center [486, 88] width 437 height 38
type input "[PERSON_NAME]"
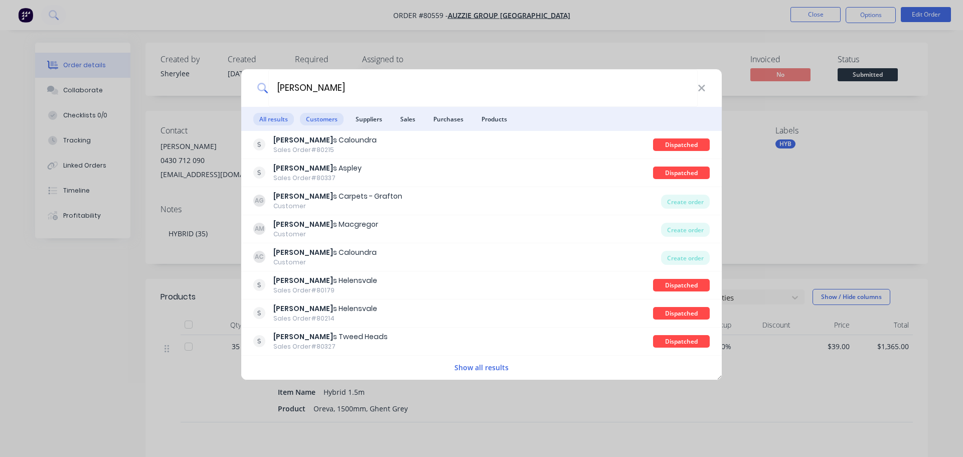
click at [328, 117] on span "Customers" at bounding box center [322, 119] width 44 height 13
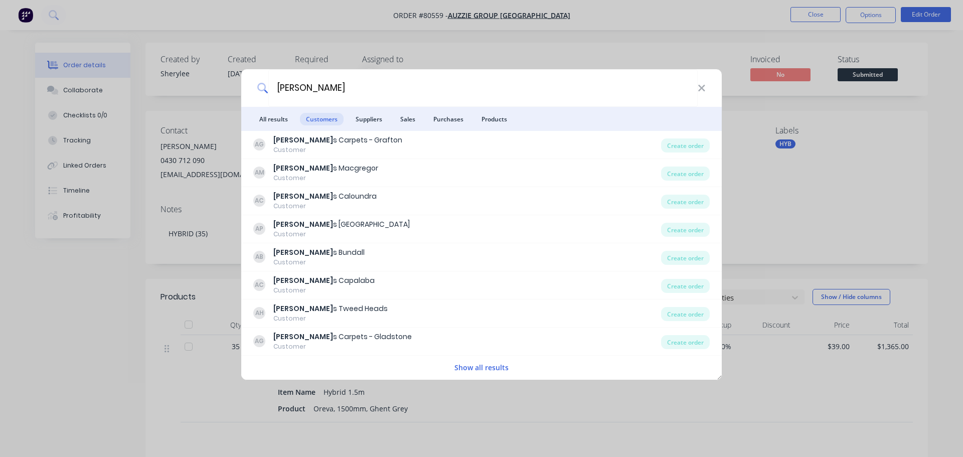
click at [476, 369] on button "Show all results" at bounding box center [481, 368] width 60 height 12
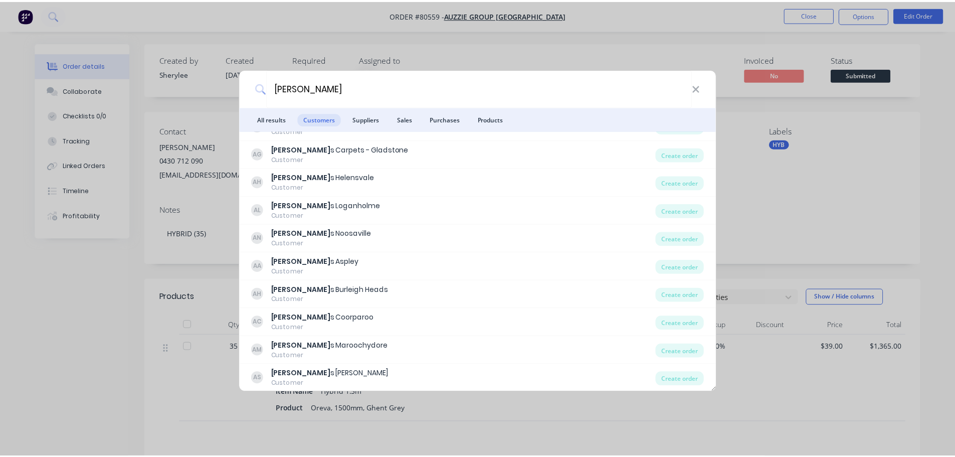
scroll to position [189, 0]
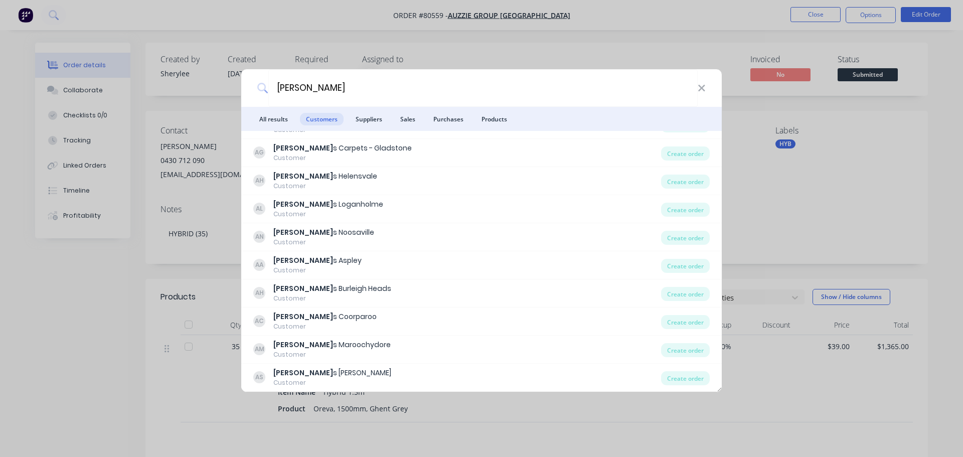
click at [340, 284] on div "[PERSON_NAME] s [PERSON_NAME] Heads" at bounding box center [332, 288] width 118 height 11
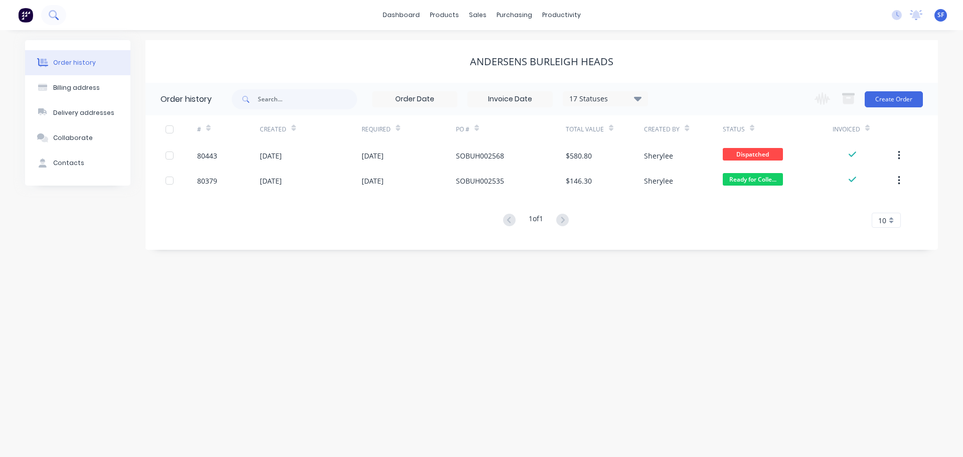
click at [52, 13] on icon at bounding box center [54, 15] width 10 height 10
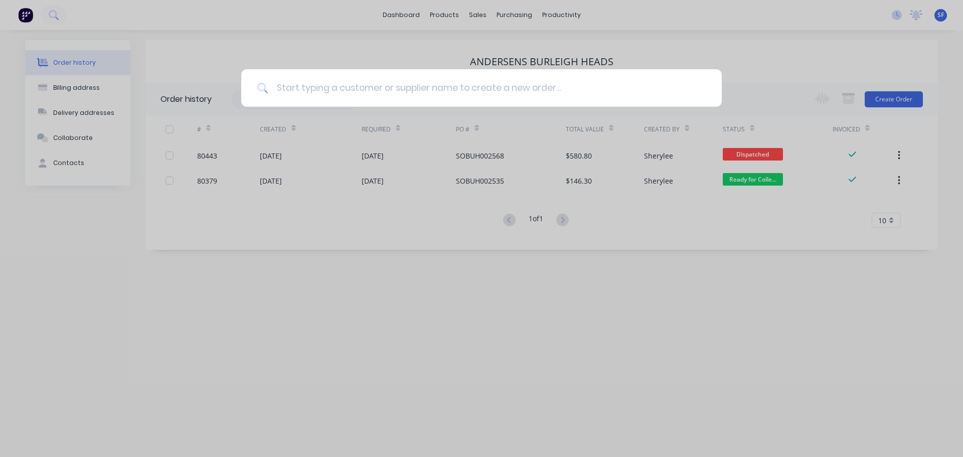
click at [339, 93] on input at bounding box center [486, 88] width 437 height 38
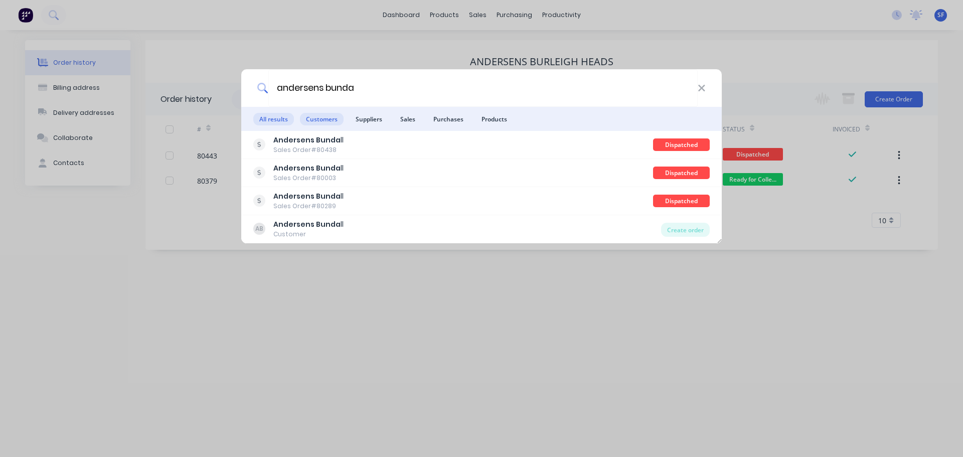
type input "andersens bunda"
click at [325, 122] on span "Customers" at bounding box center [322, 119] width 44 height 13
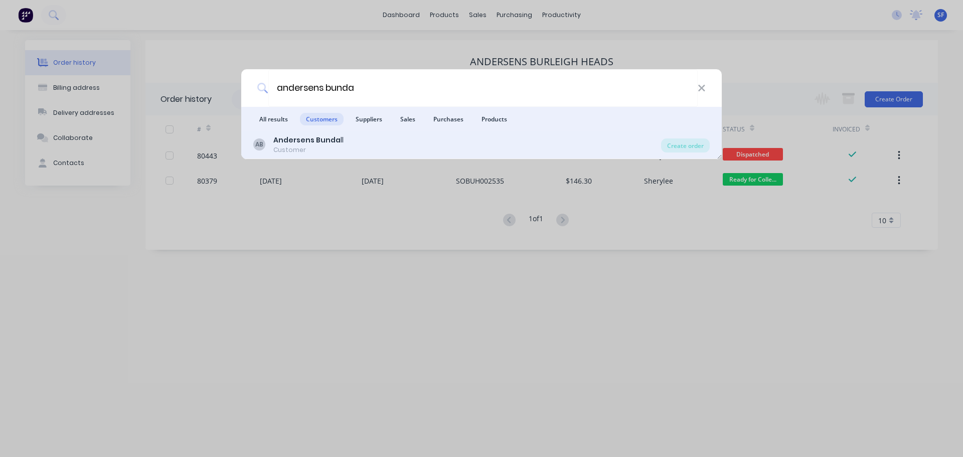
click at [329, 147] on div "Customer" at bounding box center [308, 149] width 70 height 9
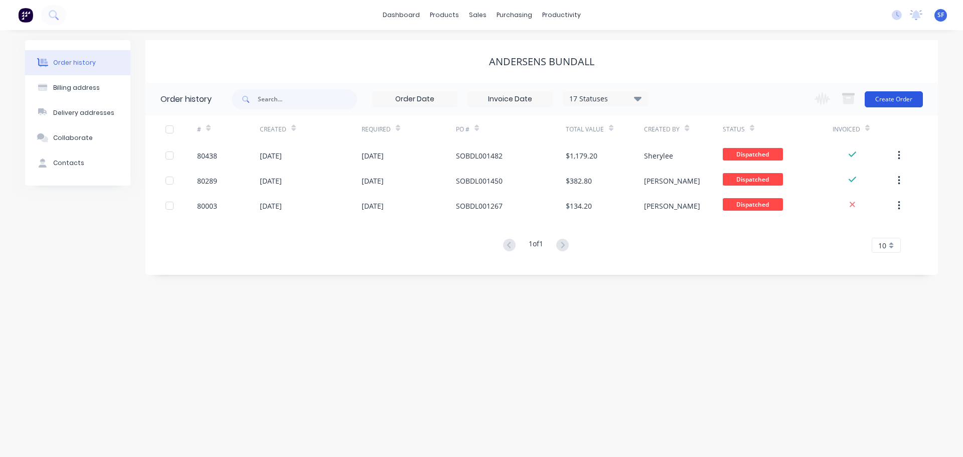
click at [906, 94] on button "Create Order" at bounding box center [894, 99] width 58 height 16
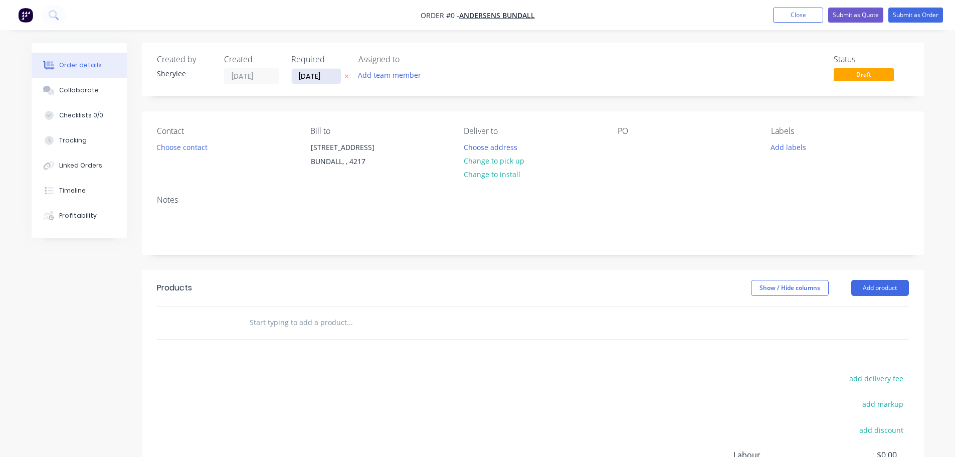
click at [308, 81] on input "[DATE]" at bounding box center [316, 76] width 49 height 15
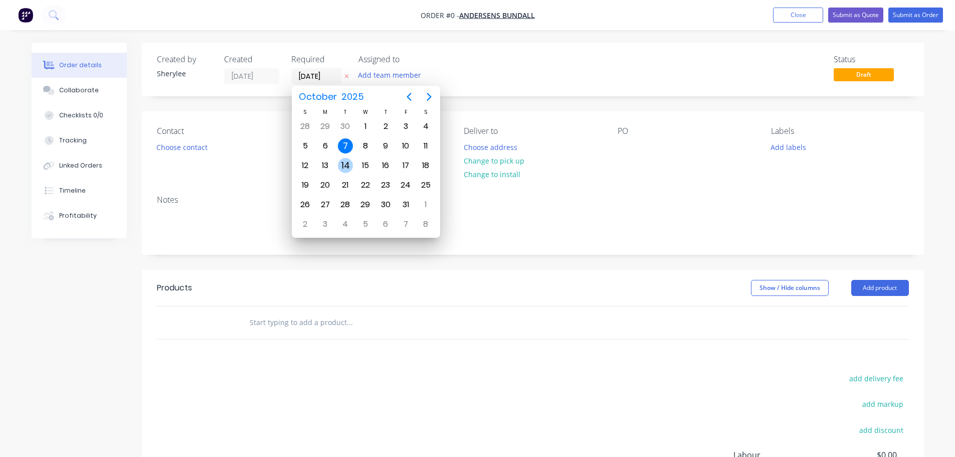
click at [343, 164] on div "14" at bounding box center [345, 165] width 15 height 15
type input "[DATE]"
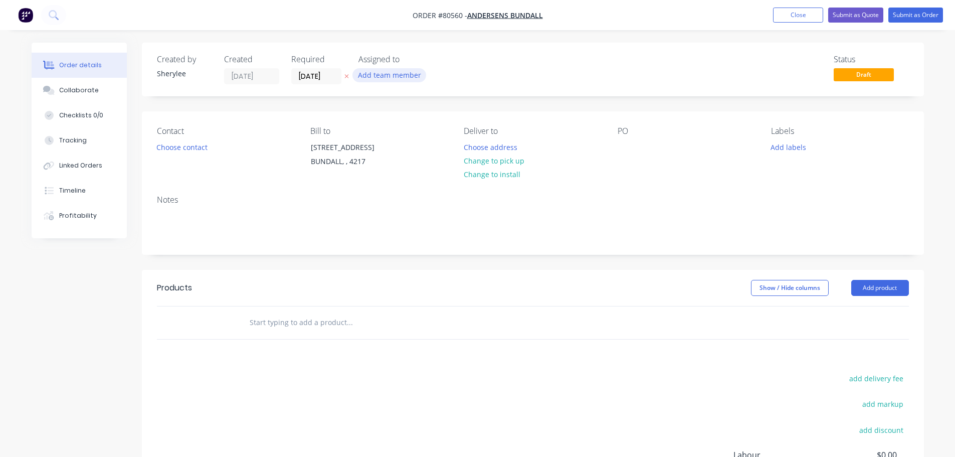
click at [382, 72] on button "Add team member" at bounding box center [390, 75] width 74 height 14
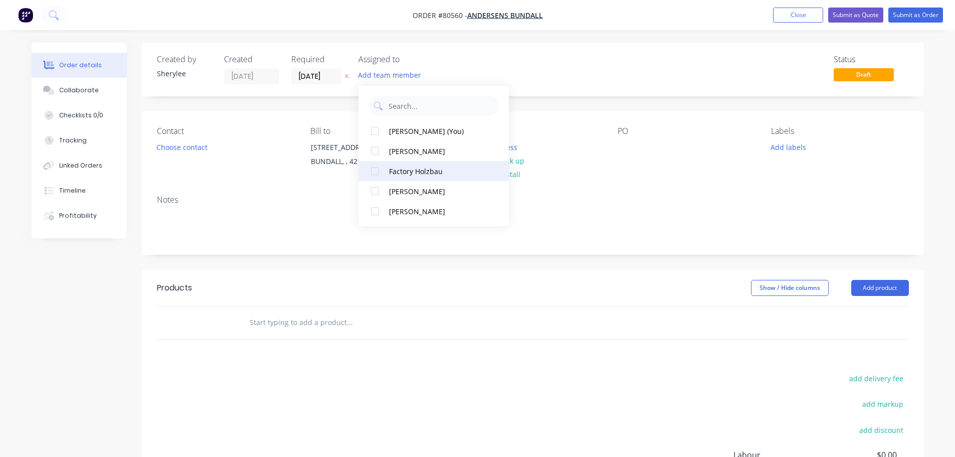
click at [374, 171] on div at bounding box center [375, 171] width 20 height 20
click at [188, 144] on button "Choose contact" at bounding box center [182, 147] width 62 height 14
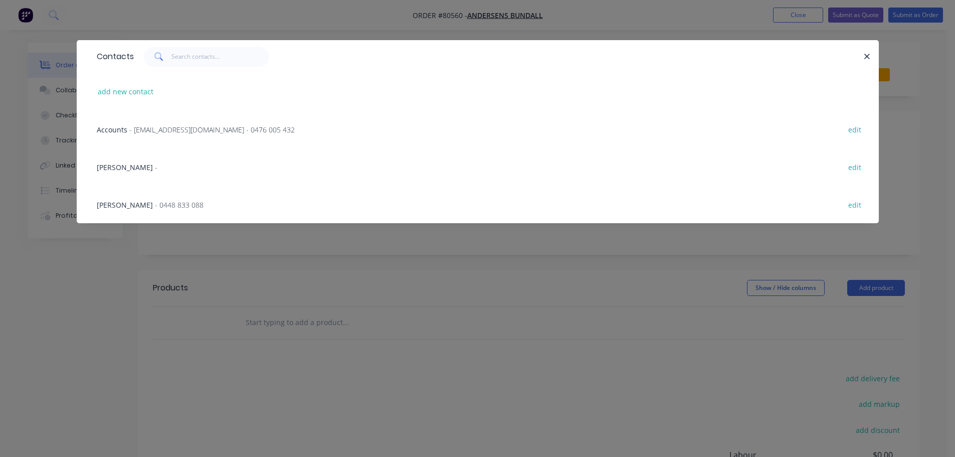
click at [136, 165] on span "[PERSON_NAME]" at bounding box center [125, 167] width 56 height 10
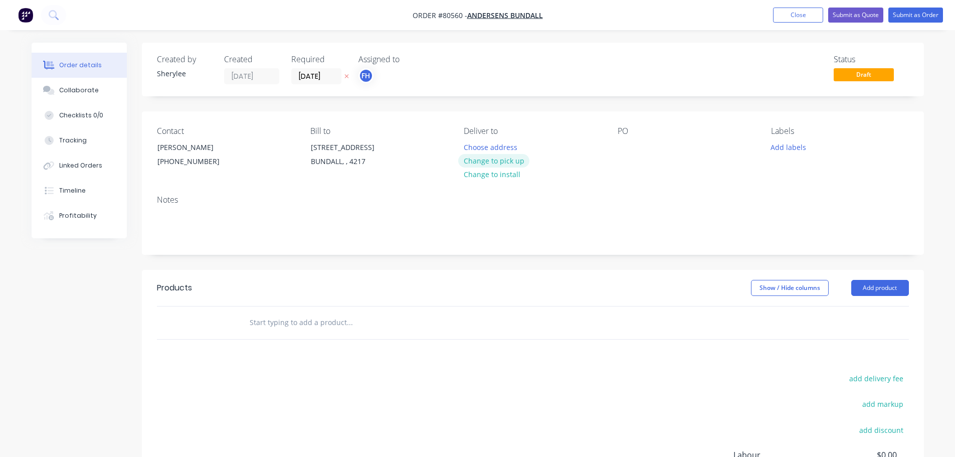
click at [498, 160] on button "Change to pick up" at bounding box center [493, 161] width 71 height 14
click at [629, 150] on div at bounding box center [626, 147] width 16 height 15
drag, startPoint x: 672, startPoint y: 147, endPoint x: 574, endPoint y: 151, distance: 97.9
click at [574, 151] on div "Contact [PERSON_NAME] [PHONE_NUMBER] Bill to [STREET_ADDRESS] Pick up Change to…" at bounding box center [533, 149] width 782 height 76
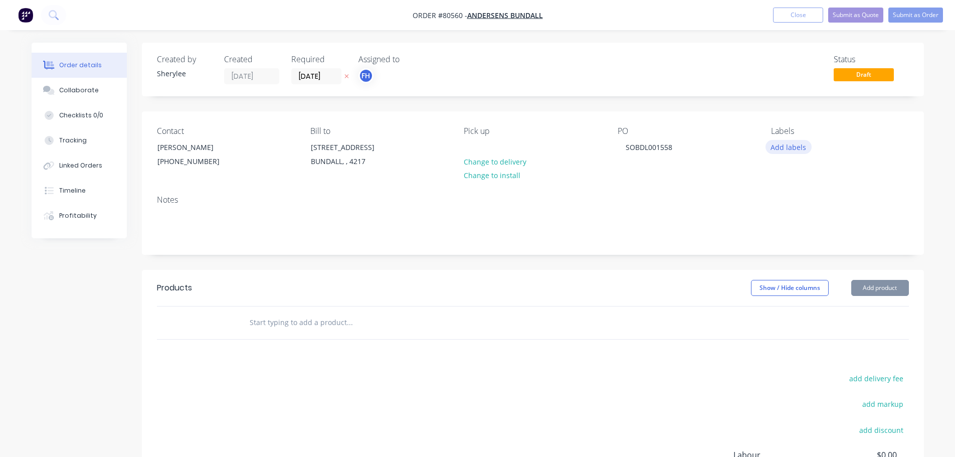
click at [777, 146] on button "Add labels" at bounding box center [789, 147] width 46 height 14
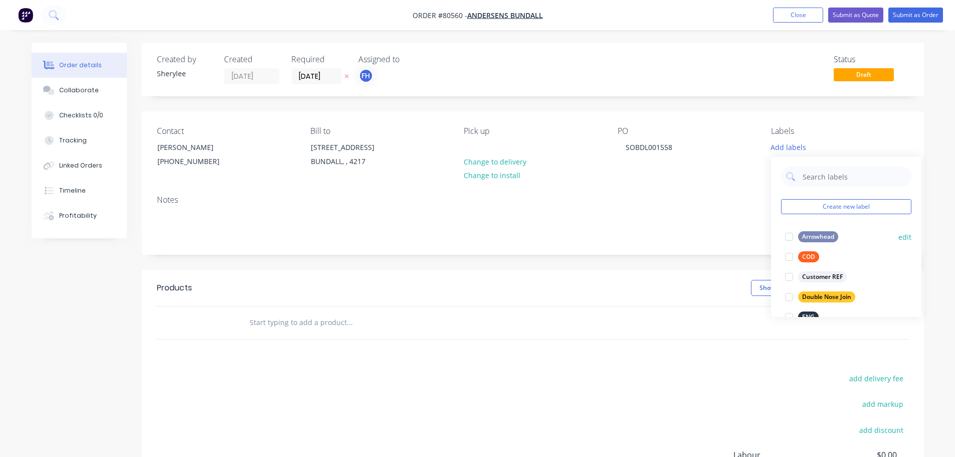
scroll to position [100, 0]
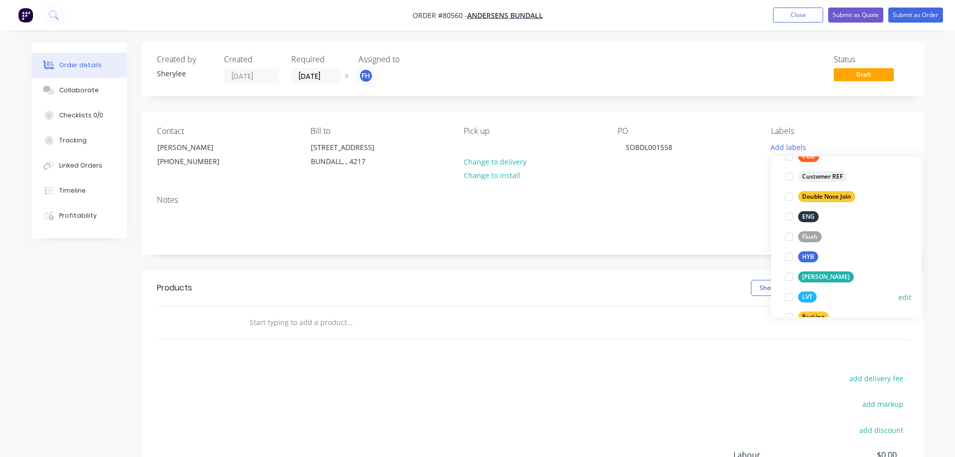
click at [789, 298] on div at bounding box center [789, 297] width 20 height 20
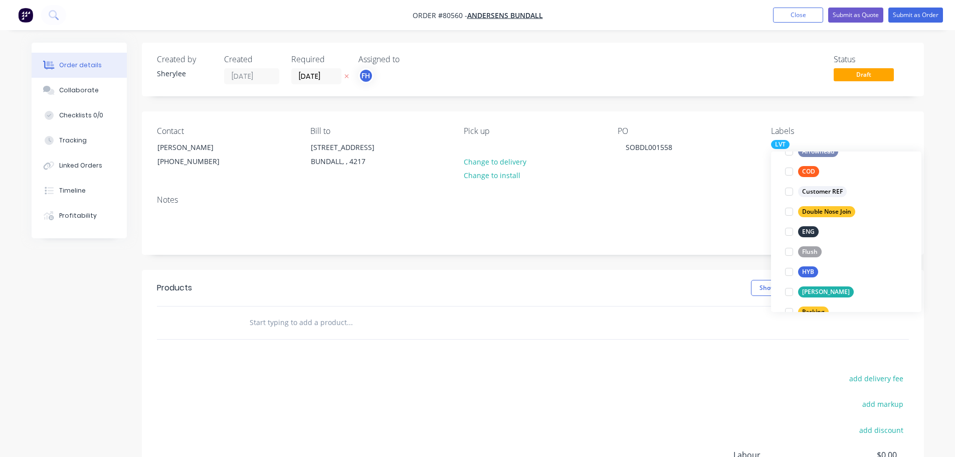
scroll to position [0, 0]
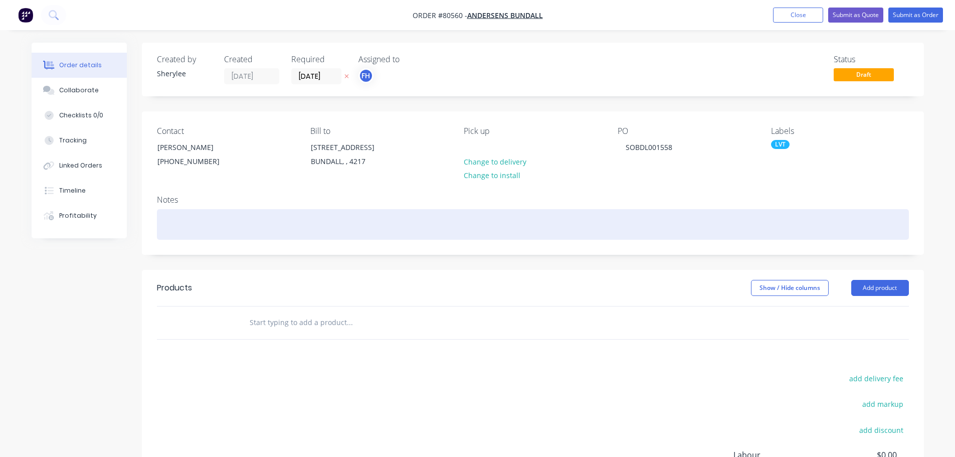
click at [295, 227] on div at bounding box center [533, 224] width 752 height 31
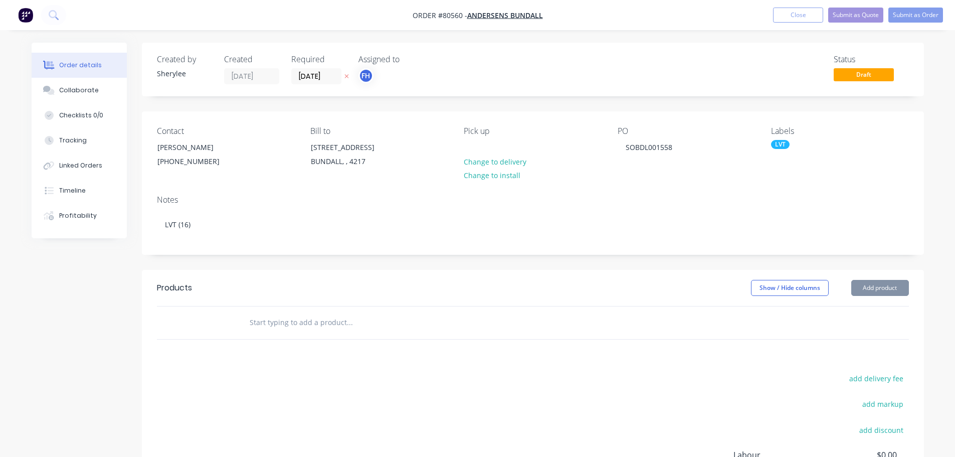
click at [297, 321] on input "text" at bounding box center [349, 322] width 201 height 20
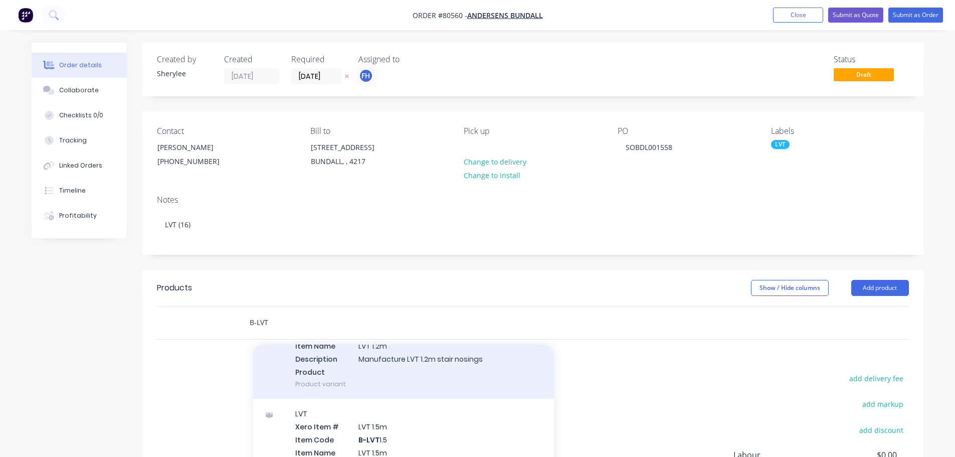
scroll to position [100, 0]
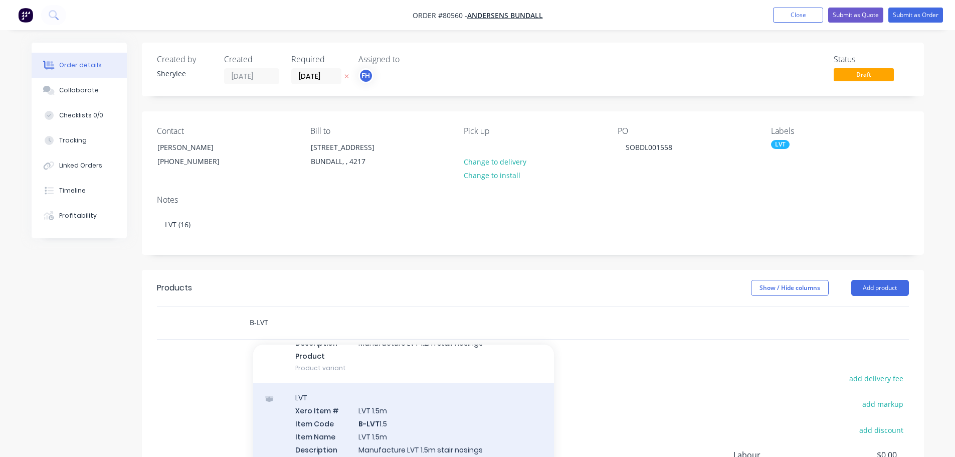
type input "B-LVT"
click at [399, 421] on div "LVT Xero Item # LVT 1.5m Item Code B-LVT 1.5 Item Name LVT 1.5m Description Man…" at bounding box center [403, 436] width 301 height 107
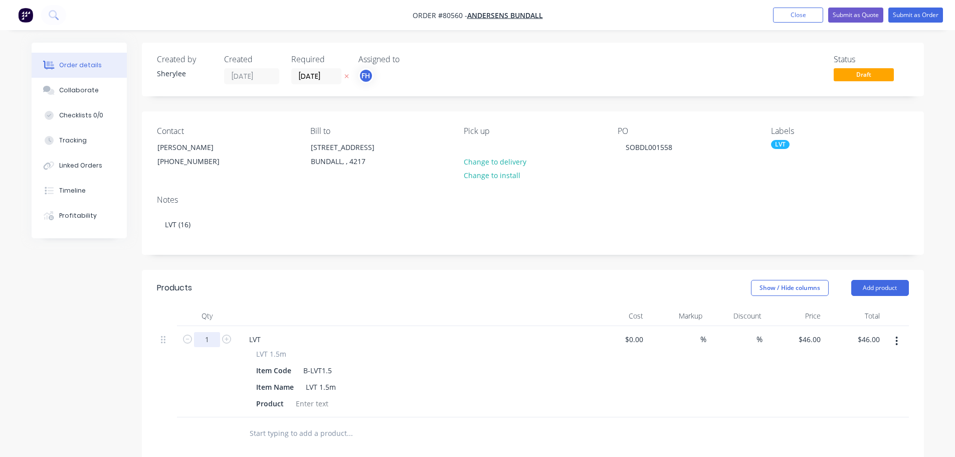
click at [217, 342] on input "1" at bounding box center [207, 339] width 26 height 15
type input "16"
type input "$736.00"
click at [303, 404] on div at bounding box center [312, 403] width 41 height 15
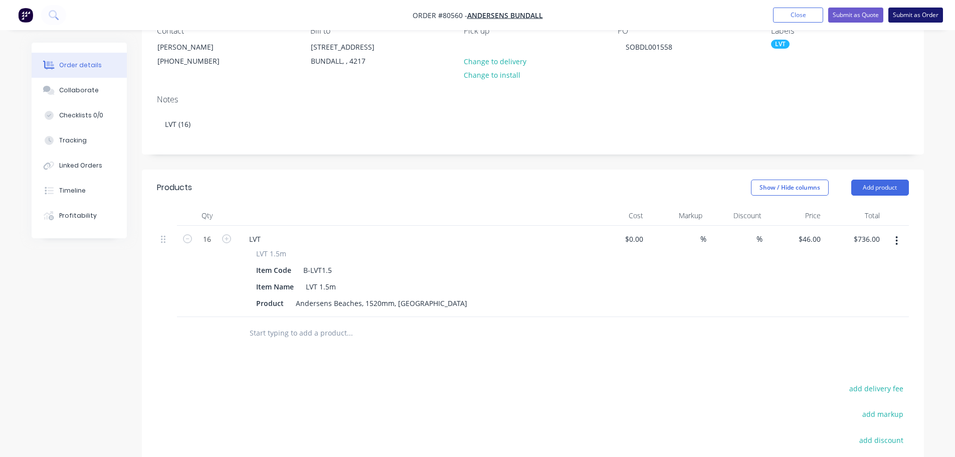
click at [922, 17] on button "Submit as Order" at bounding box center [916, 15] width 55 height 15
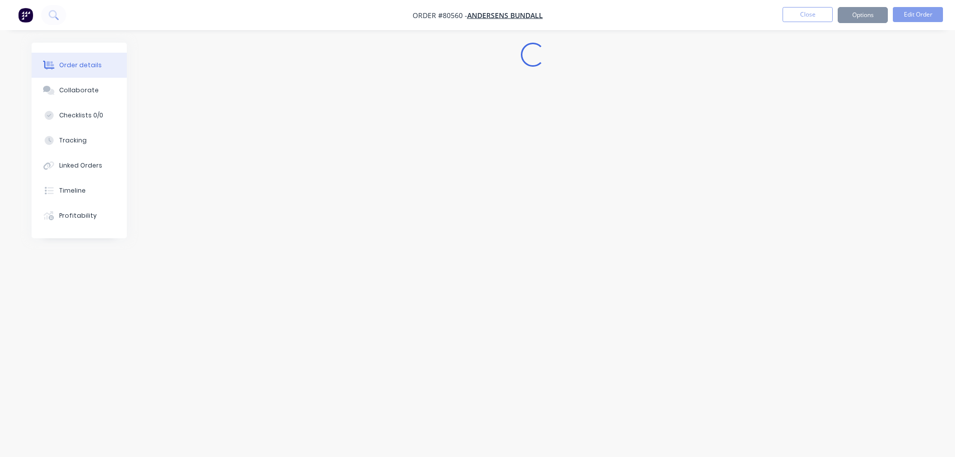
scroll to position [0, 0]
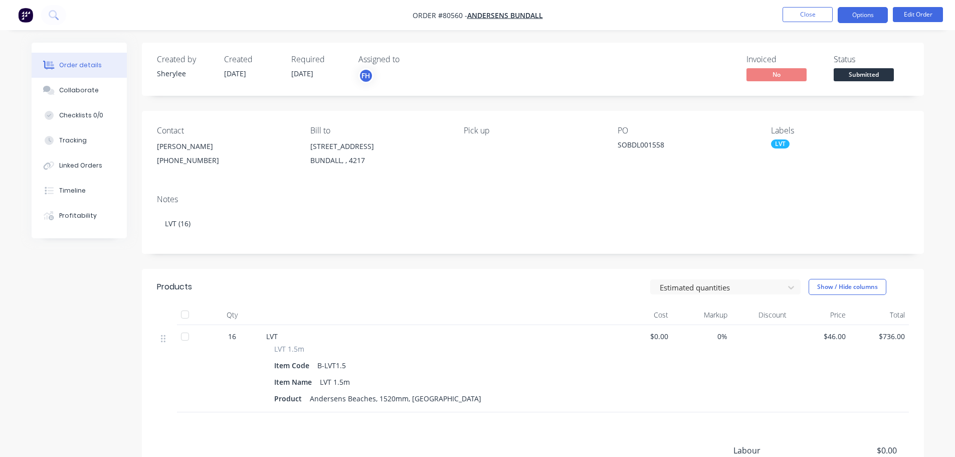
click at [856, 19] on button "Options" at bounding box center [863, 15] width 50 height 16
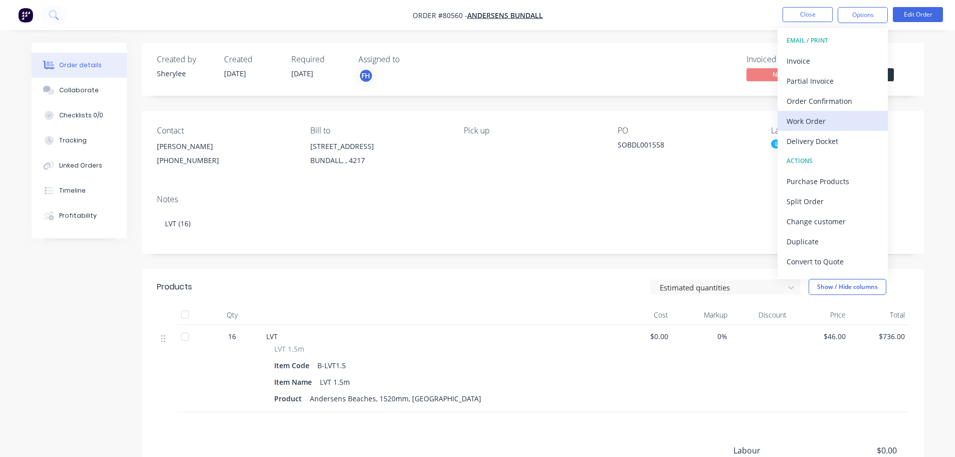
click at [828, 118] on div "Work Order" at bounding box center [833, 121] width 92 height 15
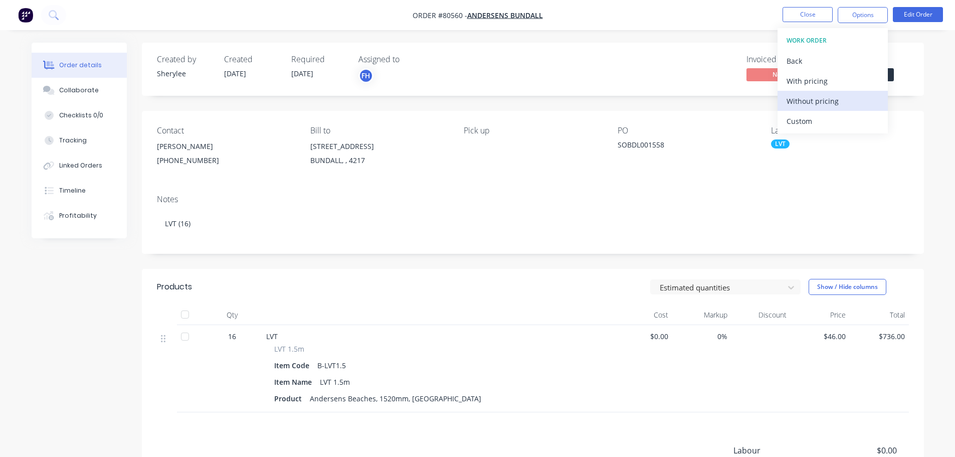
click at [819, 103] on div "Without pricing" at bounding box center [833, 101] width 92 height 15
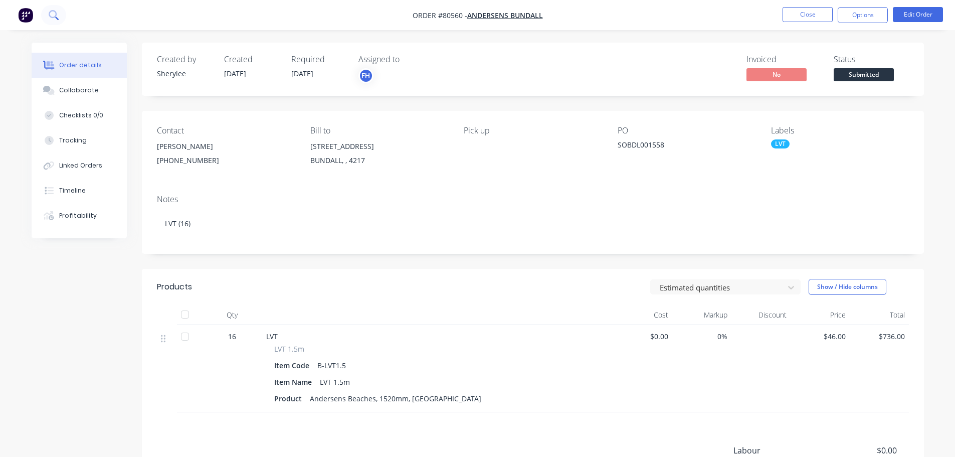
click at [52, 18] on icon at bounding box center [54, 15] width 10 height 10
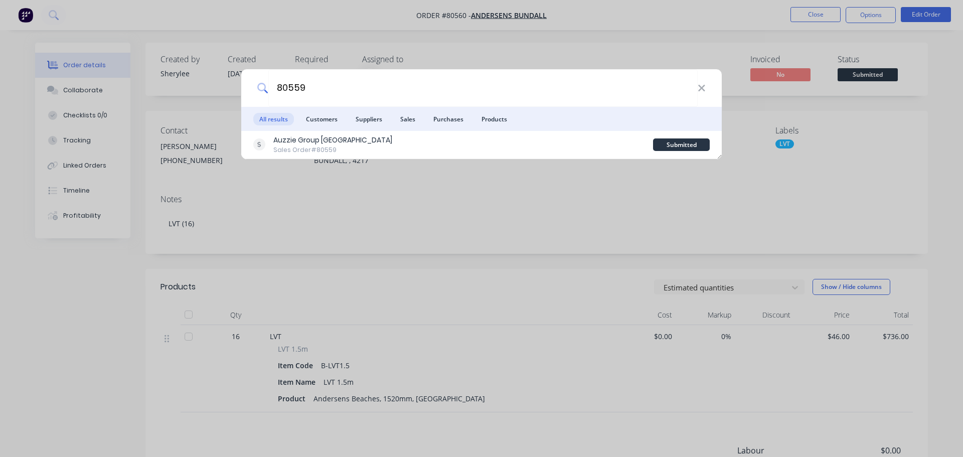
drag, startPoint x: 333, startPoint y: 86, endPoint x: 249, endPoint y: 93, distance: 84.0
click at [249, 93] on div "80559" at bounding box center [481, 88] width 480 height 38
type input "benni"
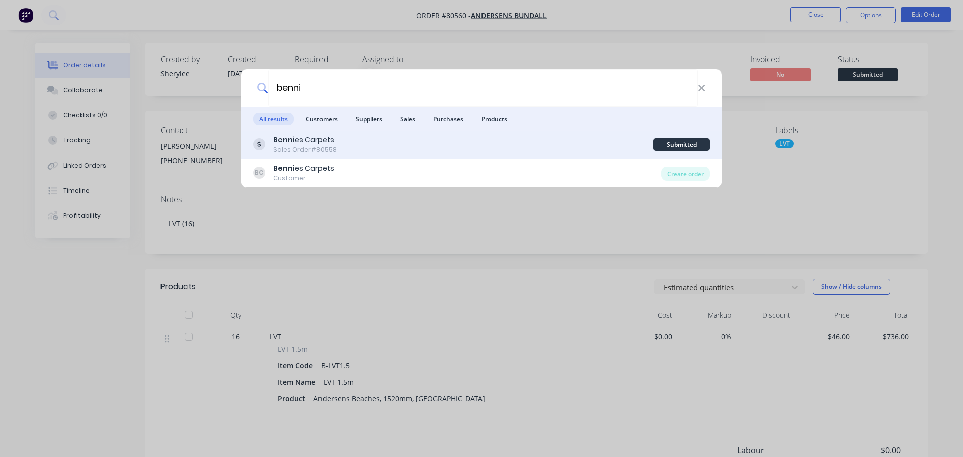
click at [289, 140] on b "Benni" at bounding box center [284, 140] width 22 height 10
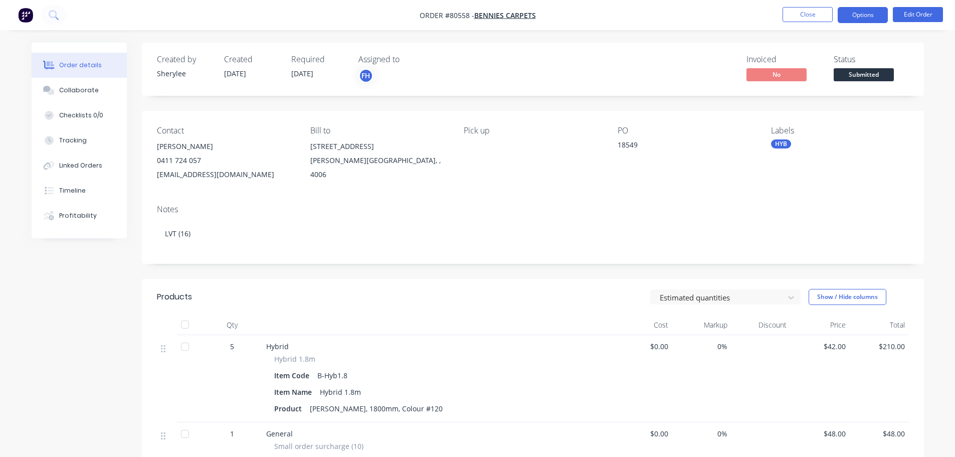
click at [868, 16] on button "Options" at bounding box center [863, 15] width 50 height 16
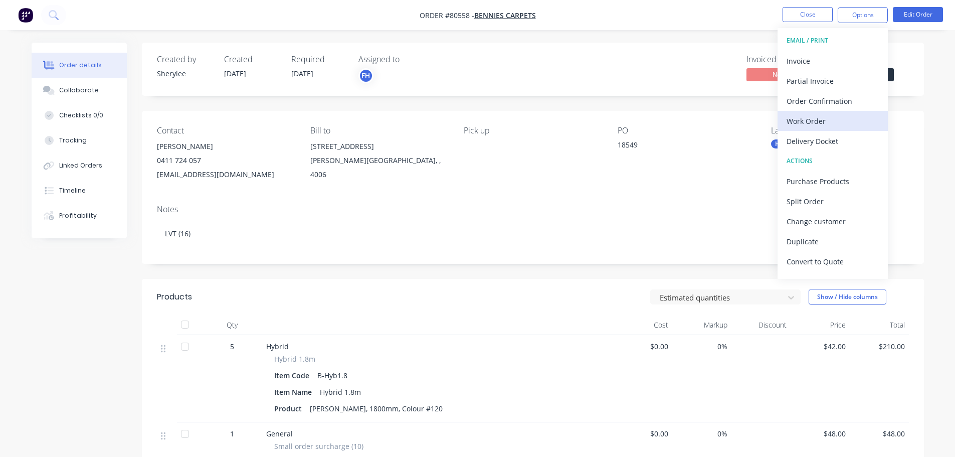
click at [830, 116] on div "Work Order" at bounding box center [833, 121] width 92 height 15
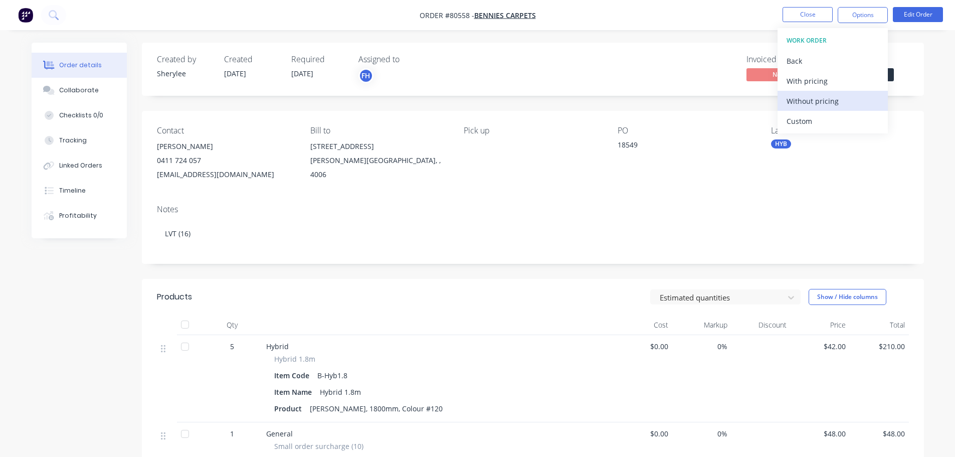
click at [837, 101] on div "Without pricing" at bounding box center [833, 101] width 92 height 15
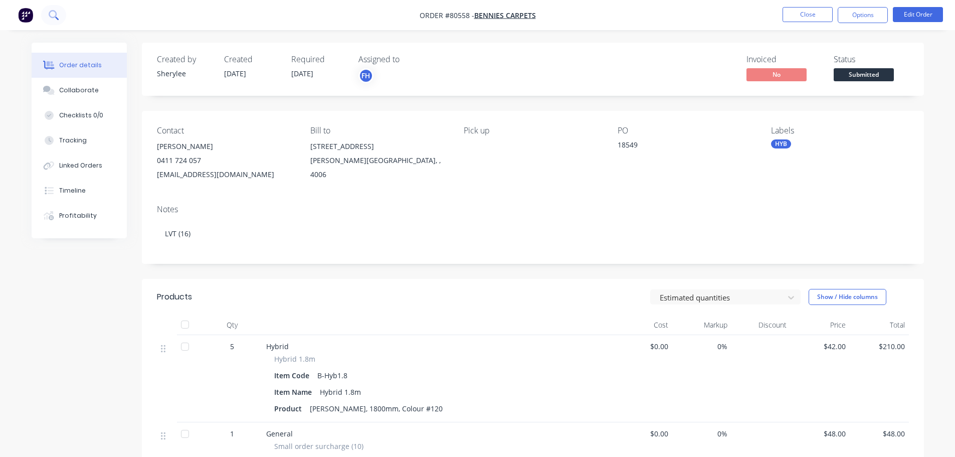
click at [49, 11] on icon at bounding box center [54, 15] width 10 height 10
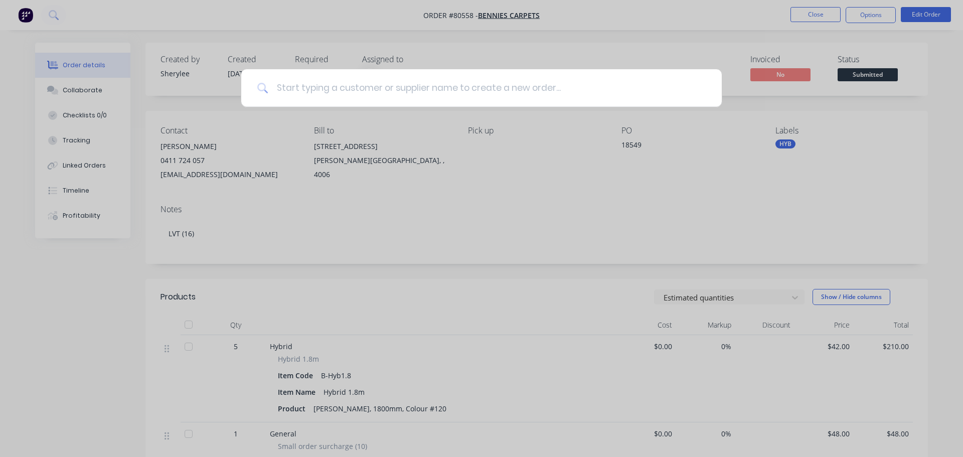
click at [305, 87] on input at bounding box center [486, 88] width 437 height 38
type input "80559"
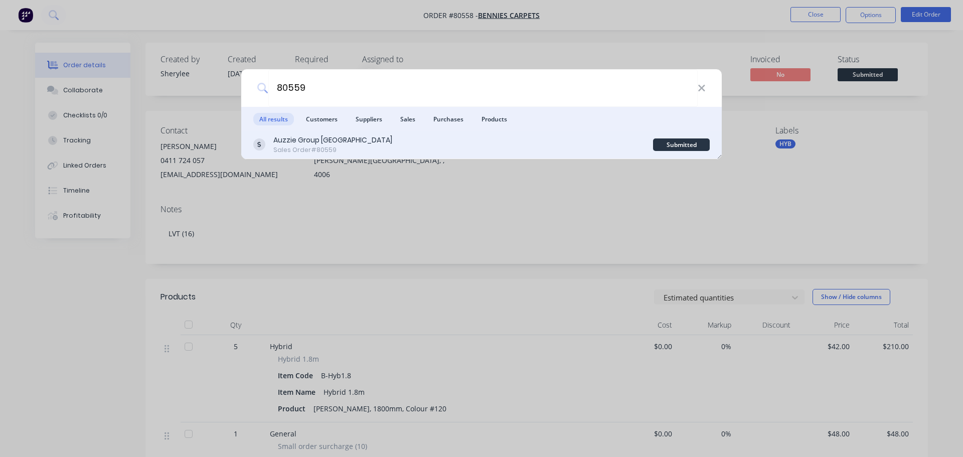
click at [330, 144] on div "Auzzie Group [GEOGRAPHIC_DATA]" at bounding box center [332, 140] width 119 height 11
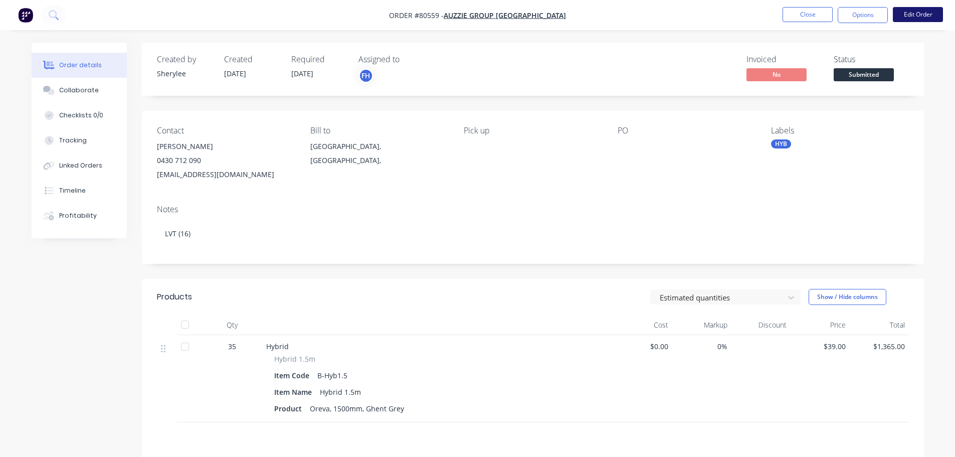
click at [915, 15] on button "Edit Order" at bounding box center [918, 14] width 50 height 15
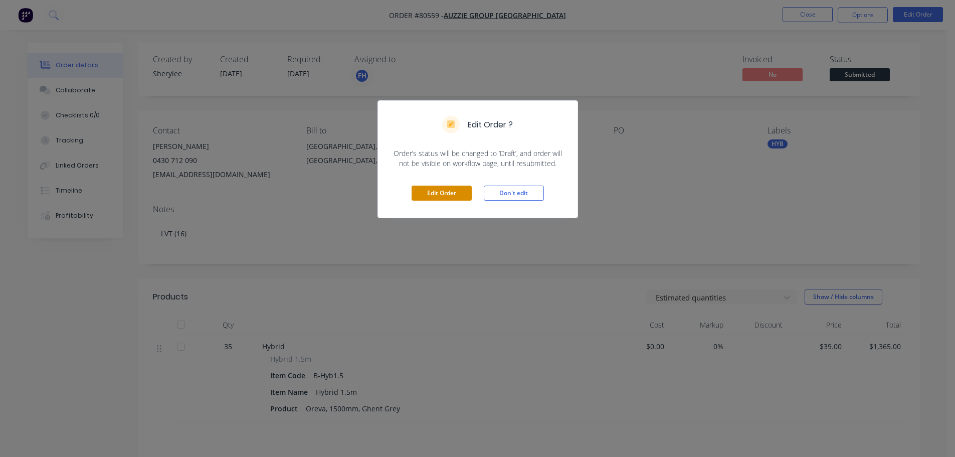
click at [437, 193] on button "Edit Order" at bounding box center [442, 193] width 60 height 15
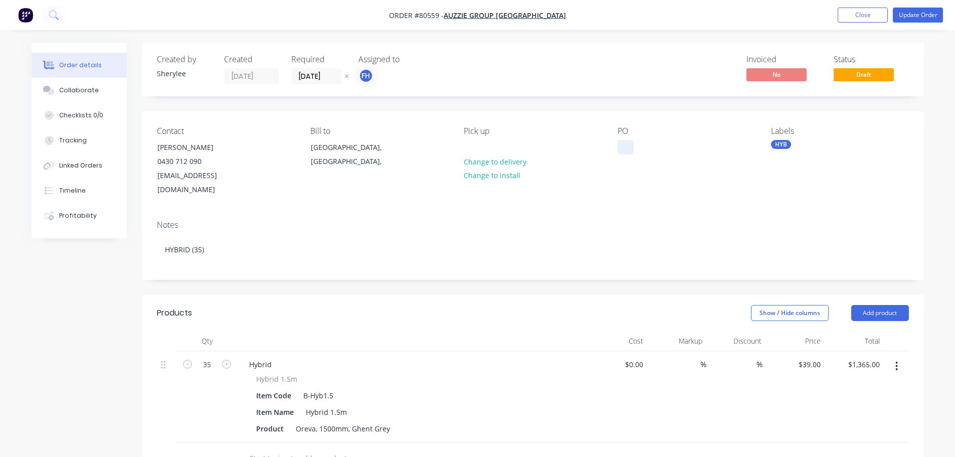
click at [624, 147] on div at bounding box center [626, 147] width 16 height 15
click at [913, 16] on button "Update Order" at bounding box center [918, 15] width 50 height 15
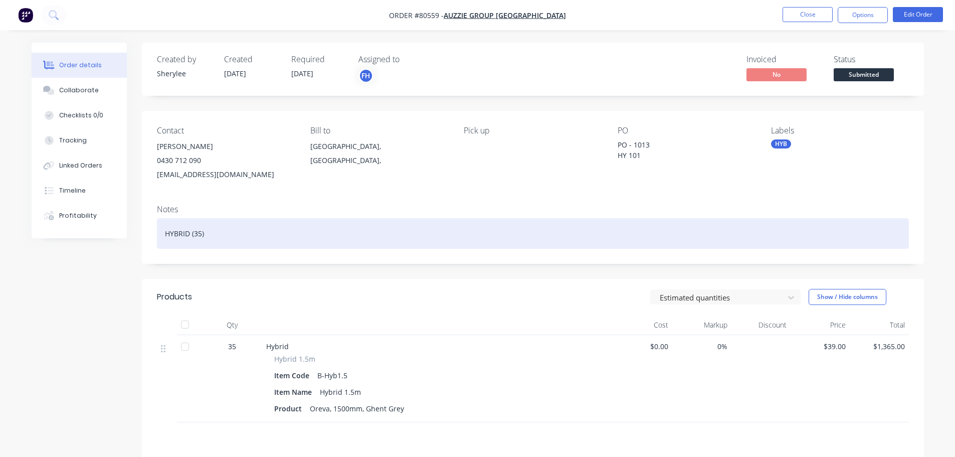
click at [225, 232] on div "HYBRID (35)" at bounding box center [533, 233] width 752 height 31
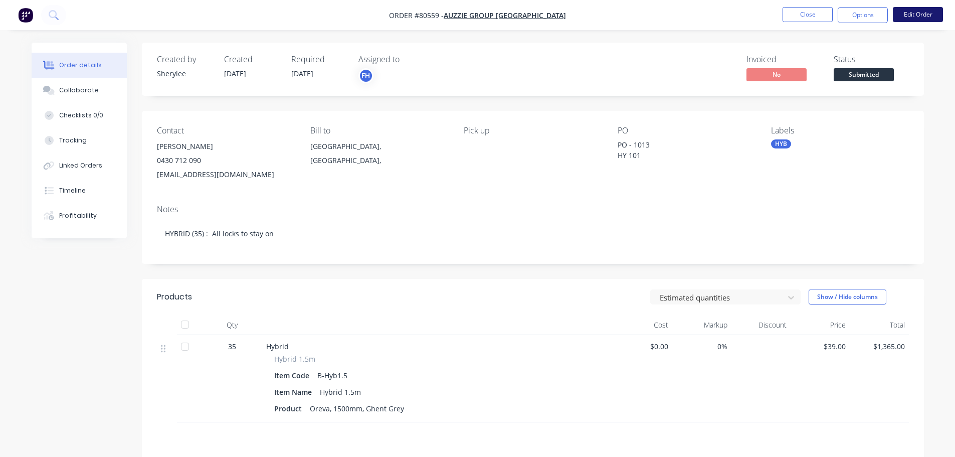
click at [913, 14] on button "Edit Order" at bounding box center [918, 14] width 50 height 15
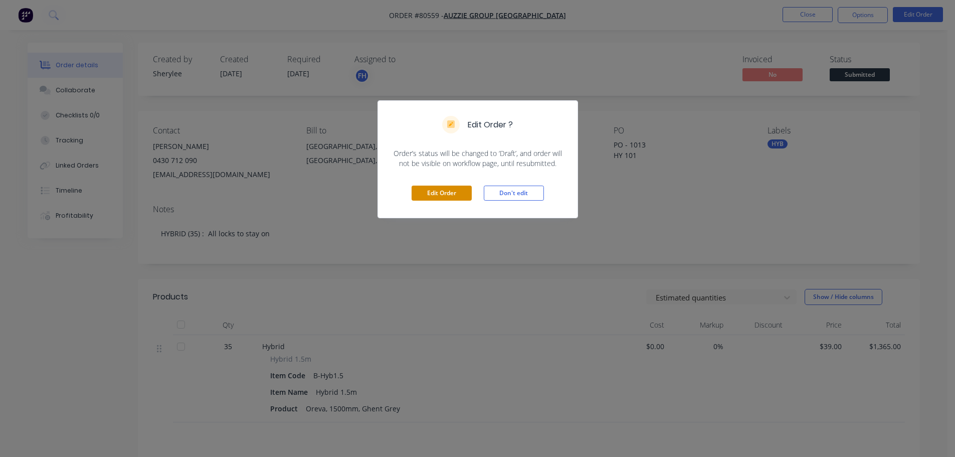
click at [441, 190] on button "Edit Order" at bounding box center [442, 193] width 60 height 15
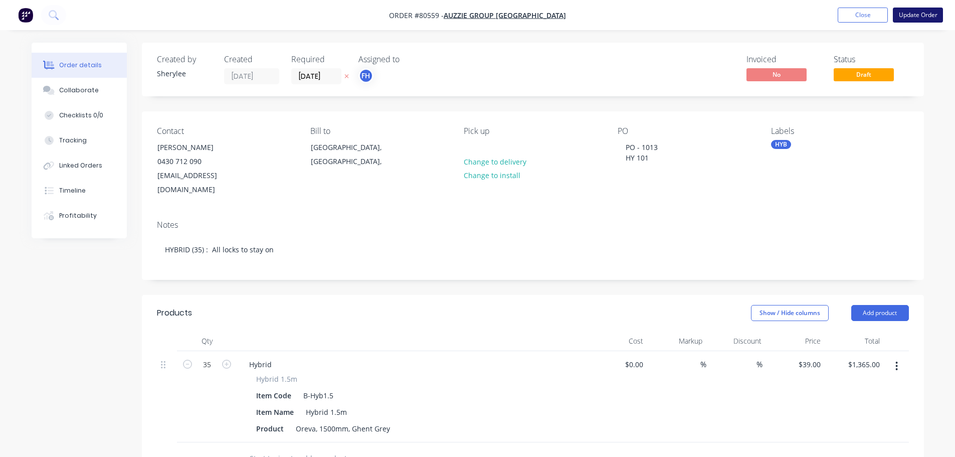
click at [912, 18] on button "Update Order" at bounding box center [918, 15] width 50 height 15
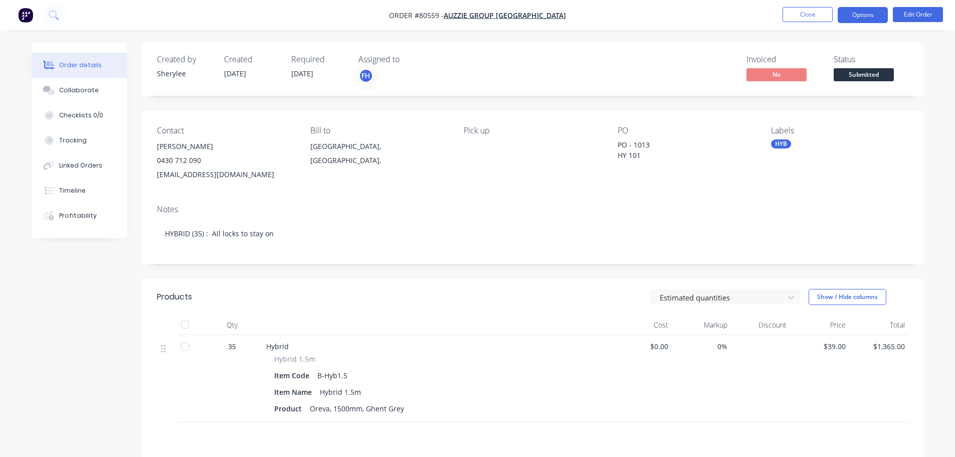
click at [860, 13] on button "Options" at bounding box center [863, 15] width 50 height 16
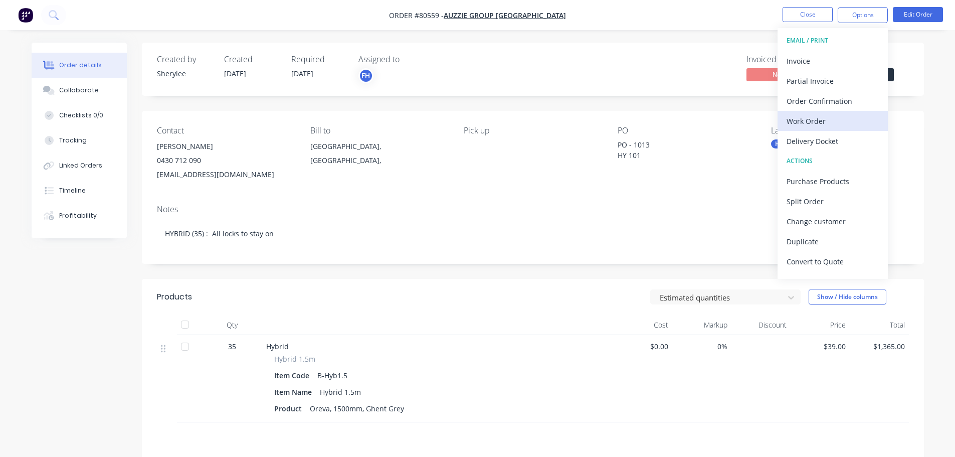
click at [821, 117] on div "Work Order" at bounding box center [833, 121] width 92 height 15
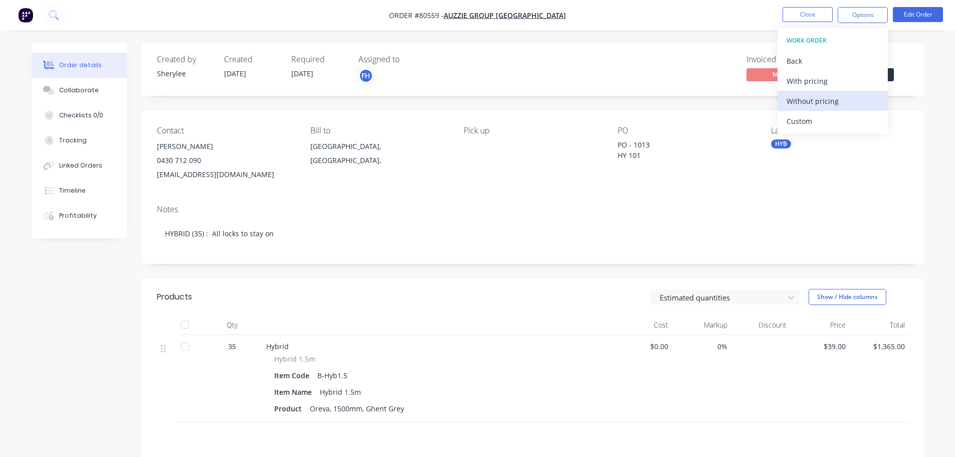
click at [825, 100] on div "Without pricing" at bounding box center [833, 101] width 92 height 15
click at [54, 12] on icon at bounding box center [53, 14] width 8 height 8
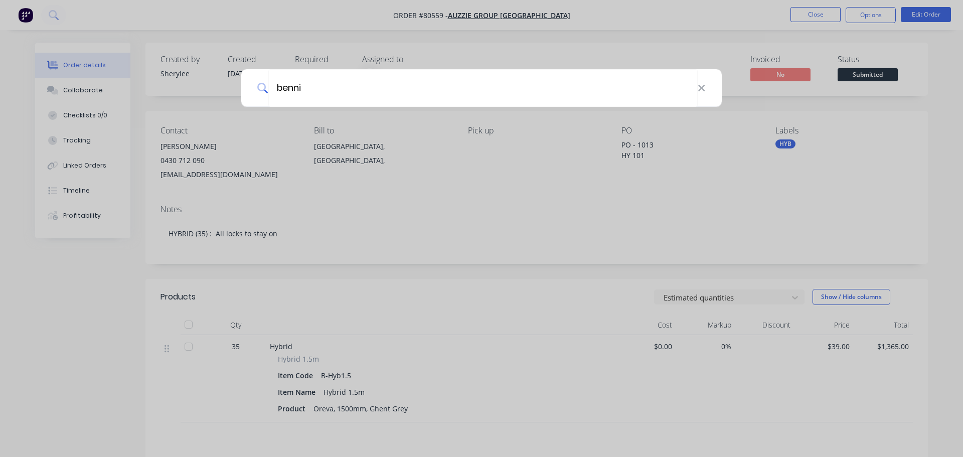
type input "benni"
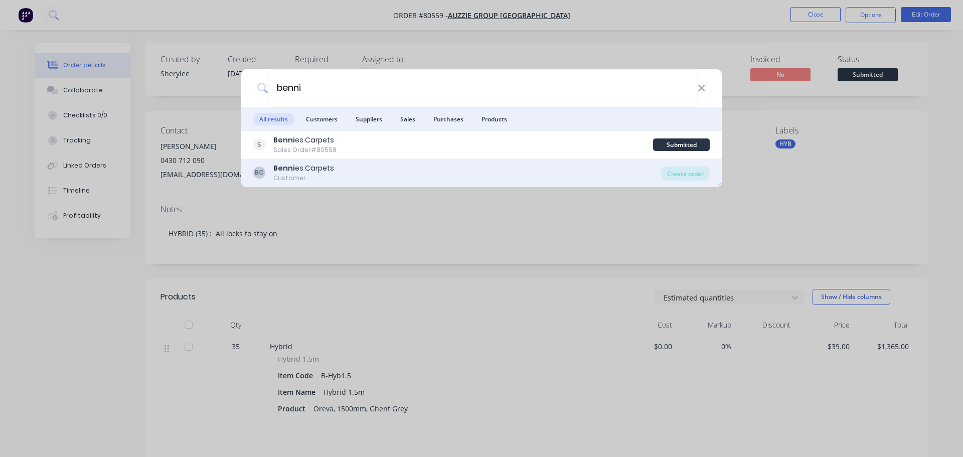
click at [349, 178] on div "BC Benni es Carpets Customer" at bounding box center [457, 173] width 408 height 20
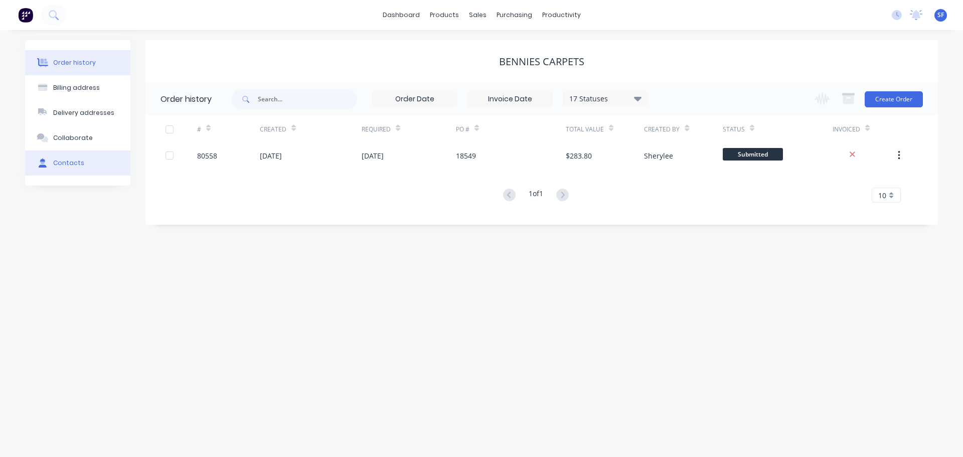
click at [67, 164] on div "Contacts" at bounding box center [68, 162] width 31 height 9
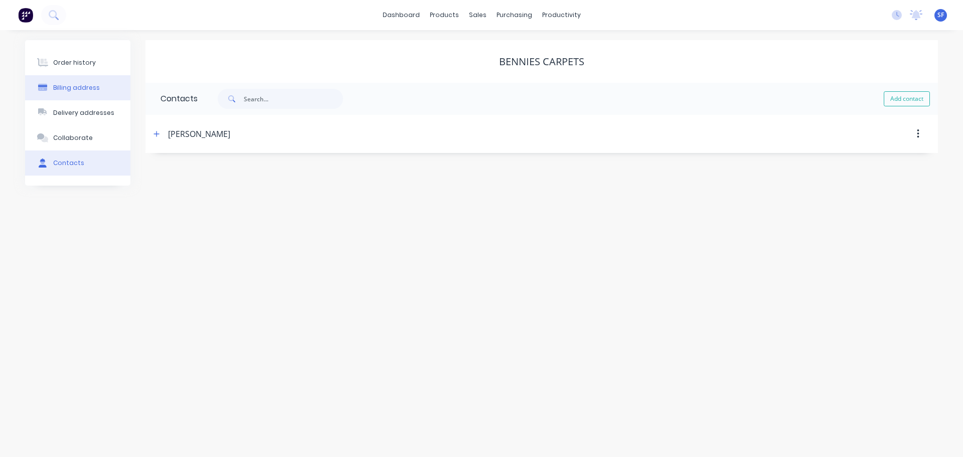
click at [78, 89] on div "Billing address" at bounding box center [76, 87] width 47 height 9
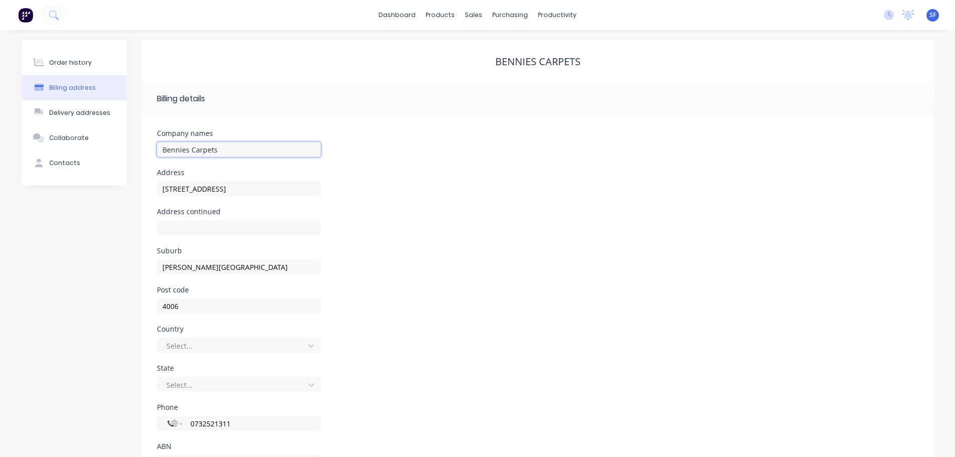
click at [189, 146] on input "Bennies Carpets" at bounding box center [239, 149] width 164 height 15
type input "[PERSON_NAME]"
click at [176, 423] on select "International [GEOGRAPHIC_DATA] [GEOGRAPHIC_DATA] [GEOGRAPHIC_DATA] [GEOGRAPHIC…" at bounding box center [175, 423] width 15 height 14
select select "AU"
click at [168, 416] on select "International [GEOGRAPHIC_DATA] [GEOGRAPHIC_DATA] [GEOGRAPHIC_DATA] [GEOGRAPHIC…" at bounding box center [175, 423] width 15 height 14
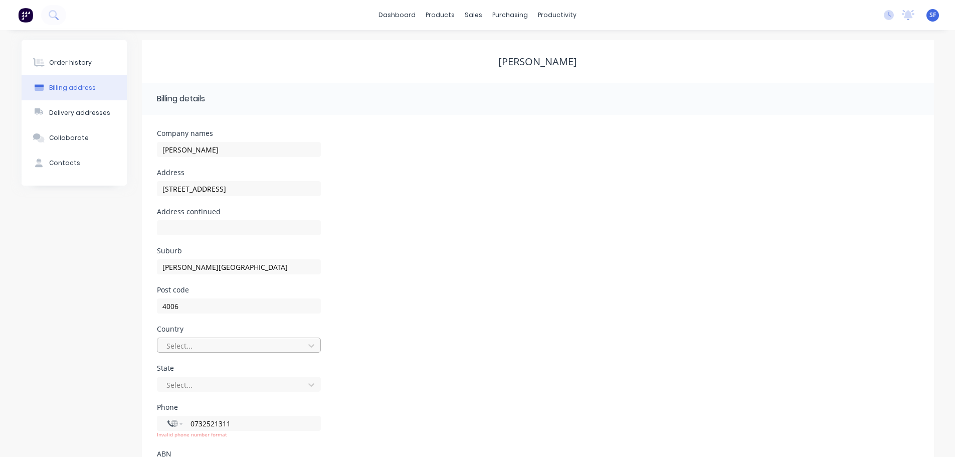
type input "[PHONE_NUMBER]"
click at [512, 417] on div "Phone International [GEOGRAPHIC_DATA] [GEOGRAPHIC_DATA] [GEOGRAPHIC_DATA] [GEOG…" at bounding box center [538, 423] width 762 height 39
click at [55, 13] on icon at bounding box center [54, 15] width 10 height 10
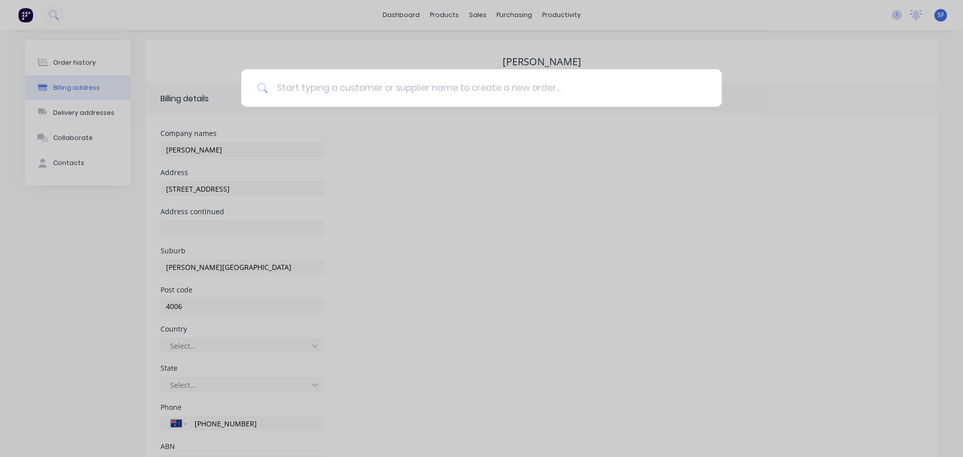
click at [304, 87] on input at bounding box center [486, 88] width 437 height 38
type input "80525"
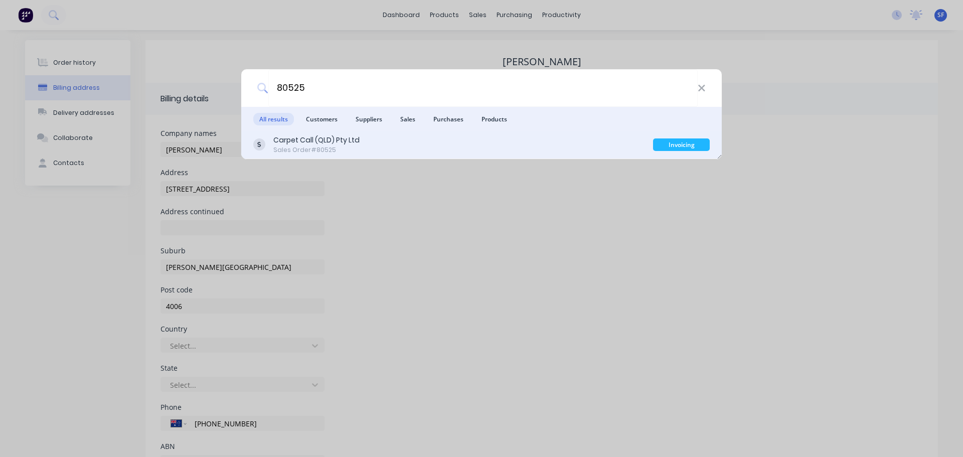
click at [364, 144] on div "Carpet Call (QLD) Pty Ltd Sales Order #80525" at bounding box center [453, 145] width 400 height 20
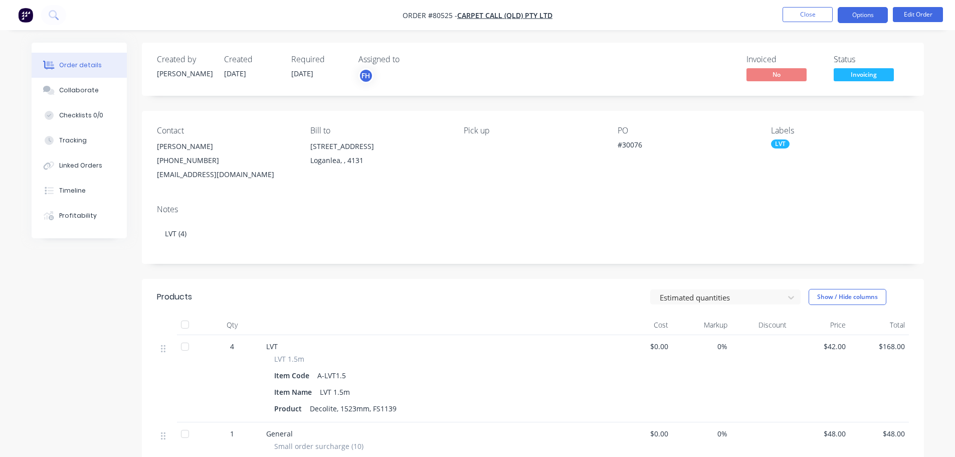
click at [859, 18] on button "Options" at bounding box center [863, 15] width 50 height 16
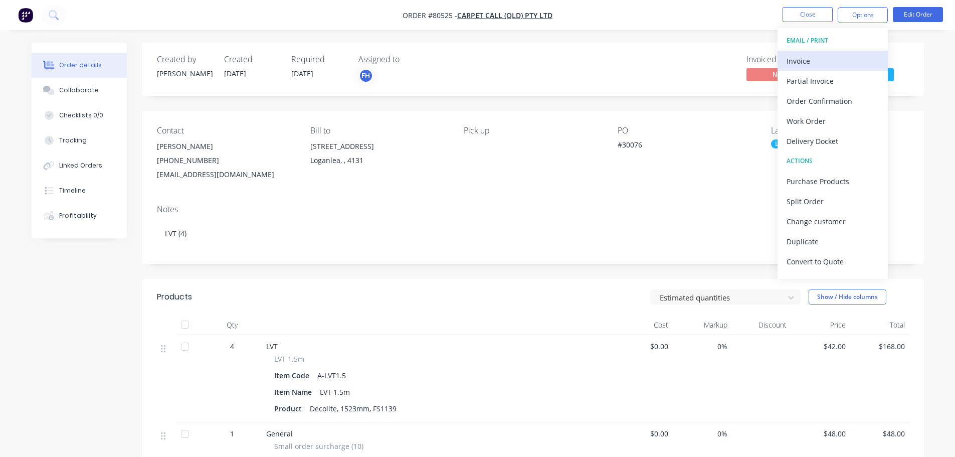
click at [832, 56] on div "Invoice" at bounding box center [833, 61] width 92 height 15
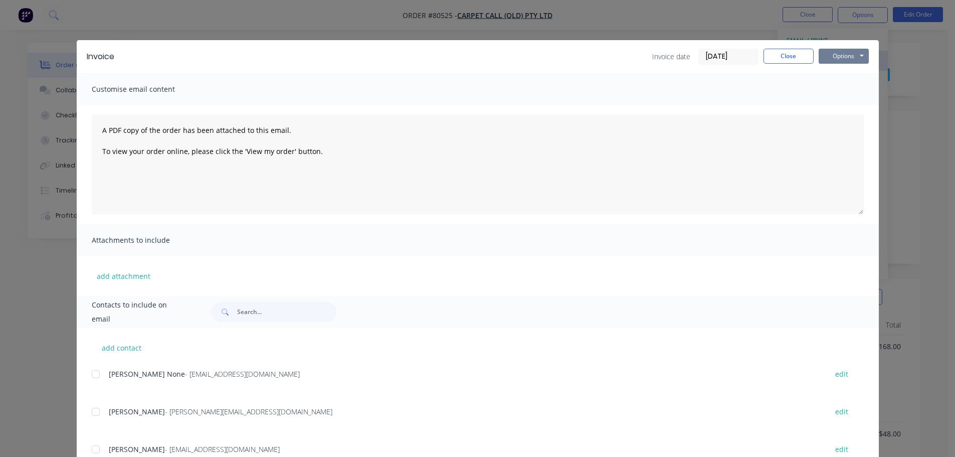
click at [832, 56] on button "Options" at bounding box center [844, 56] width 50 height 15
click at [841, 91] on button "Print" at bounding box center [851, 90] width 64 height 17
click at [789, 58] on button "Close" at bounding box center [789, 56] width 50 height 15
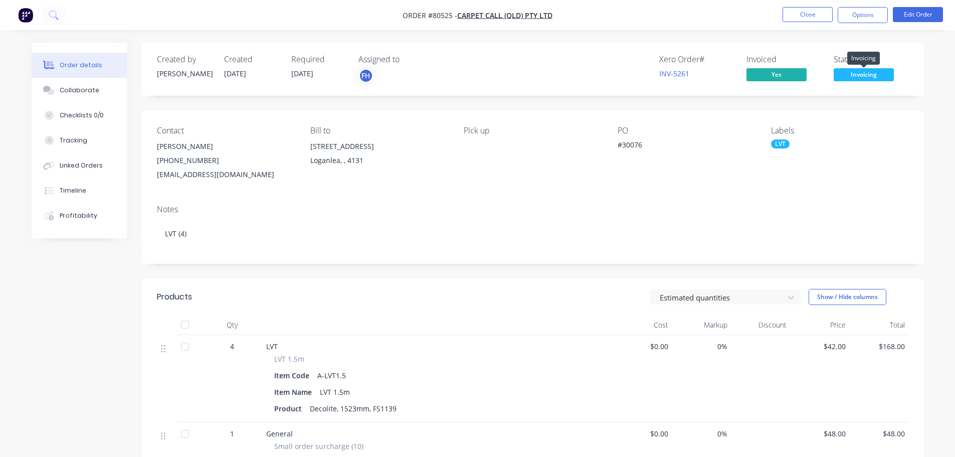
click at [859, 76] on span "Invoicing" at bounding box center [864, 74] width 60 height 13
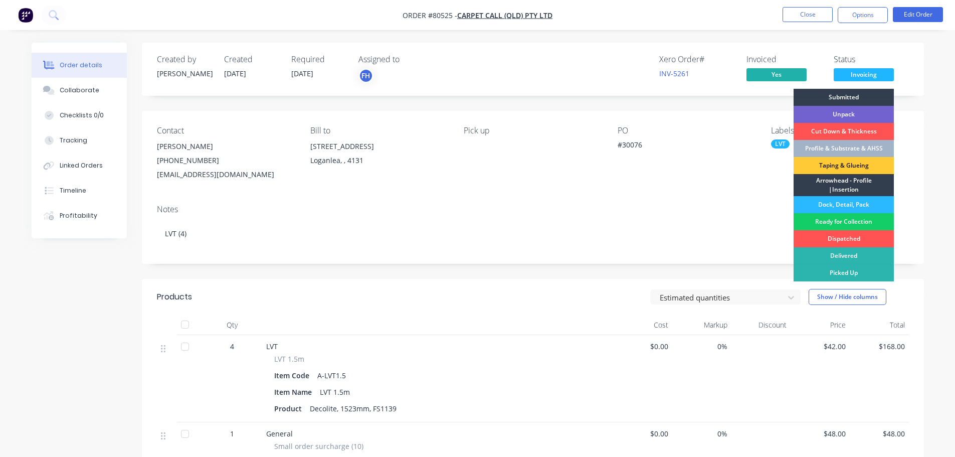
click at [825, 222] on div "Ready for Collection" at bounding box center [844, 221] width 100 height 17
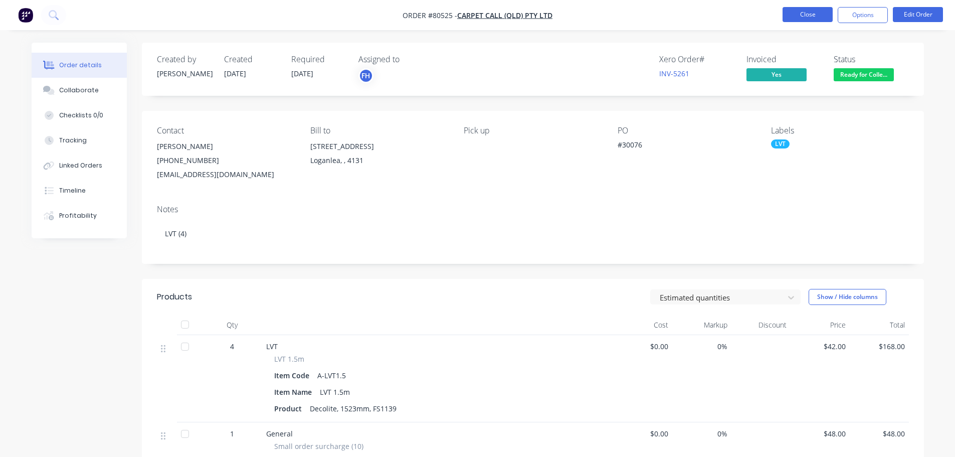
click at [810, 9] on button "Close" at bounding box center [808, 14] width 50 height 15
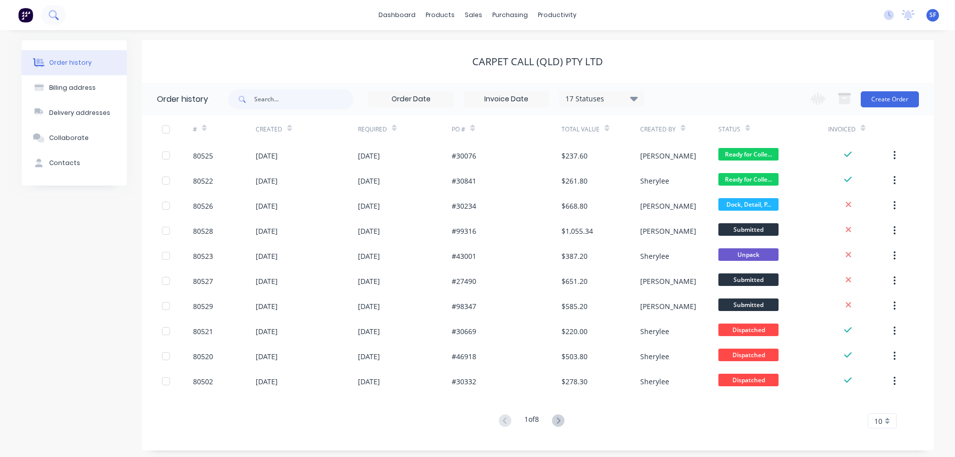
click at [61, 16] on button at bounding box center [53, 15] width 25 height 20
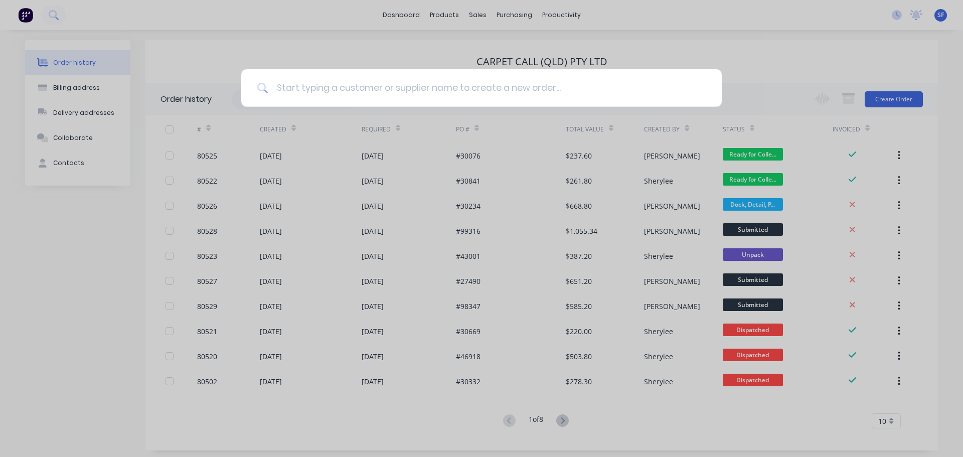
click at [411, 89] on input at bounding box center [486, 88] width 437 height 38
type input "80515"
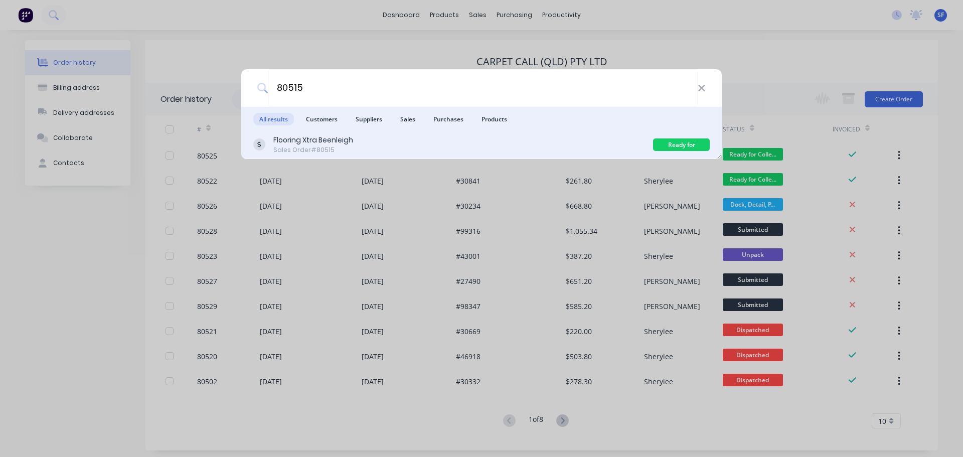
click at [387, 139] on div "Flooring Xtra Beenleigh Sales Order #80515" at bounding box center [453, 145] width 400 height 20
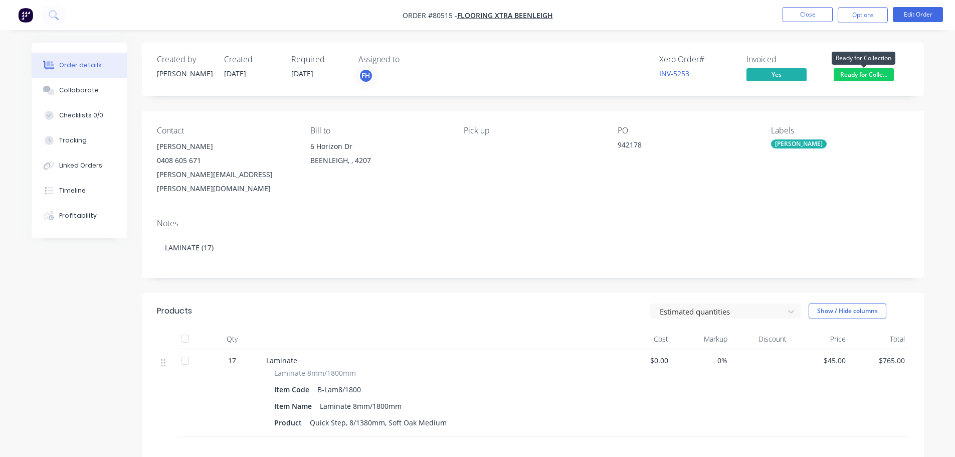
click at [863, 77] on span "Ready for Colle..." at bounding box center [864, 74] width 60 height 13
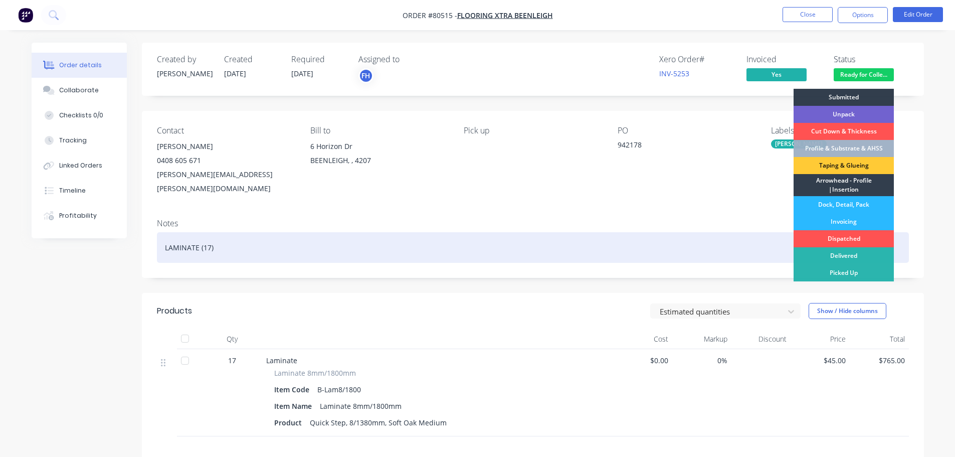
click at [843, 240] on div "Dispatched" at bounding box center [844, 238] width 100 height 17
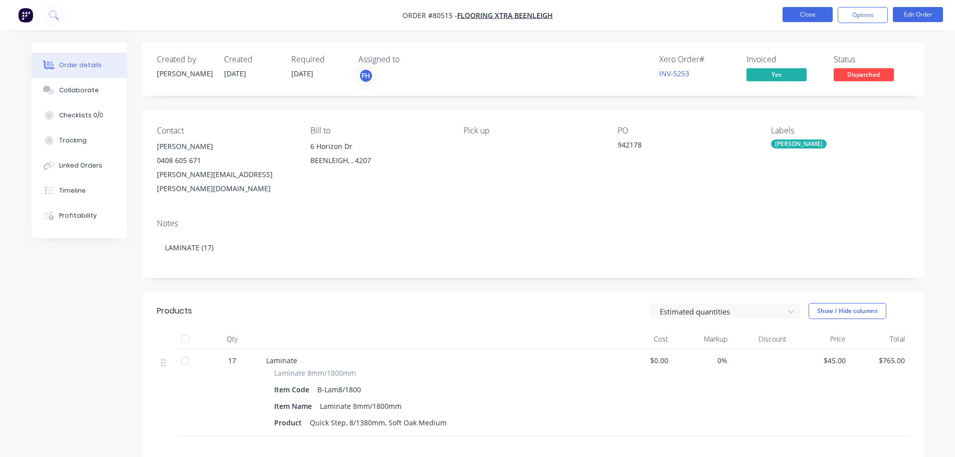
click at [804, 17] on button "Close" at bounding box center [808, 14] width 50 height 15
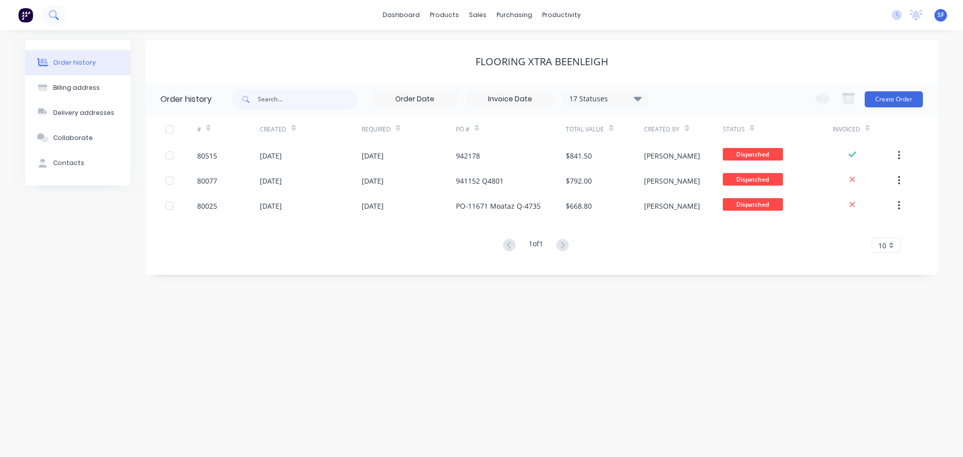
click at [45, 18] on button at bounding box center [53, 15] width 25 height 20
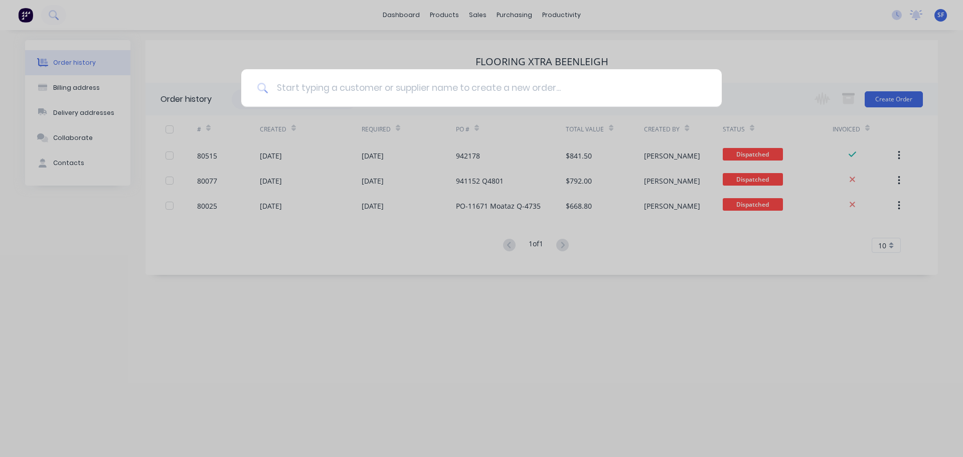
click at [314, 85] on input at bounding box center [486, 88] width 437 height 38
type input "bundall"
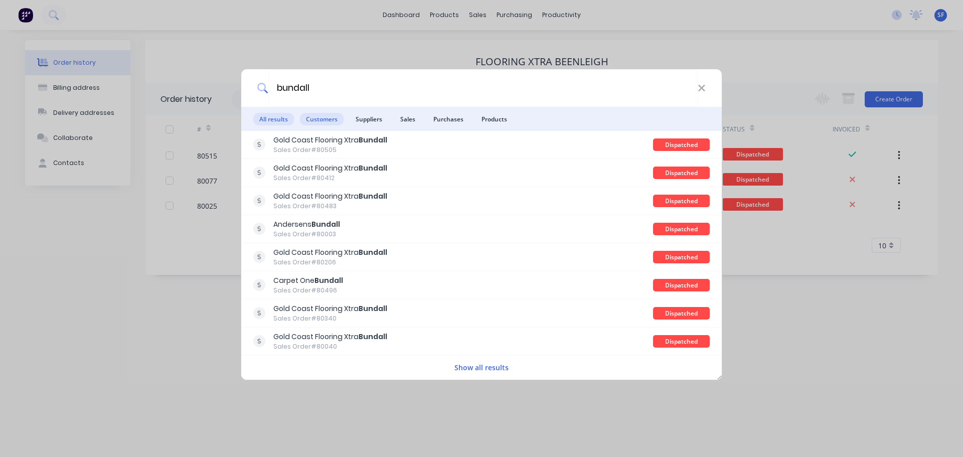
click at [318, 118] on span "Customers" at bounding box center [322, 119] width 44 height 13
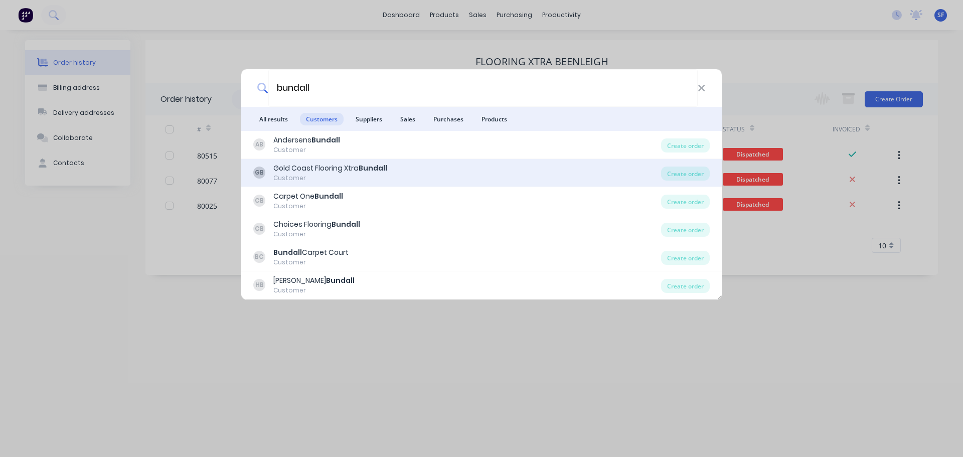
click at [322, 167] on div "Gold Coast Flooring Xtra Bundall" at bounding box center [330, 168] width 114 height 11
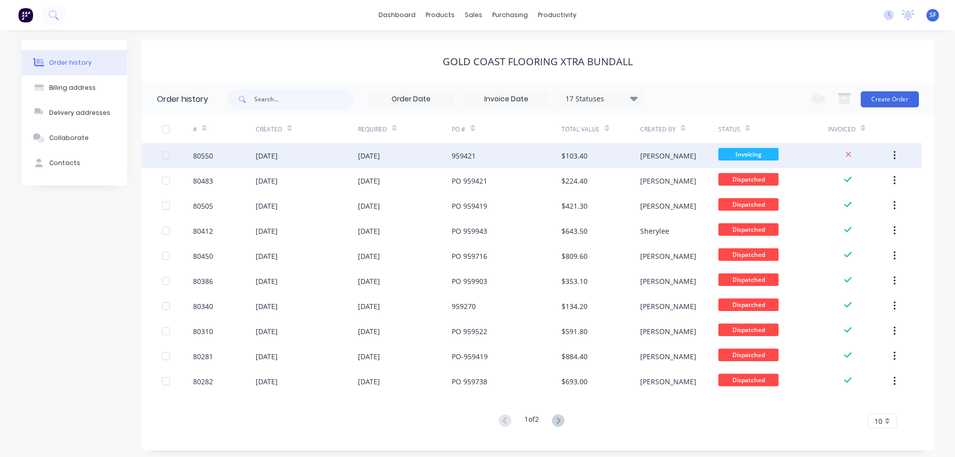
click at [313, 153] on div "[DATE]" at bounding box center [307, 155] width 102 height 25
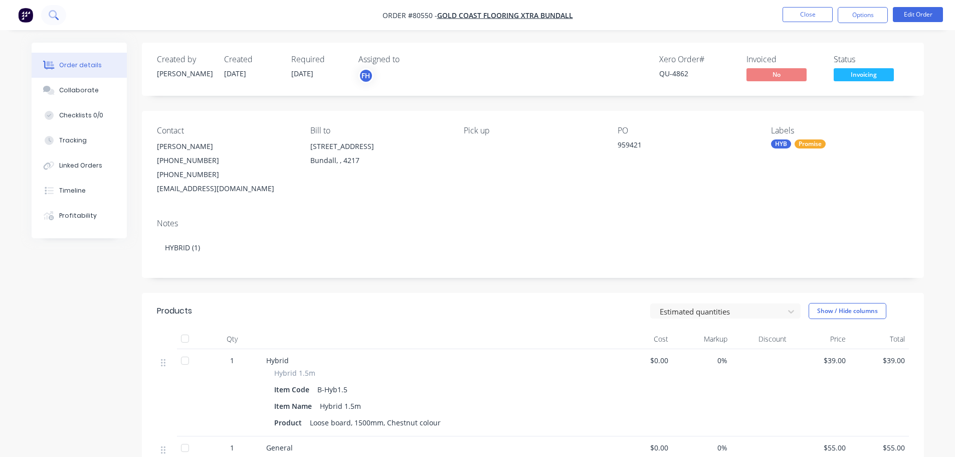
click at [49, 15] on button at bounding box center [53, 15] width 25 height 20
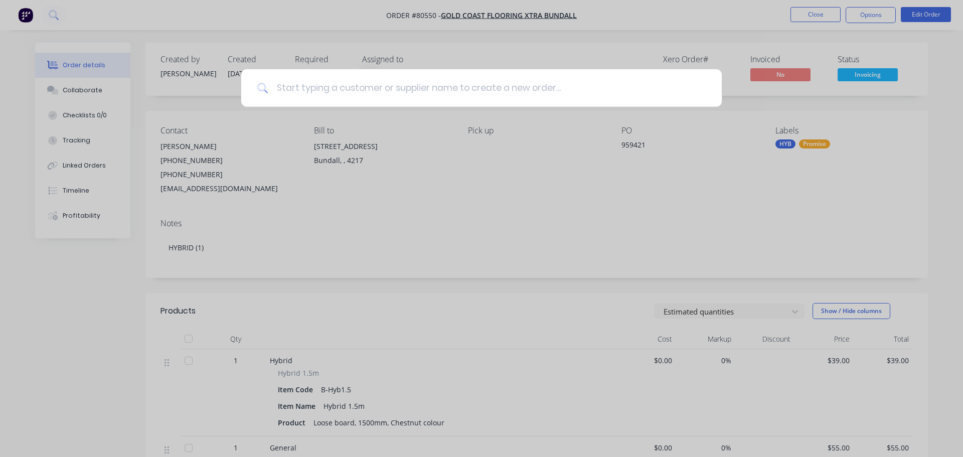
click at [315, 92] on input at bounding box center [486, 88] width 437 height 38
type input "[MEDICAL_DATA]"
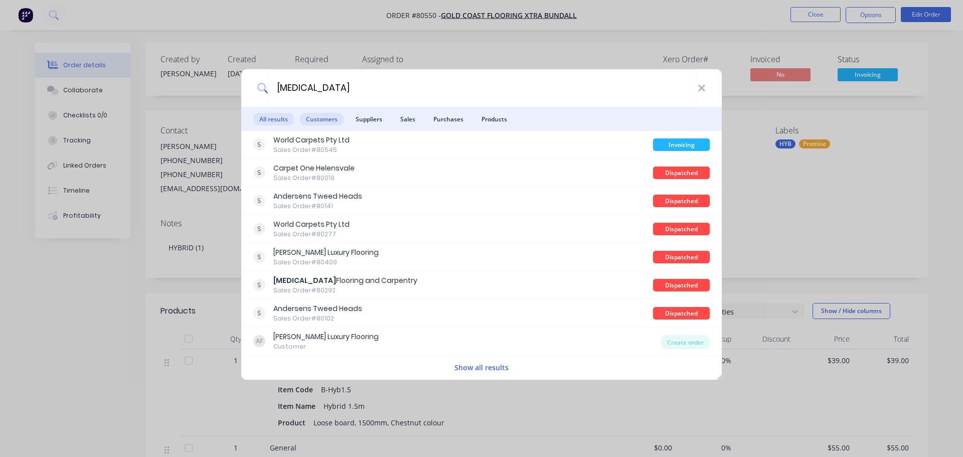
click at [322, 115] on span "Customers" at bounding box center [322, 119] width 44 height 13
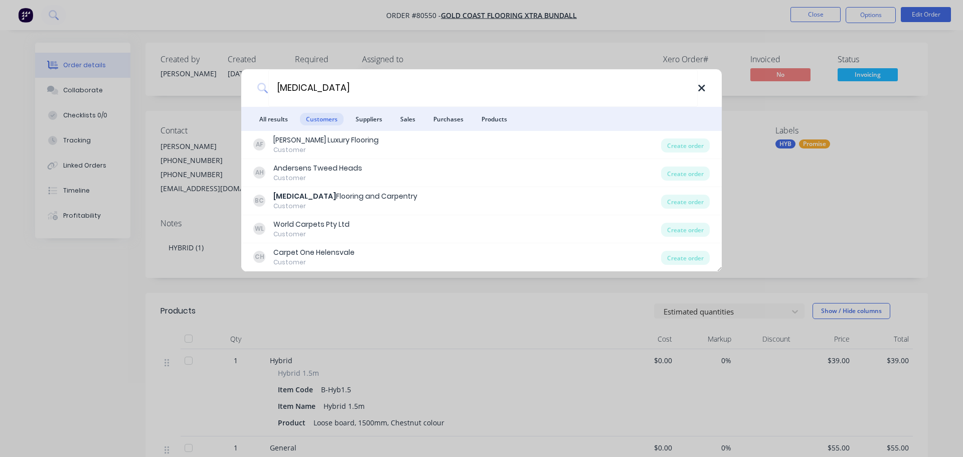
click at [703, 90] on icon at bounding box center [701, 88] width 7 height 7
